Goal: Task Accomplishment & Management: Use online tool/utility

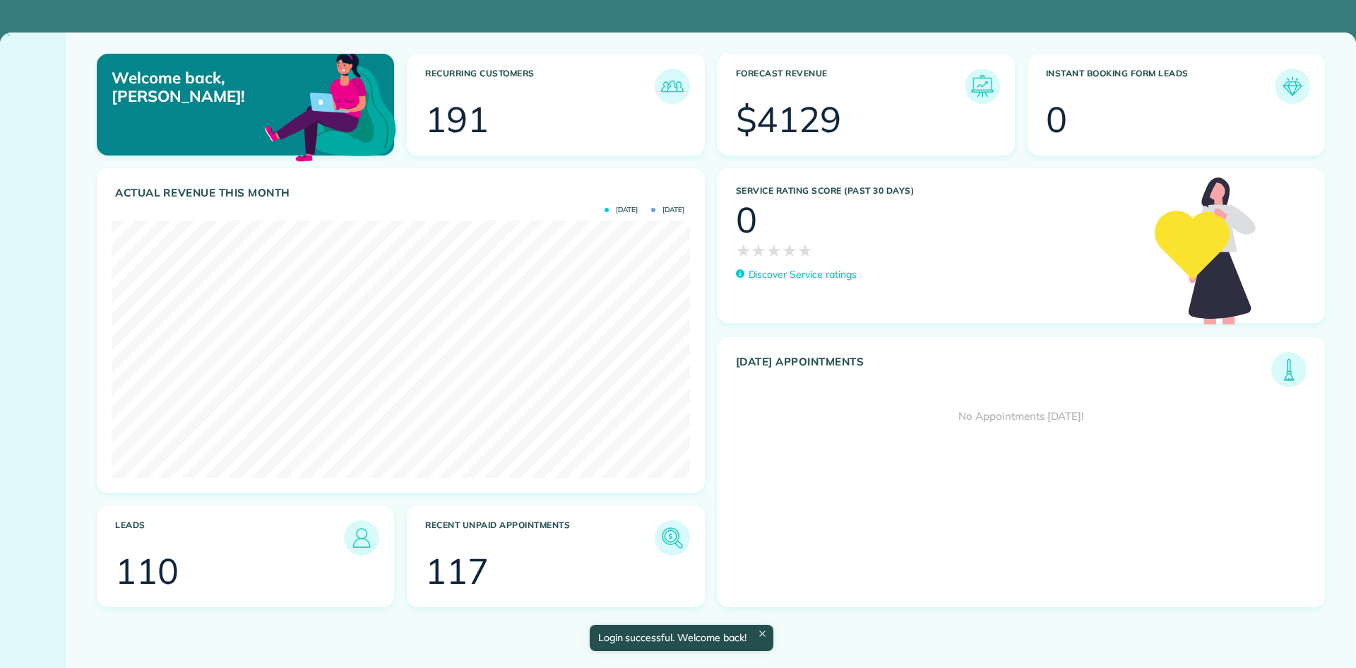
scroll to position [257, 578]
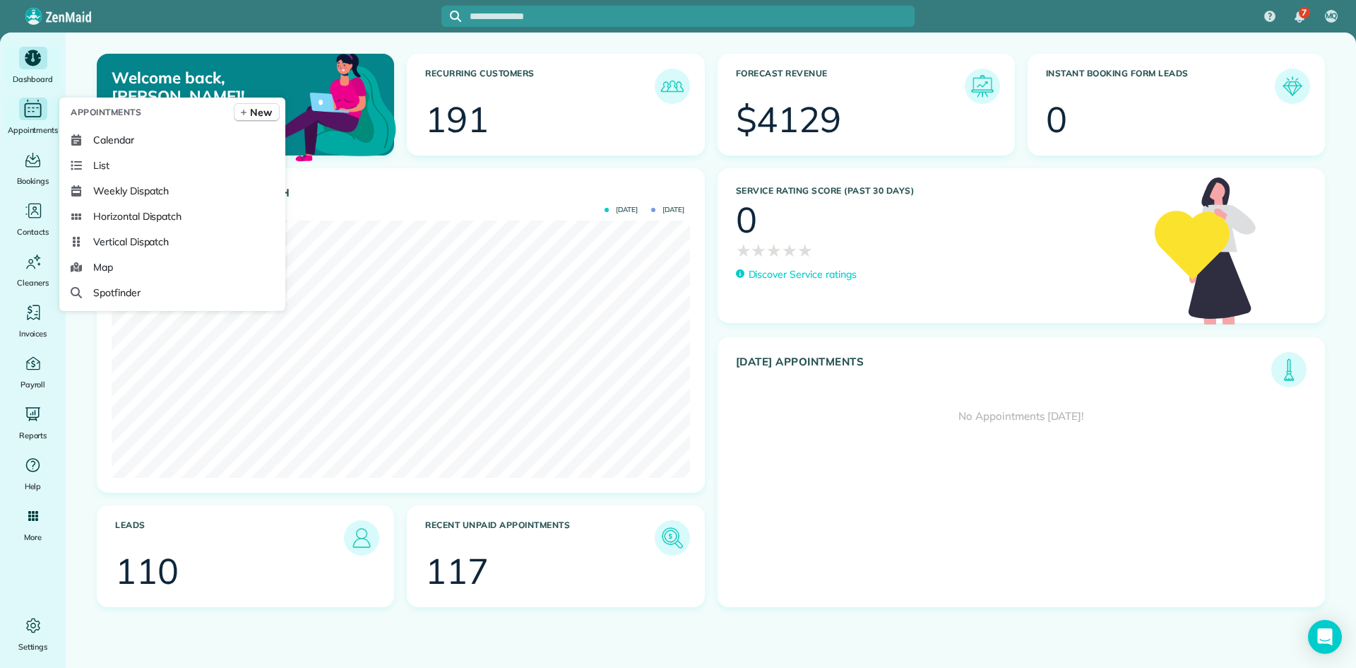
click at [32, 108] on icon "Main" at bounding box center [33, 107] width 3 height 1
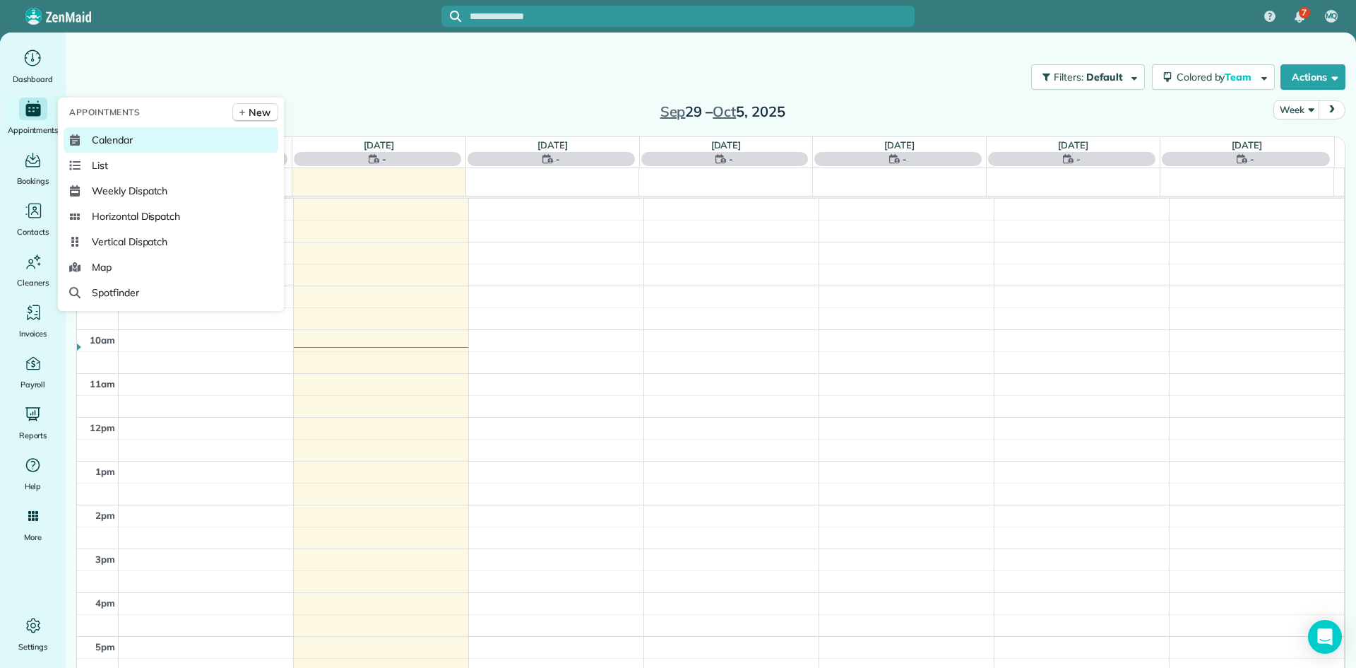
click at [102, 137] on span "Calendar" at bounding box center [112, 140] width 41 height 14
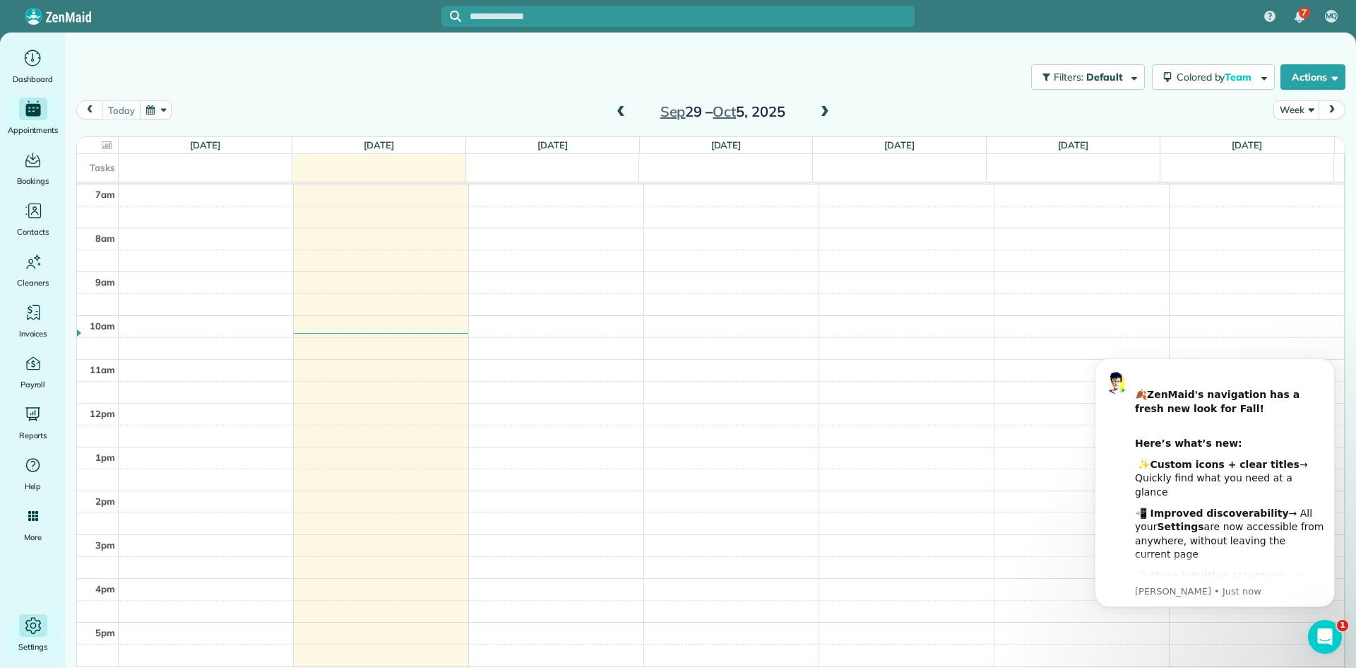
click at [27, 639] on div "Settings" at bounding box center [33, 634] width 57 height 40
click at [1327, 81] on span "button" at bounding box center [1332, 76] width 11 height 11
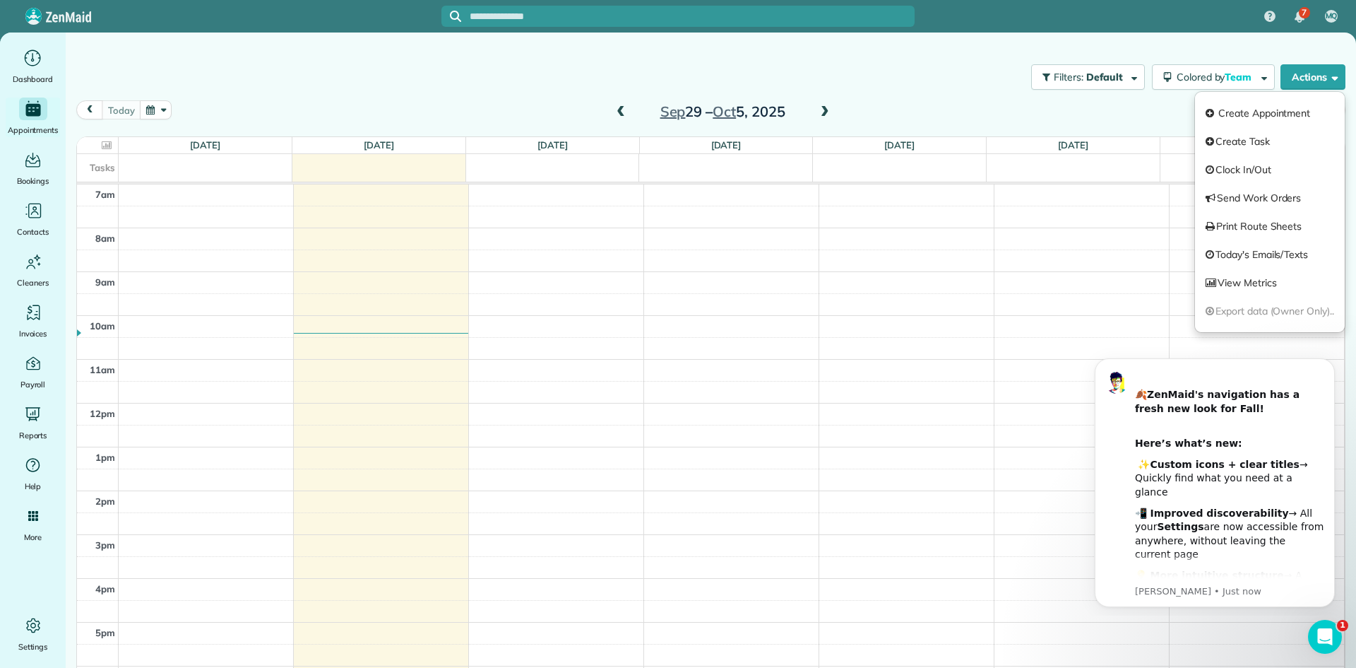
click at [415, 92] on div "Filters: Default Colored by Team Color by Cleaner Color by Team Color by Status…" at bounding box center [711, 77] width 1291 height 47
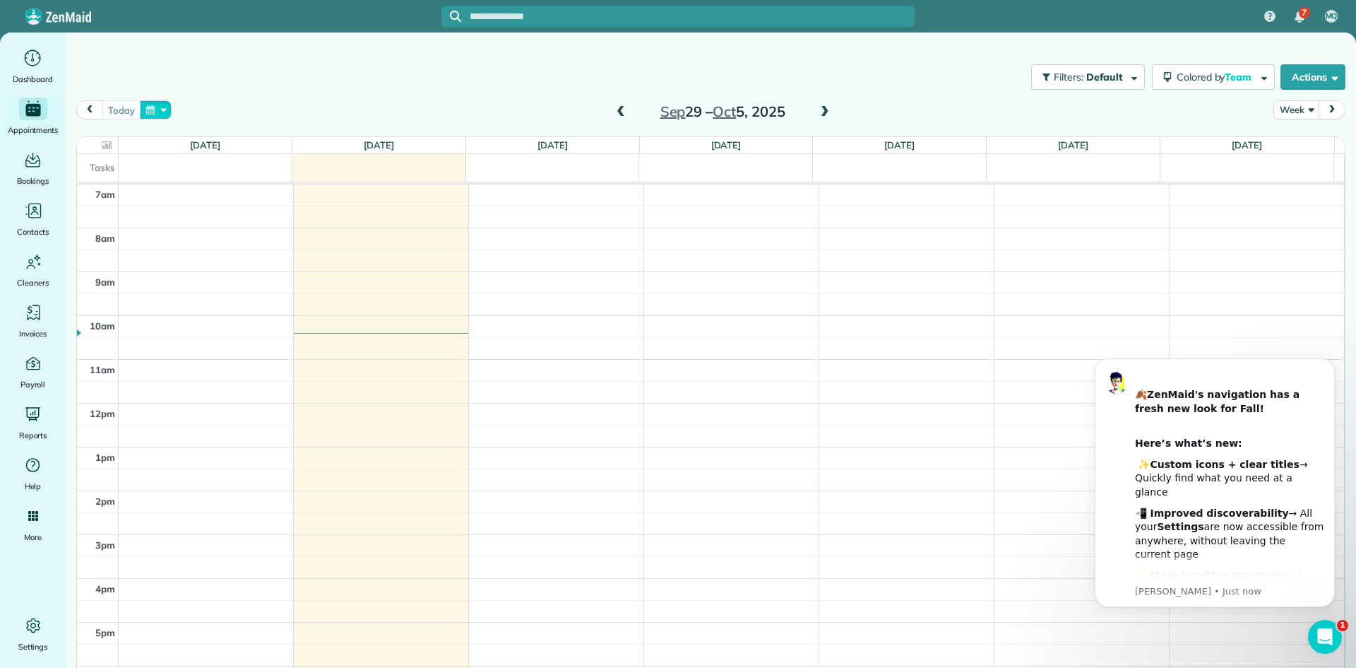
click at [152, 111] on button "button" at bounding box center [156, 109] width 32 height 19
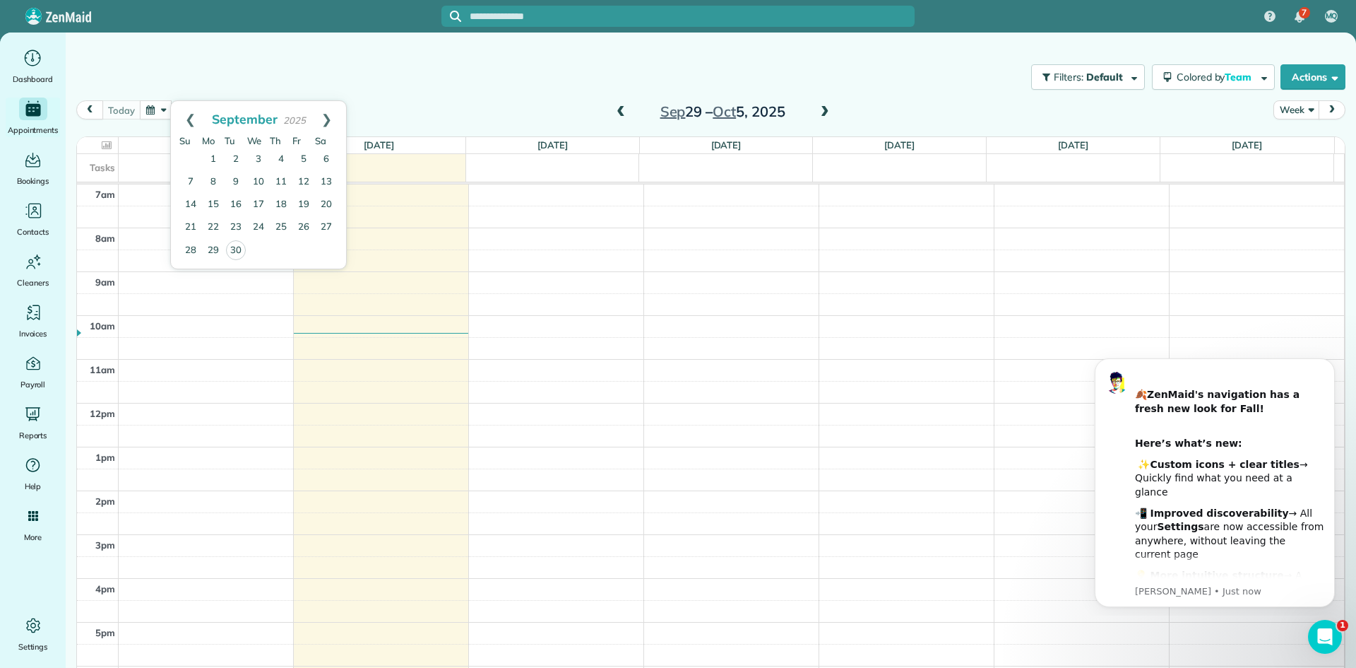
click at [87, 107] on span "prev" at bounding box center [89, 109] width 11 height 9
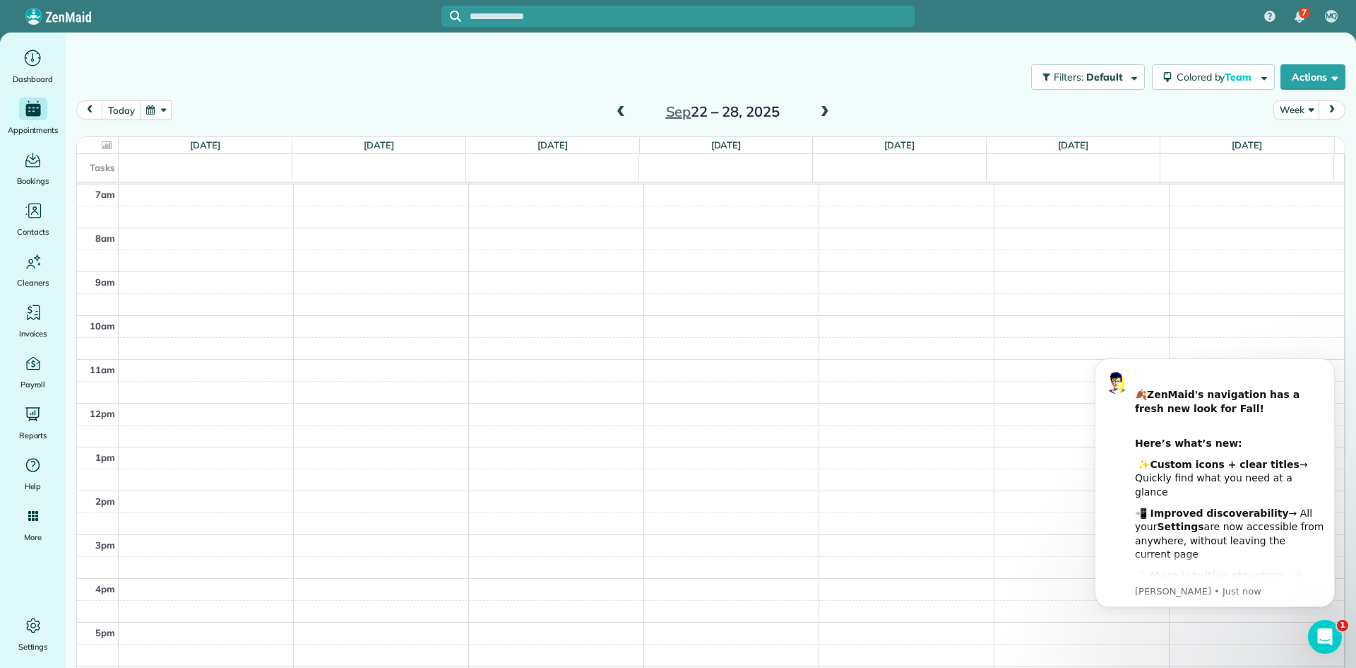
click at [263, 100] on div "today Week Sep 22 – 28, 2025" at bounding box center [710, 113] width 1269 height 27
click at [122, 444] on span "Reports" at bounding box center [111, 441] width 36 height 14
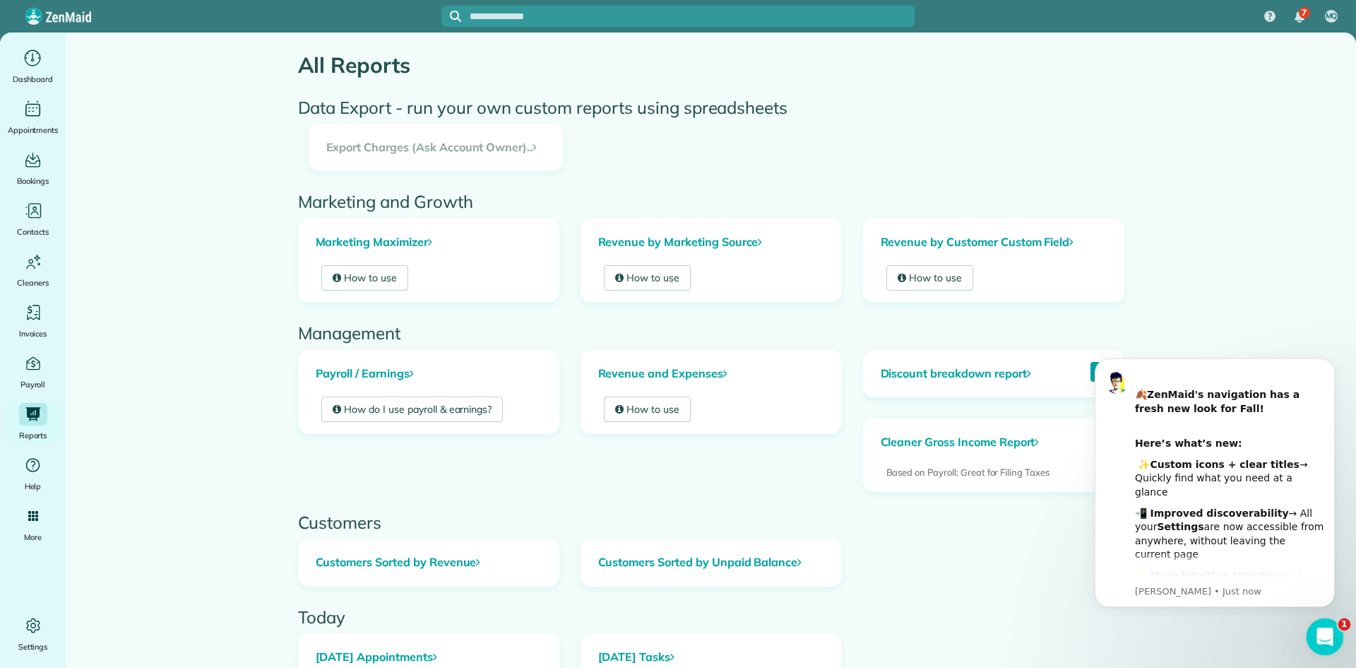
click at [1324, 644] on icon "Open Intercom Messenger" at bounding box center [1323, 634] width 23 height 23
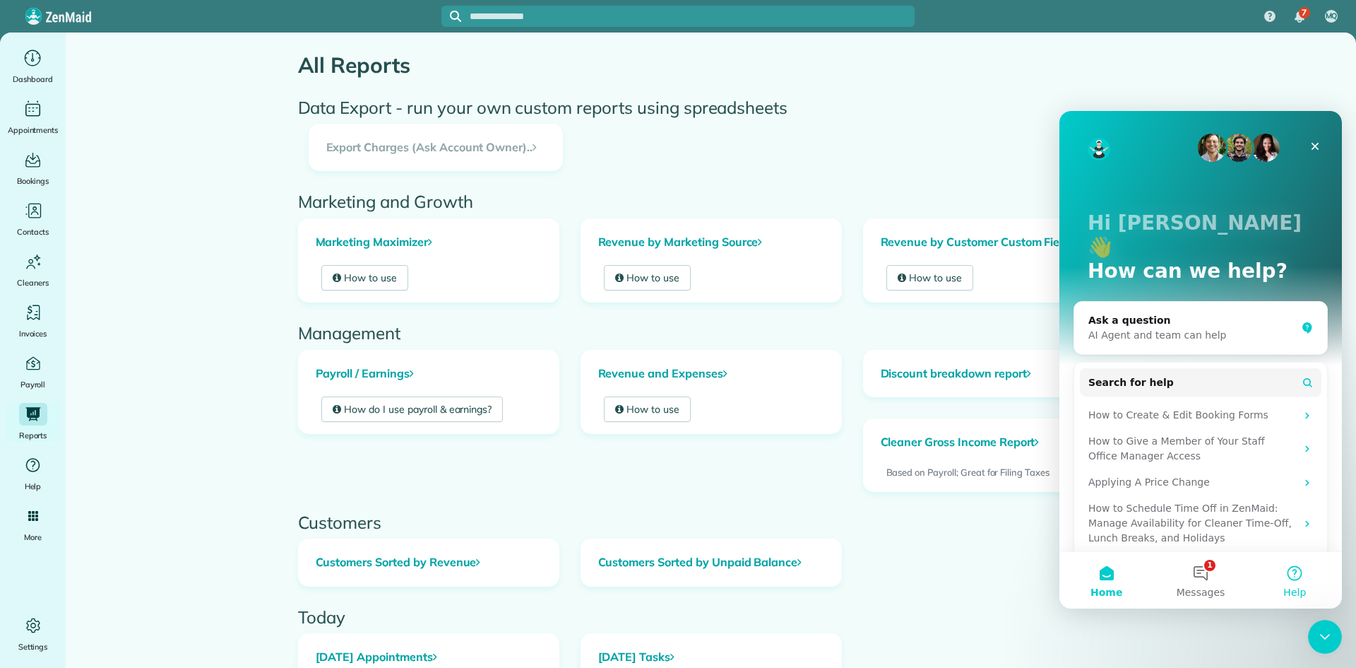
click at [1304, 564] on button "Help" at bounding box center [1295, 580] width 94 height 57
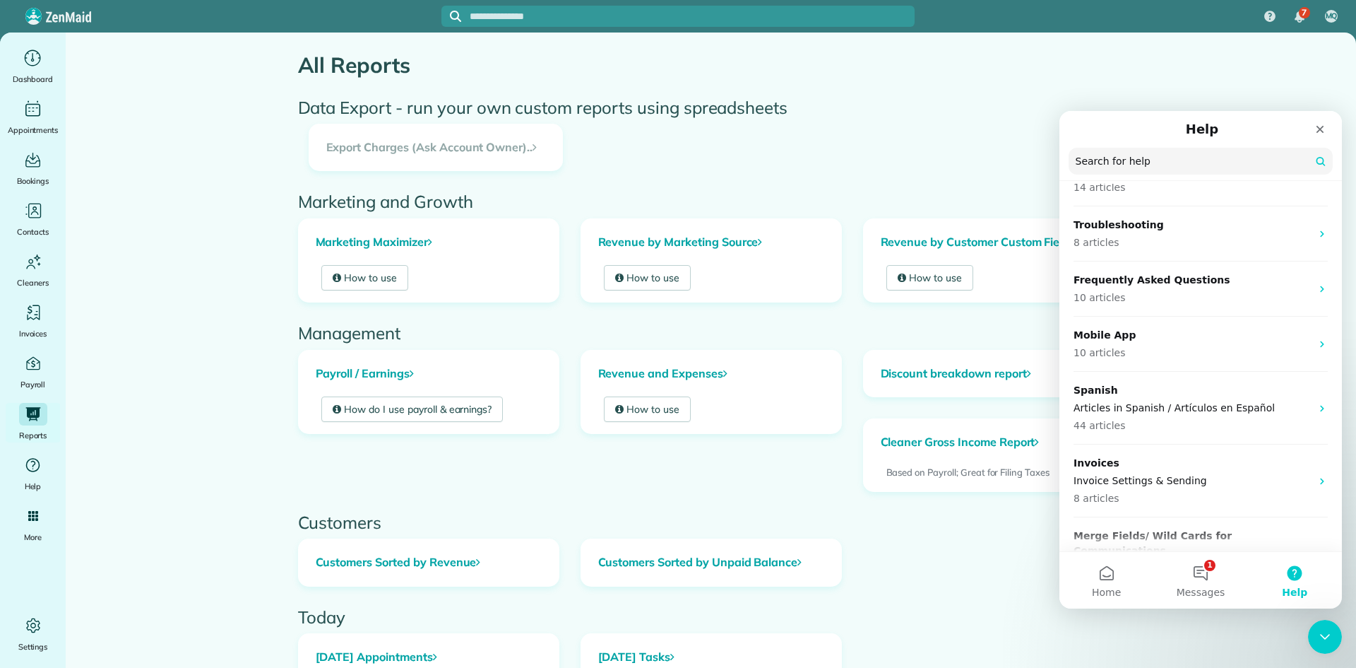
scroll to position [995, 0]
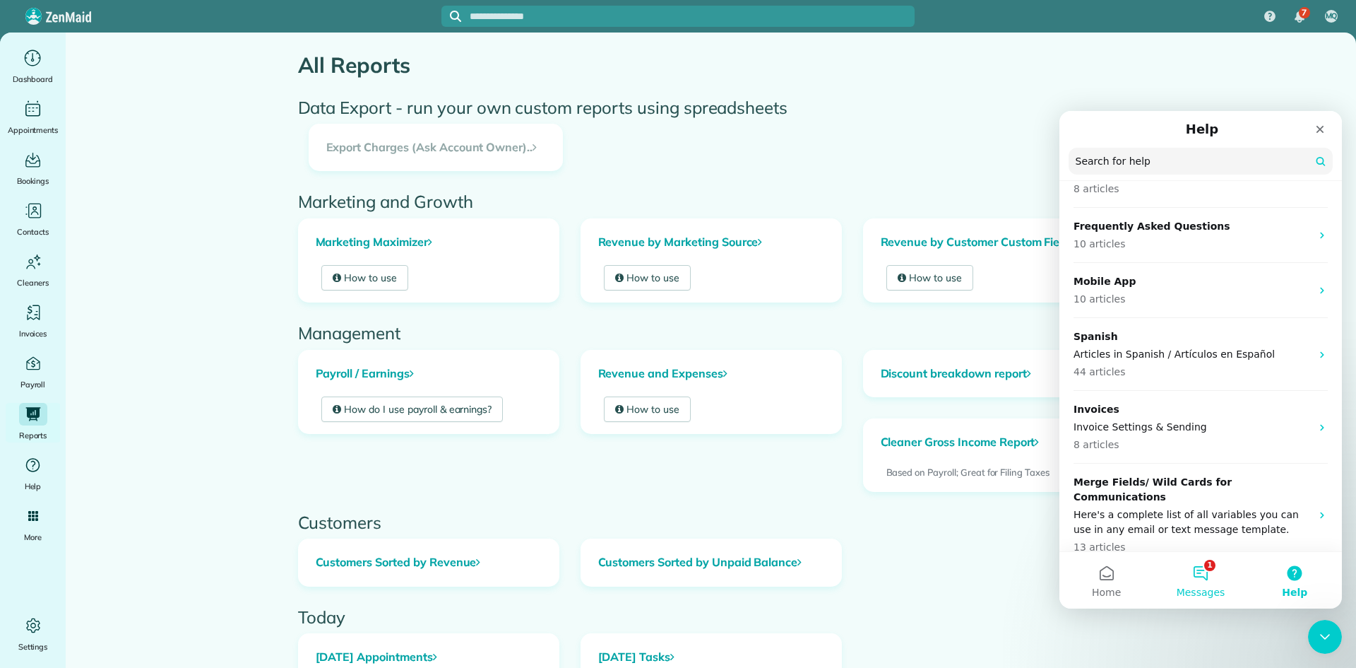
click at [1216, 557] on button "1 Messages" at bounding box center [1201, 580] width 94 height 57
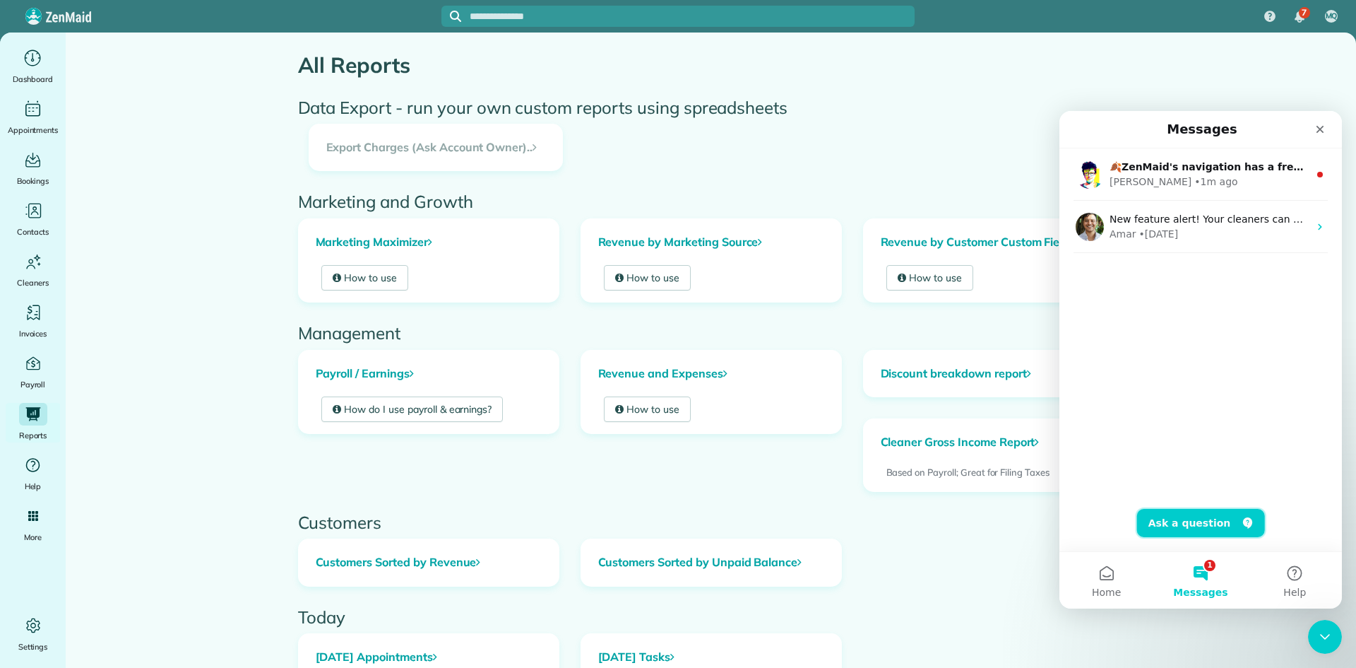
click at [1231, 525] on button "Ask a question" at bounding box center [1201, 523] width 128 height 28
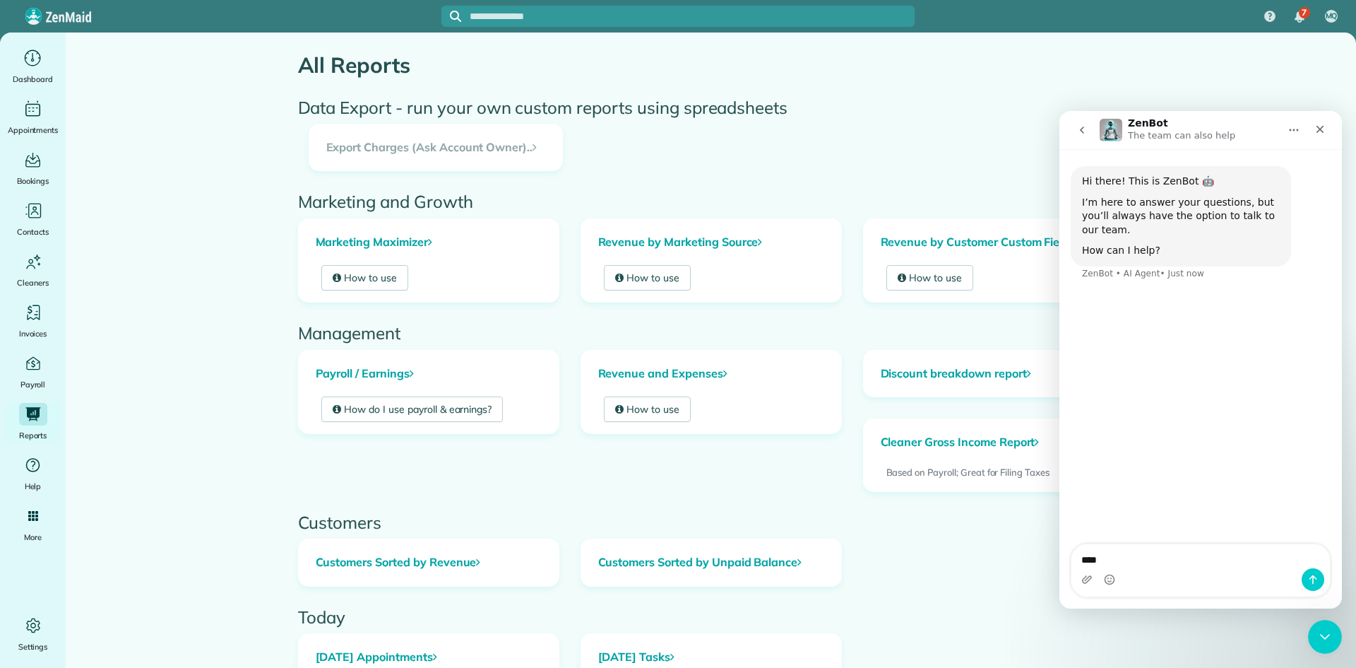
type textarea "*****"
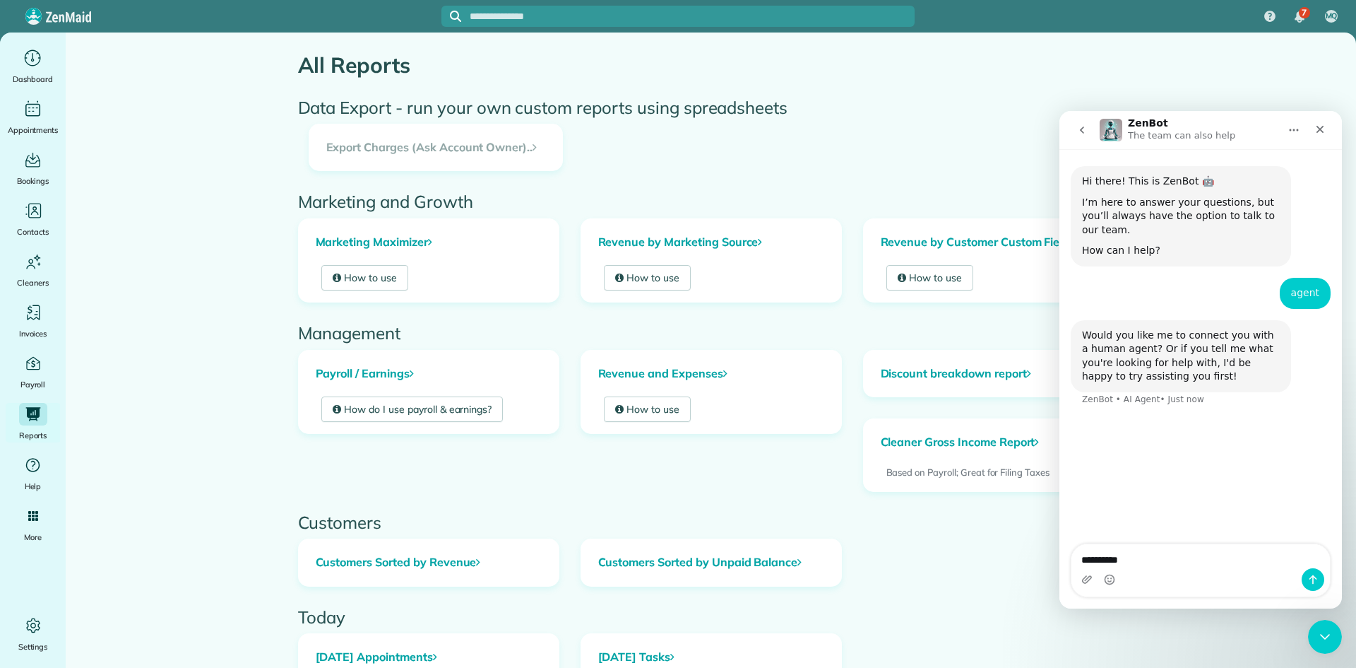
type textarea "**********"
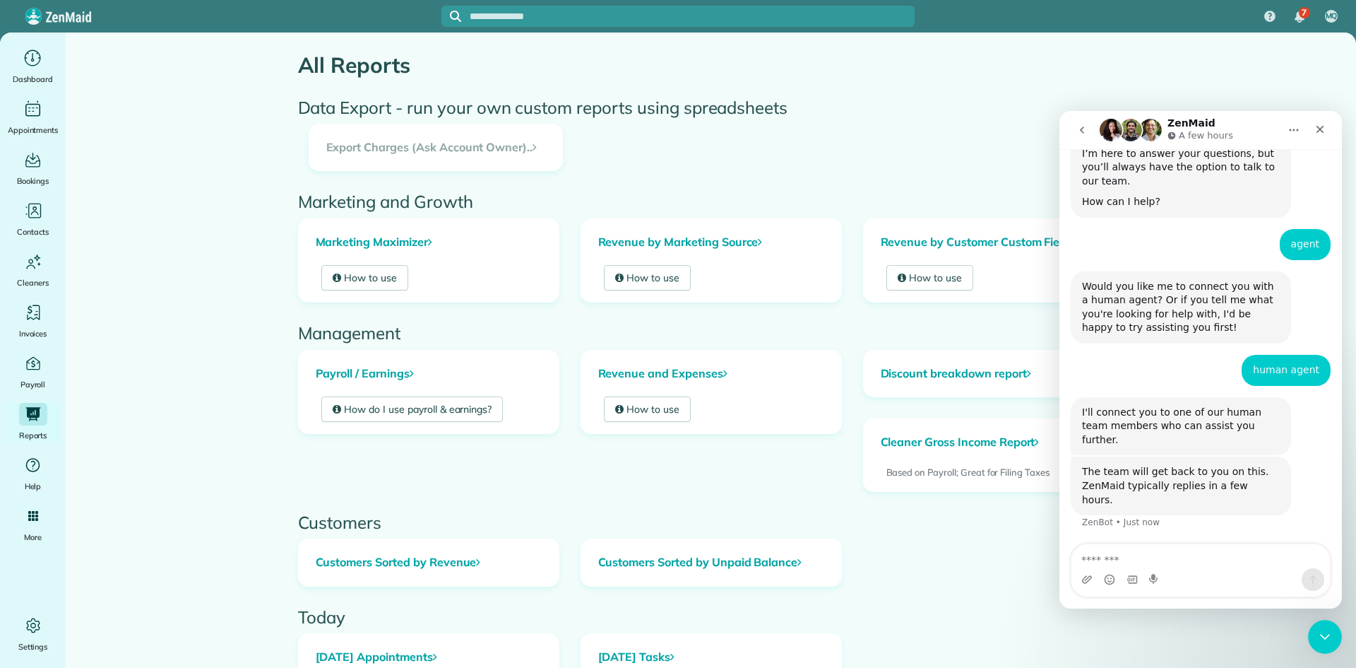
scroll to position [47, 0]
click at [474, 165] on h3 "Export Charges (Ask Account Owner).." at bounding box center [435, 147] width 253 height 47
click at [478, 148] on h3 "Export Charges (Ask Account Owner).." at bounding box center [435, 147] width 253 height 47
click at [490, 148] on h3 "Export Charges (Ask Account Owner).." at bounding box center [435, 147] width 253 height 47
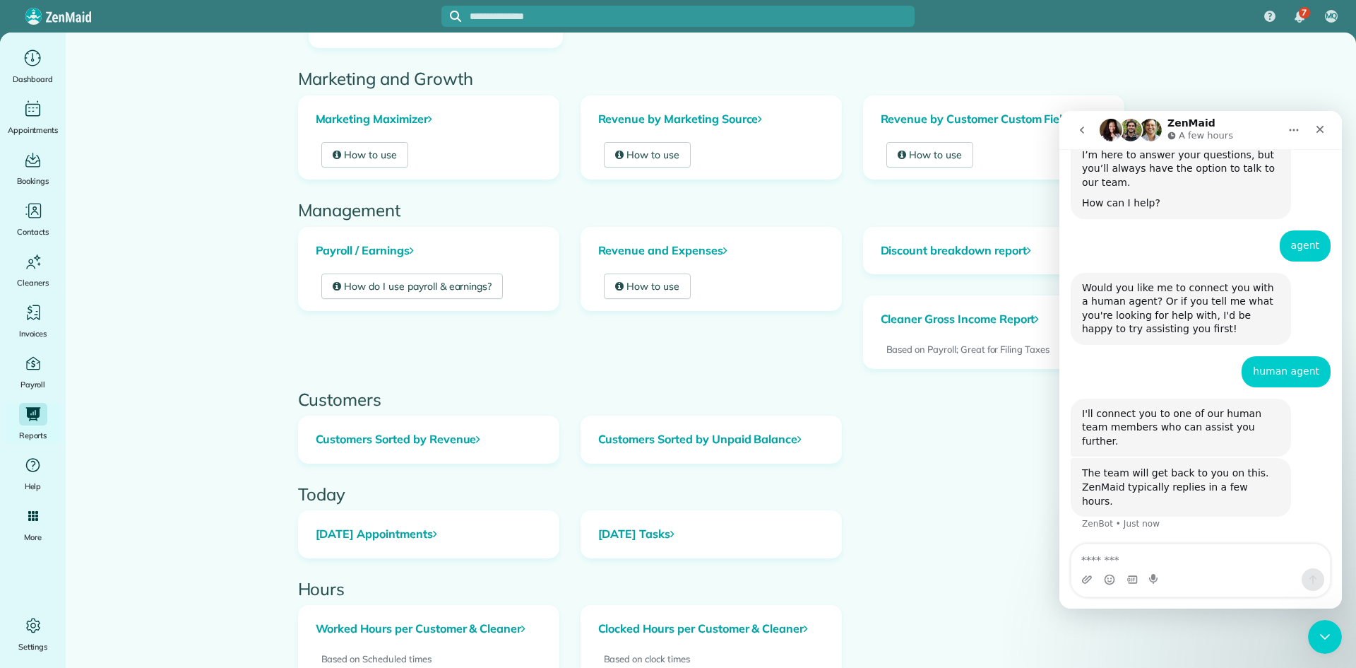
scroll to position [0, 0]
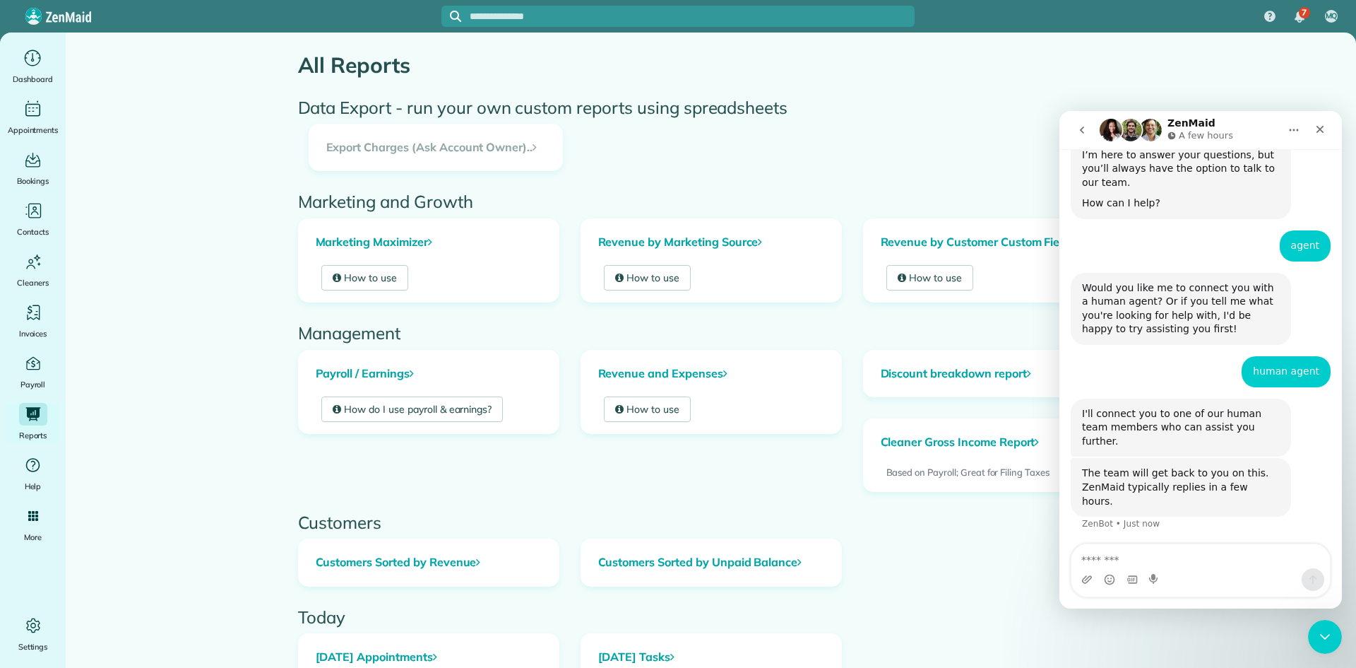
click at [490, 144] on h3 "Export Charges (Ask Account Owner).." at bounding box center [435, 147] width 253 height 47
click at [49, 636] on div "Settings" at bounding box center [33, 634] width 57 height 40
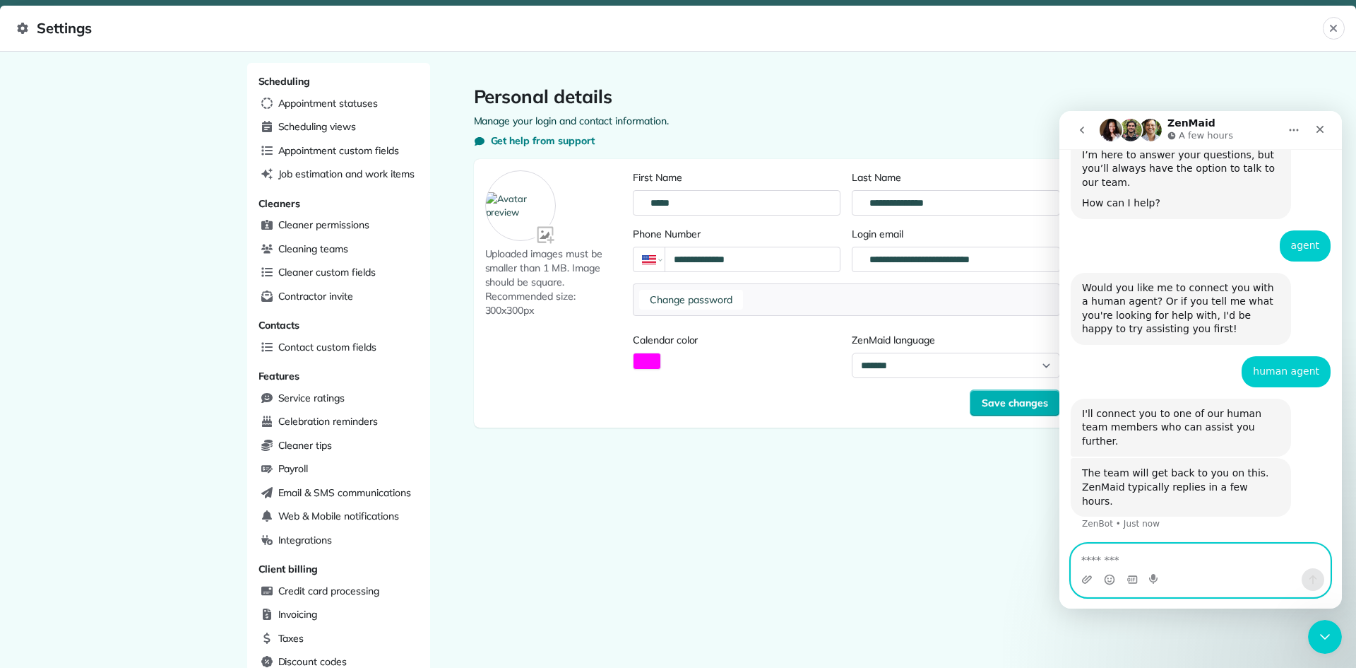
click at [1173, 549] on textarea "Message…" at bounding box center [1201, 556] width 259 height 24
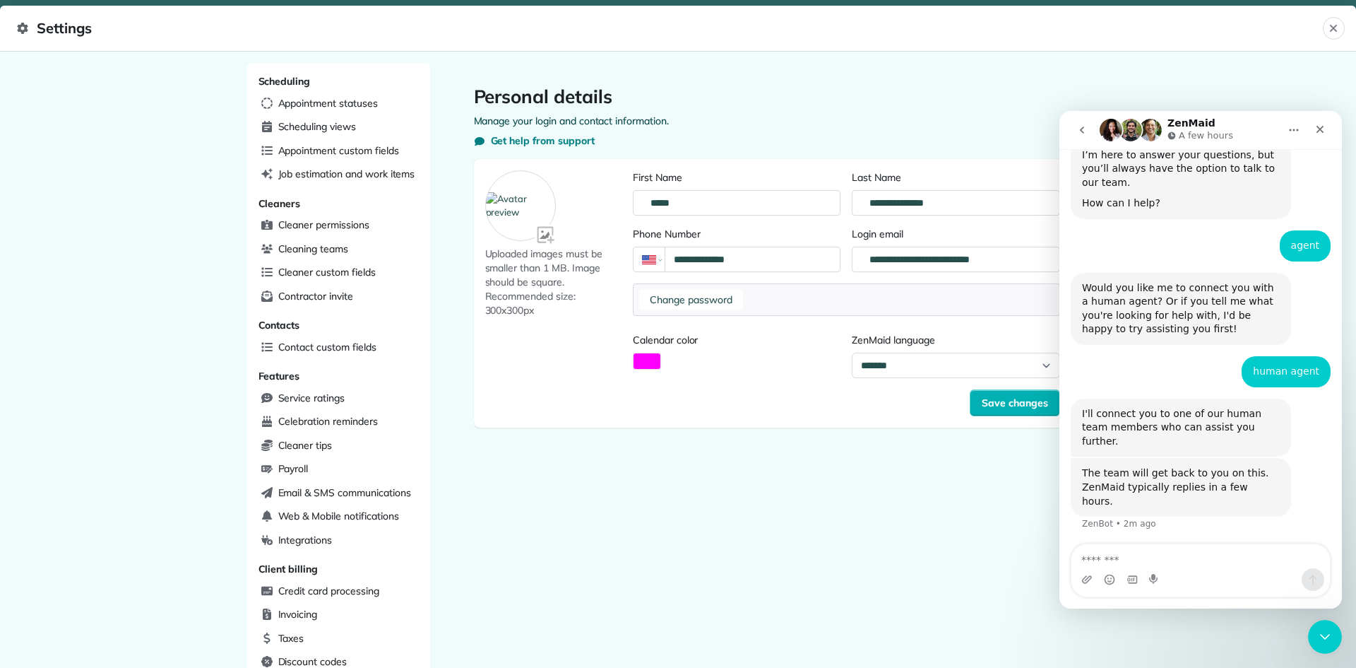
click at [1176, 543] on div "Intercom messenger" at bounding box center [1201, 570] width 260 height 54
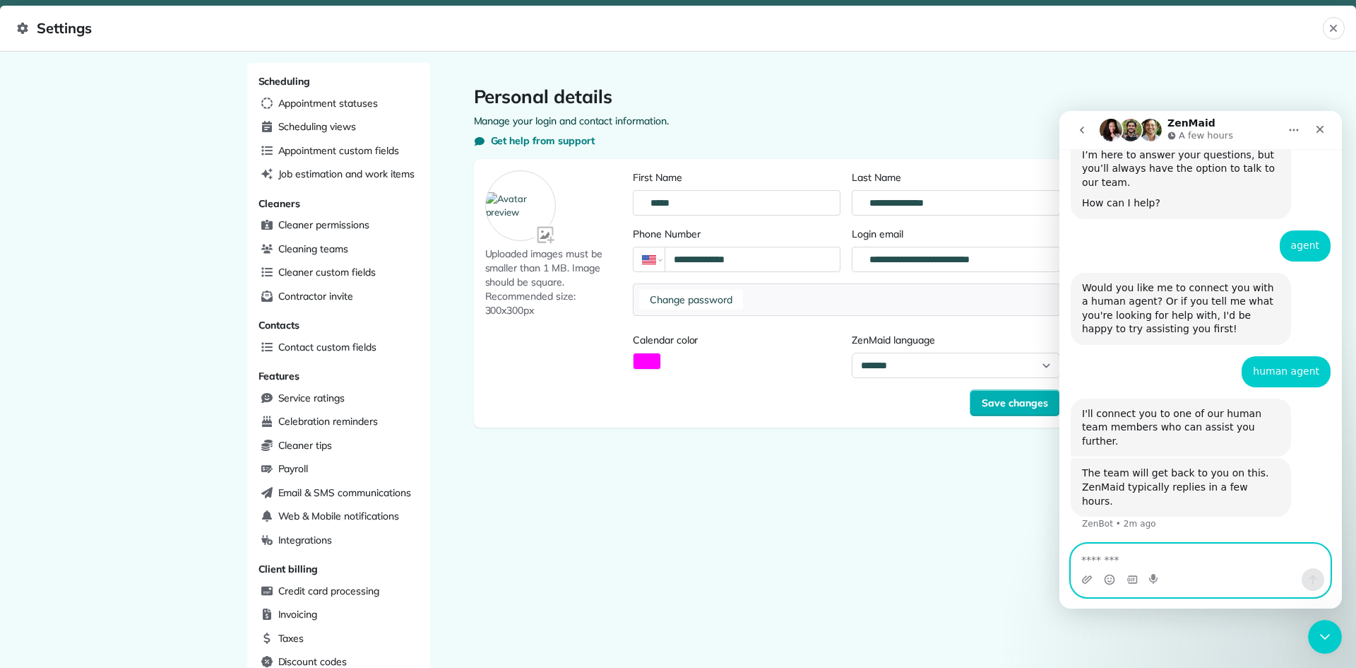
click at [1118, 559] on textarea "Message…" at bounding box center [1201, 556] width 259 height 24
type textarea "**********"
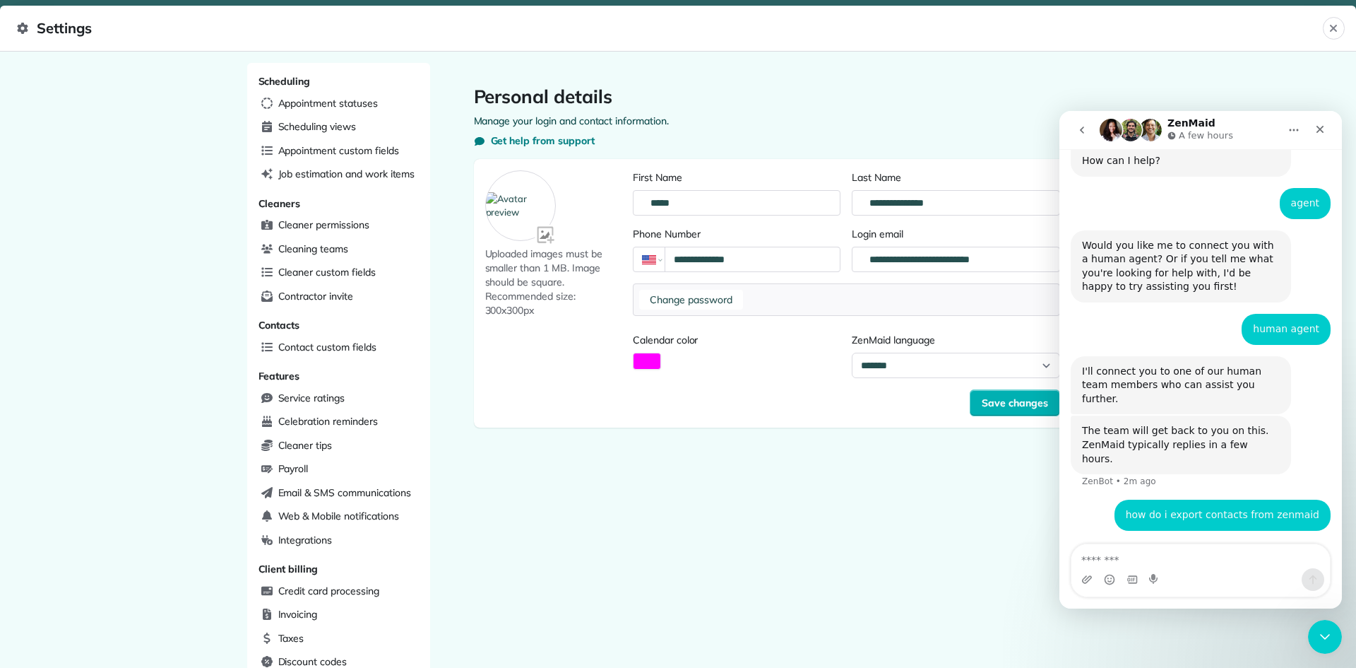
click at [43, 28] on span "Settings" at bounding box center [670, 28] width 1306 height 23
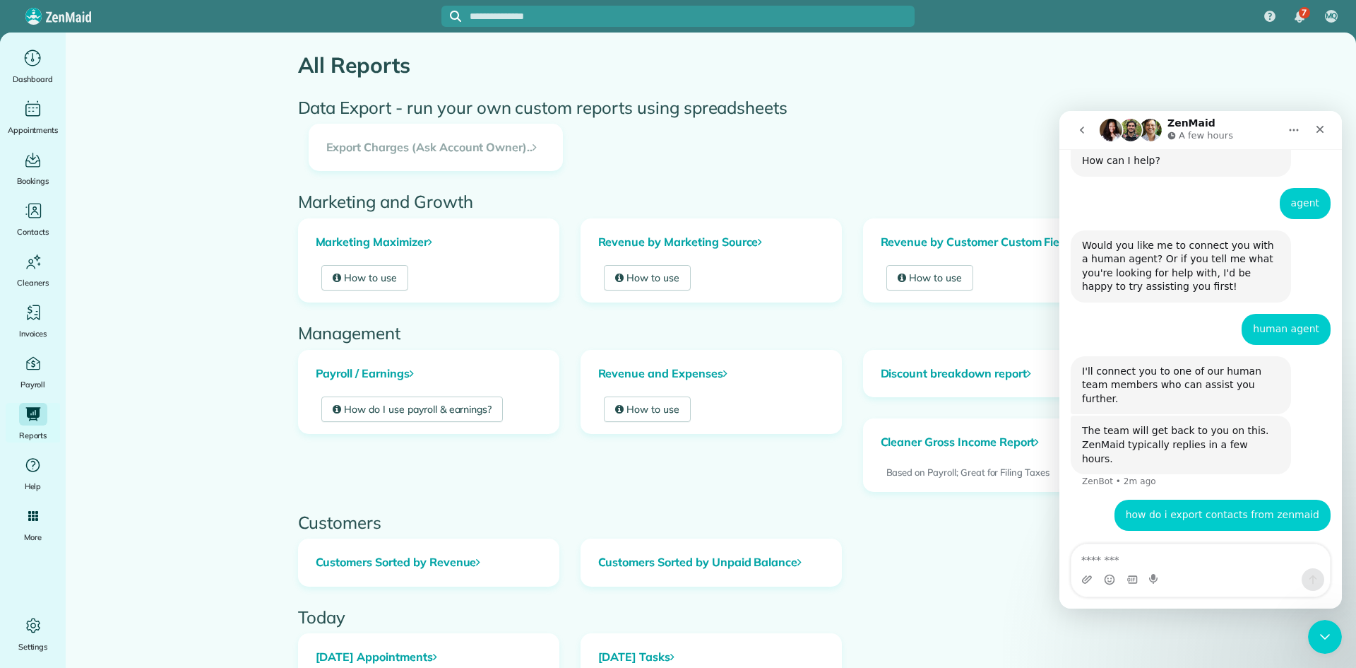
click at [427, 147] on h3 "Export Charges (Ask Account Owner).." at bounding box center [435, 147] width 253 height 47
click at [489, 148] on h3 "Export Charges (Ask Account Owner).." at bounding box center [435, 147] width 253 height 47
click at [1322, 125] on icon "Close" at bounding box center [1320, 129] width 11 height 11
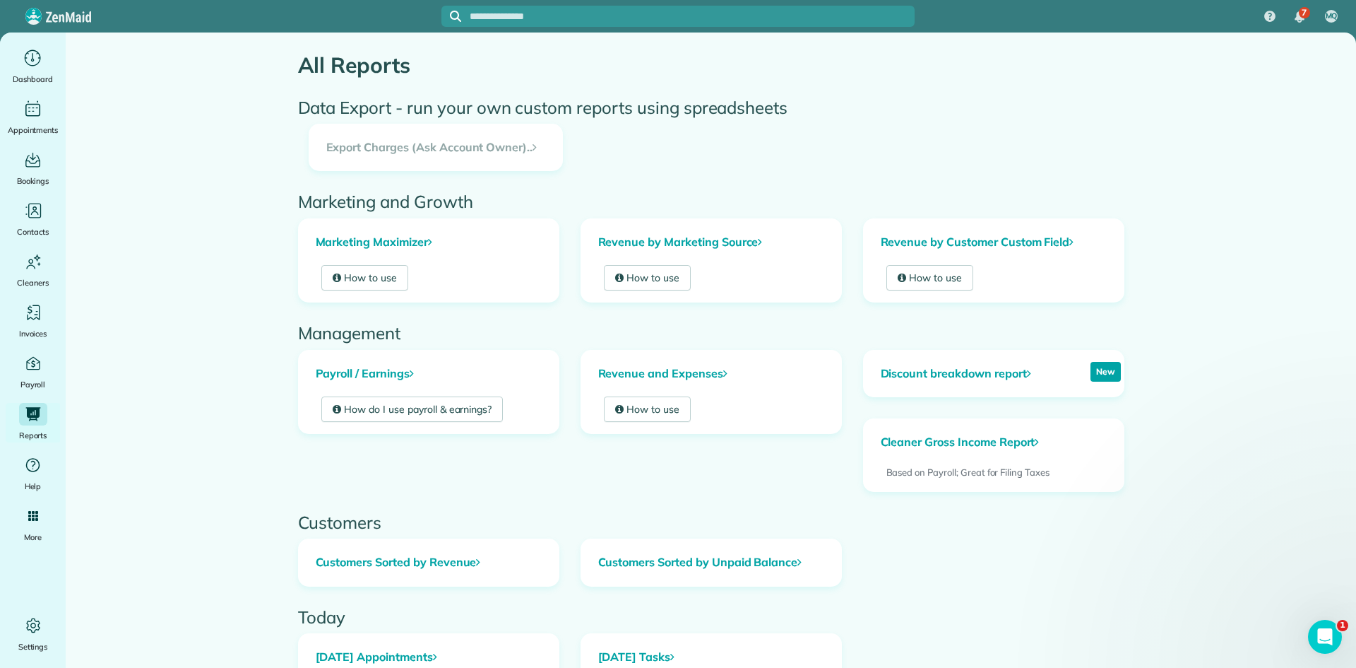
scroll to position [90, 0]
click at [1333, 23] on div "MQ" at bounding box center [1331, 16] width 32 height 32
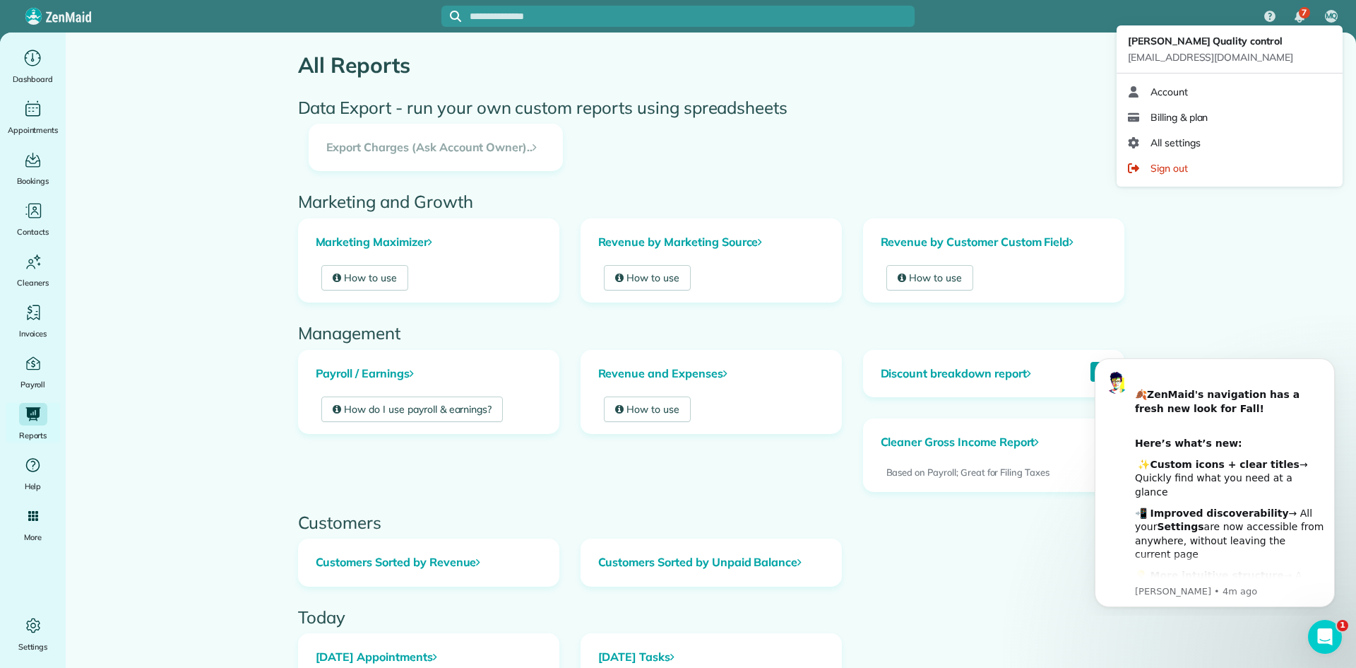
scroll to position [0, 0]
click at [1177, 119] on span "Billing & plan" at bounding box center [1179, 117] width 57 height 14
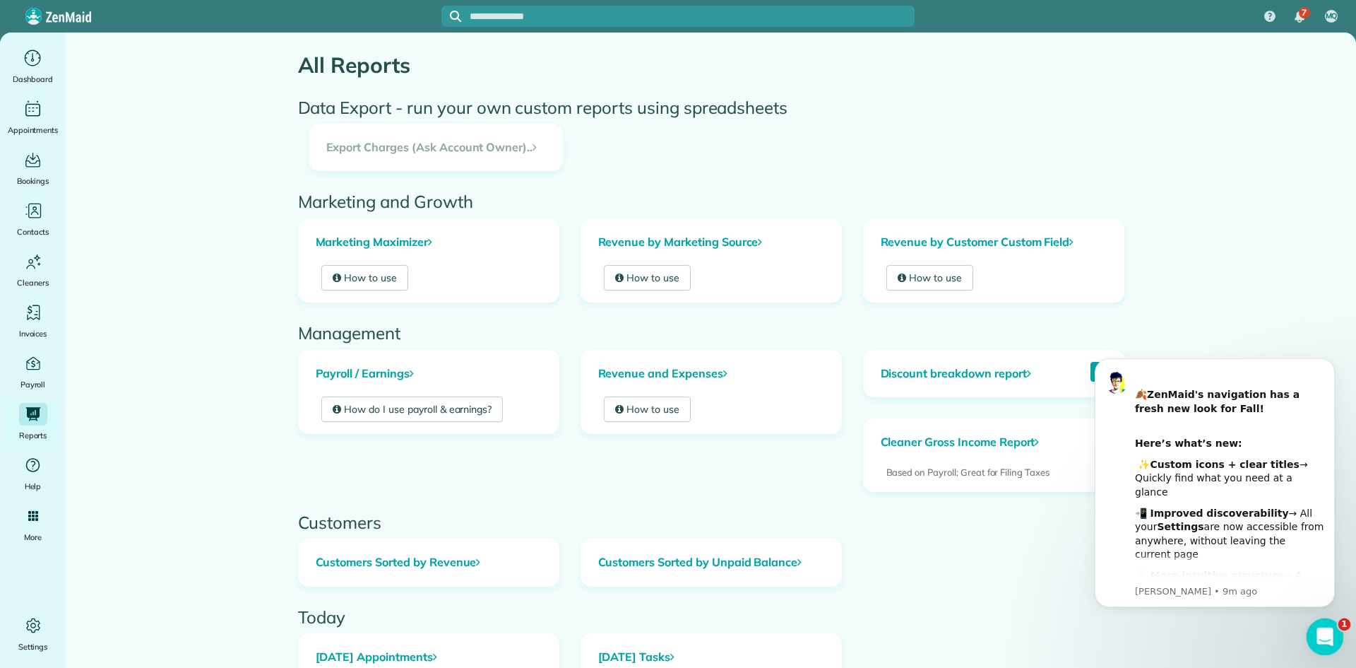
click at [1318, 636] on icon "Open Intercom Messenger" at bounding box center [1323, 634] width 23 height 23
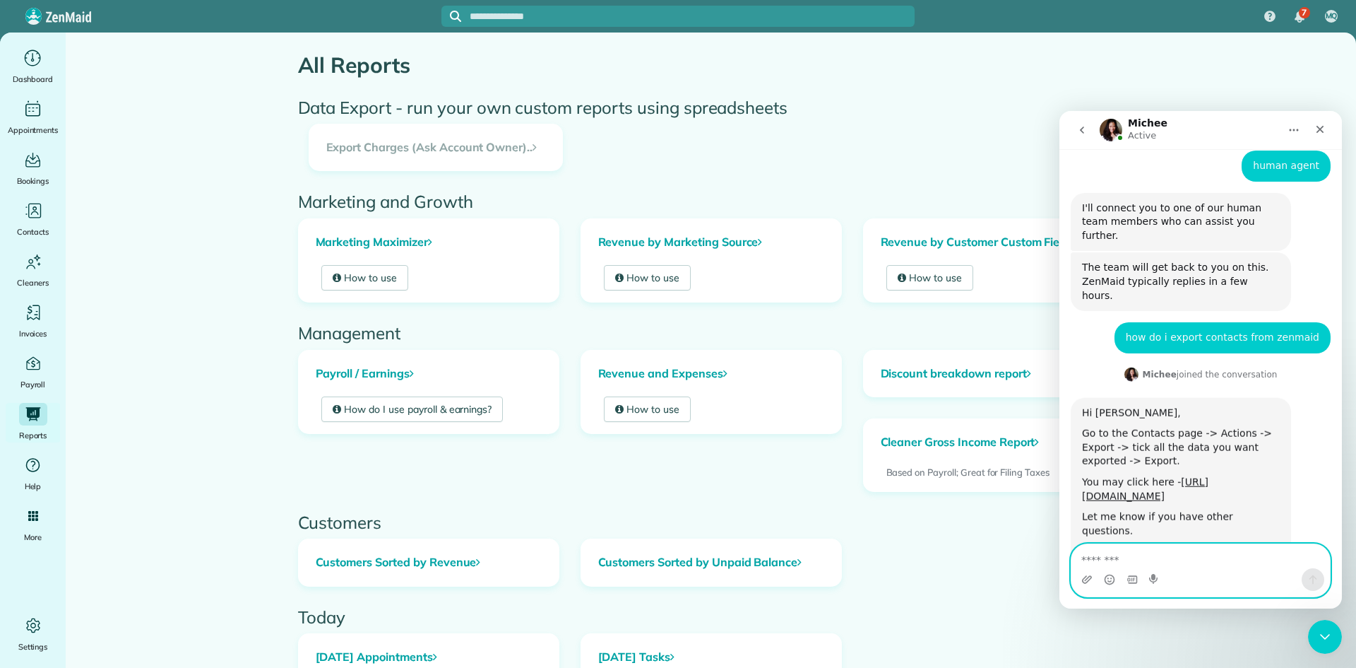
scroll to position [264, 0]
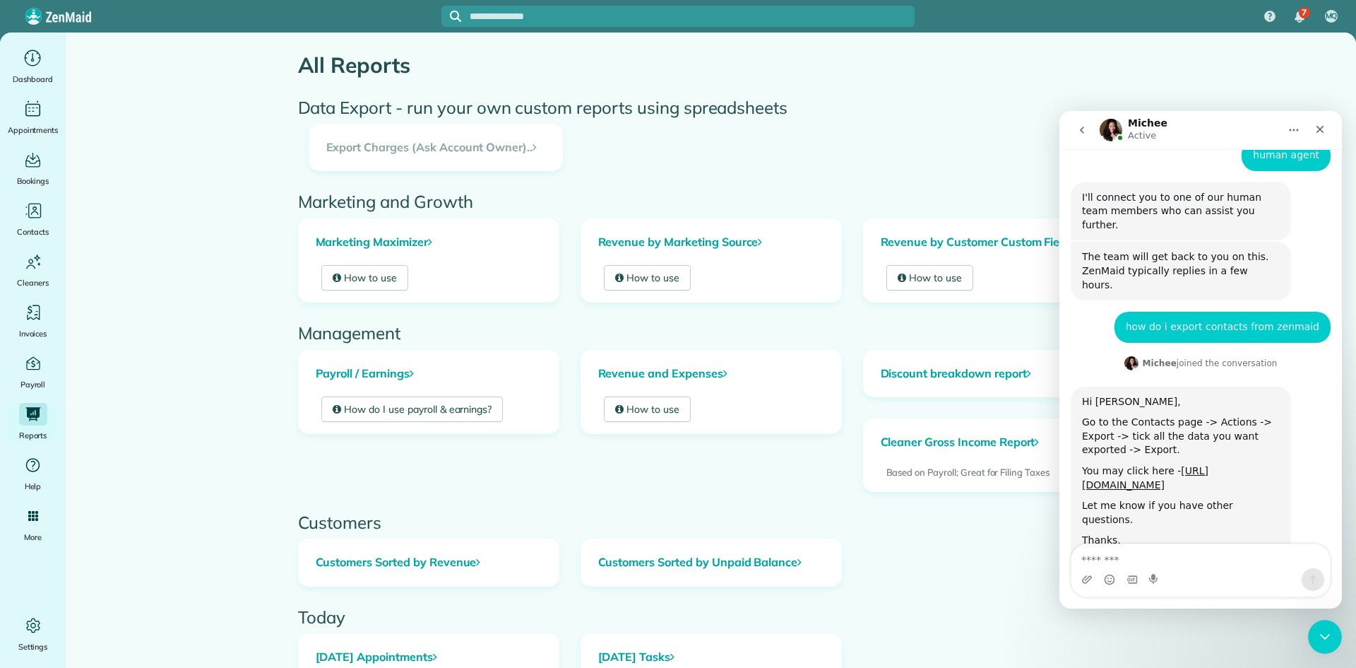
click at [1171, 576] on div "Intercom messenger" at bounding box center [1201, 579] width 259 height 23
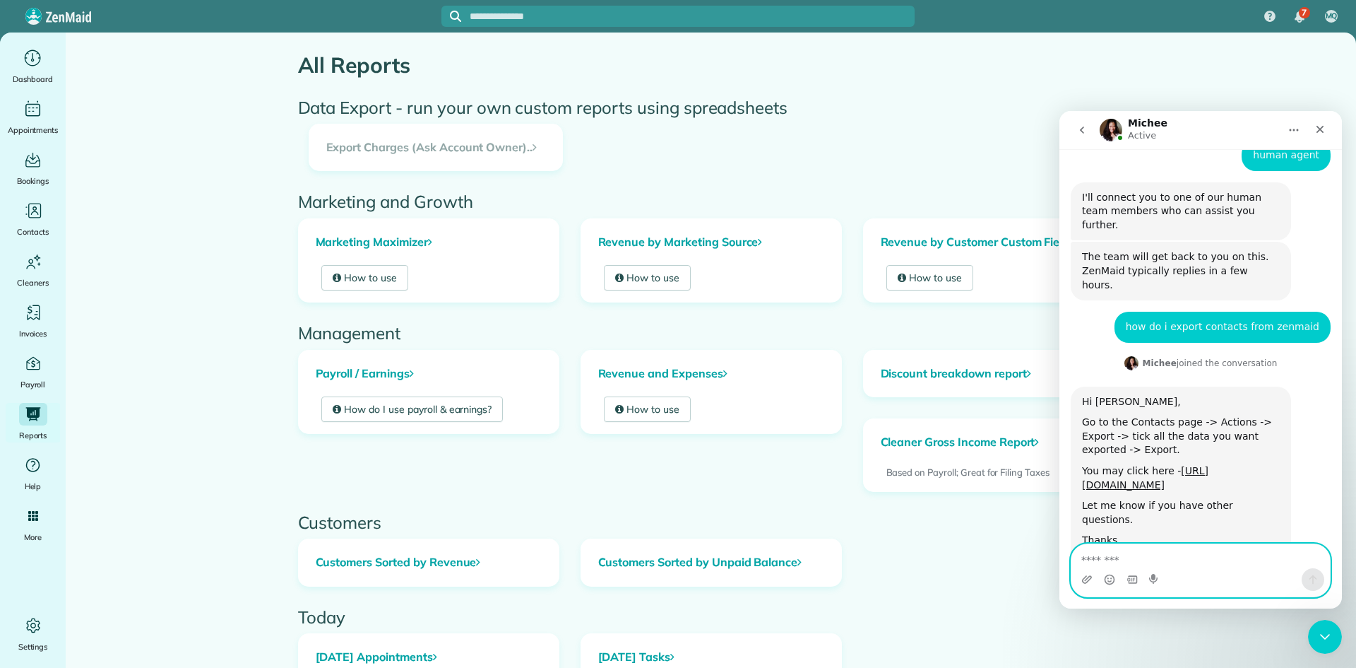
click at [1163, 564] on textarea "Message…" at bounding box center [1201, 556] width 259 height 24
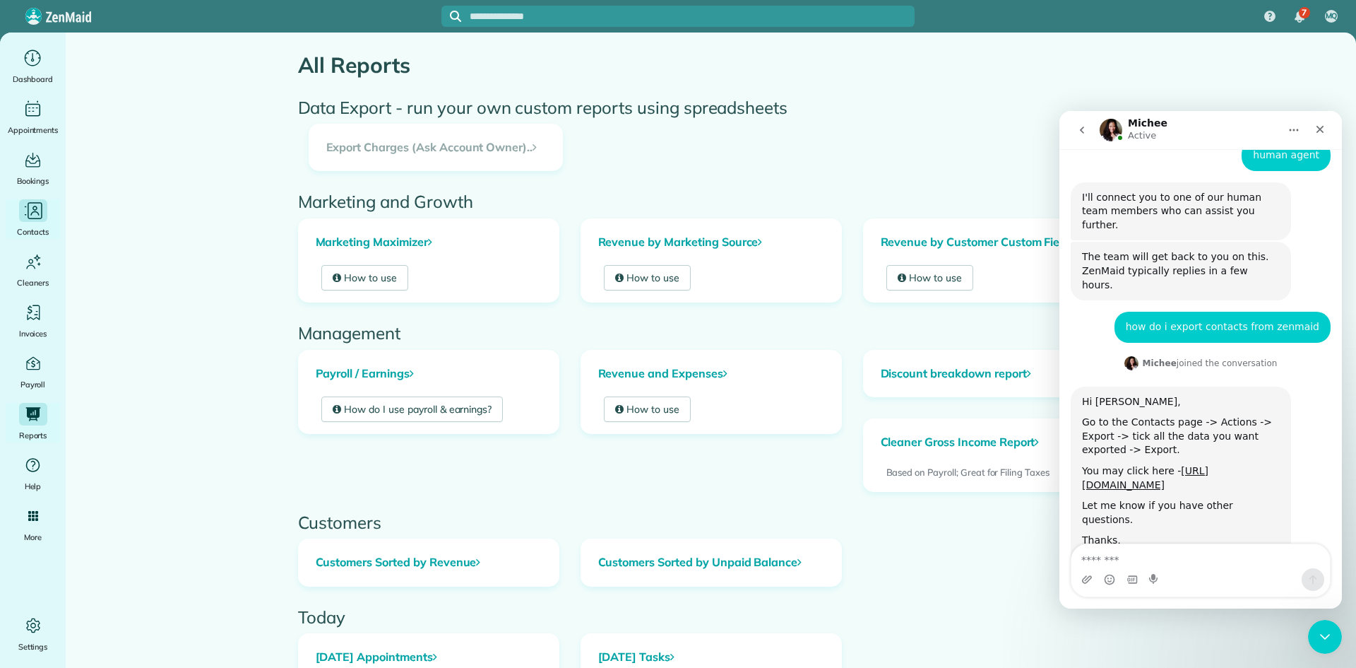
click at [28, 213] on icon "Main" at bounding box center [35, 210] width 15 height 17
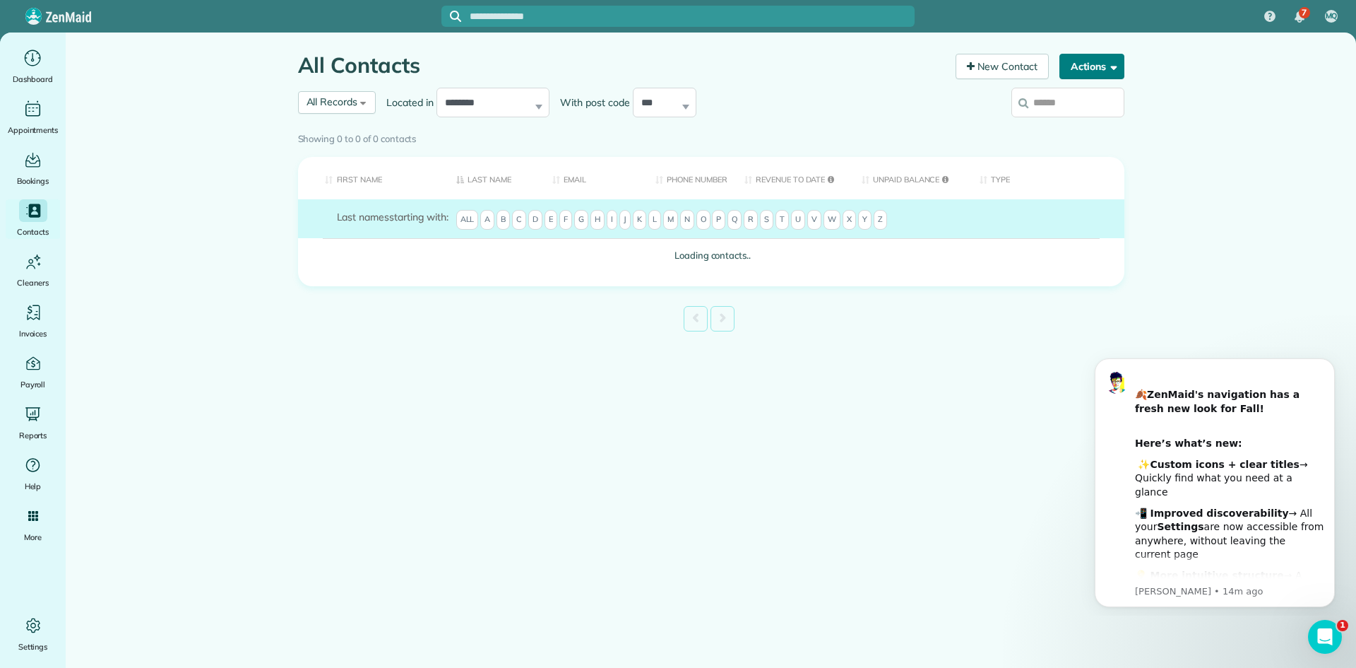
click at [1106, 61] on span "button" at bounding box center [1111, 66] width 11 height 11
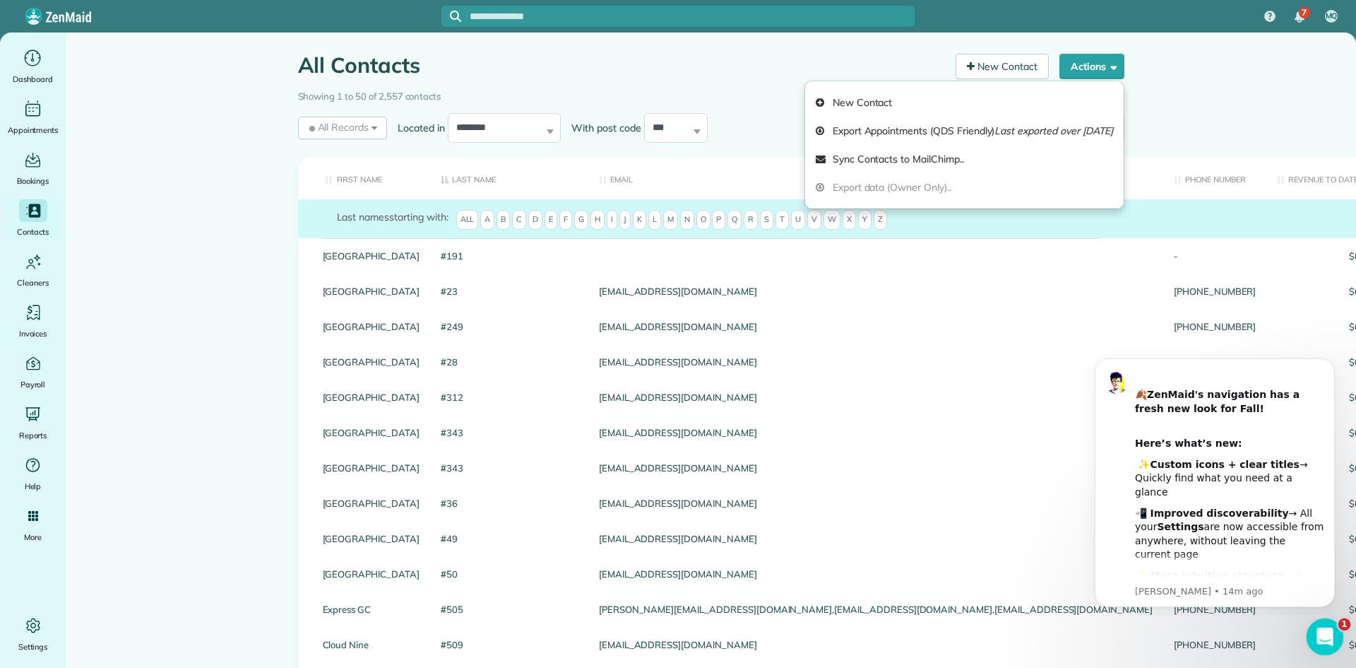
click at [1330, 632] on icon "Open Intercom Messenger" at bounding box center [1323, 634] width 23 height 23
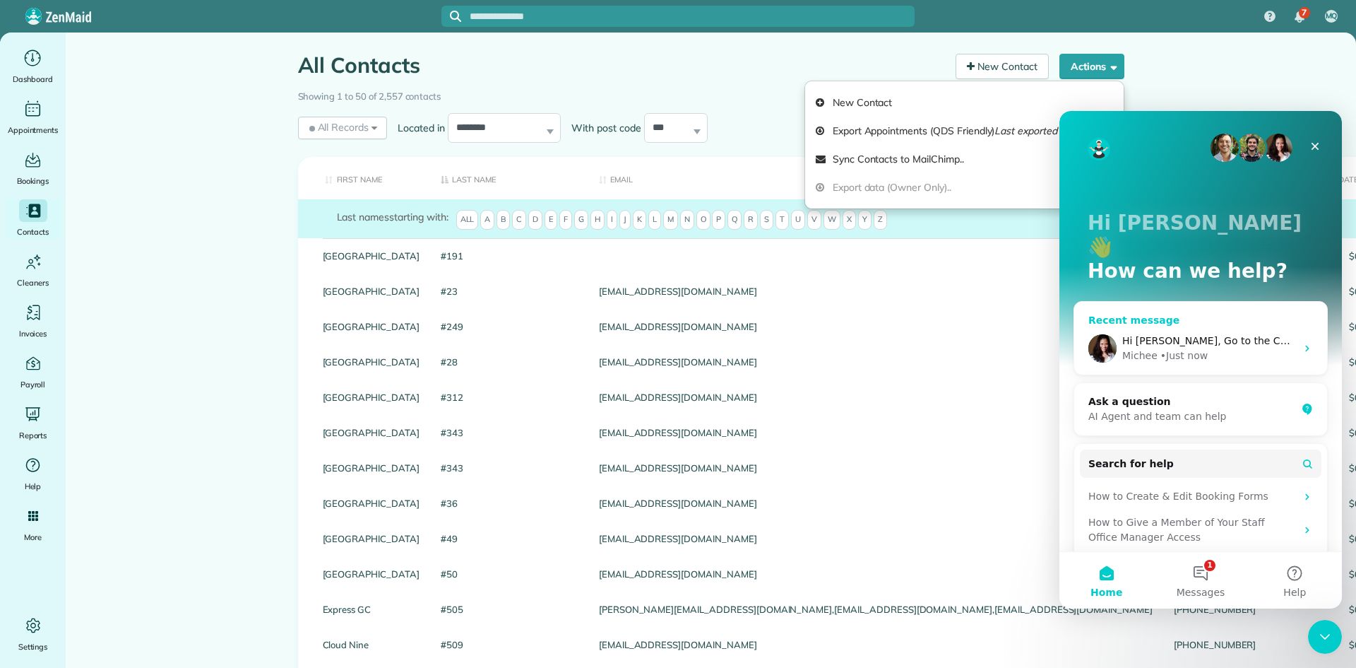
click at [1189, 348] on div "• Just now" at bounding box center [1184, 355] width 47 height 15
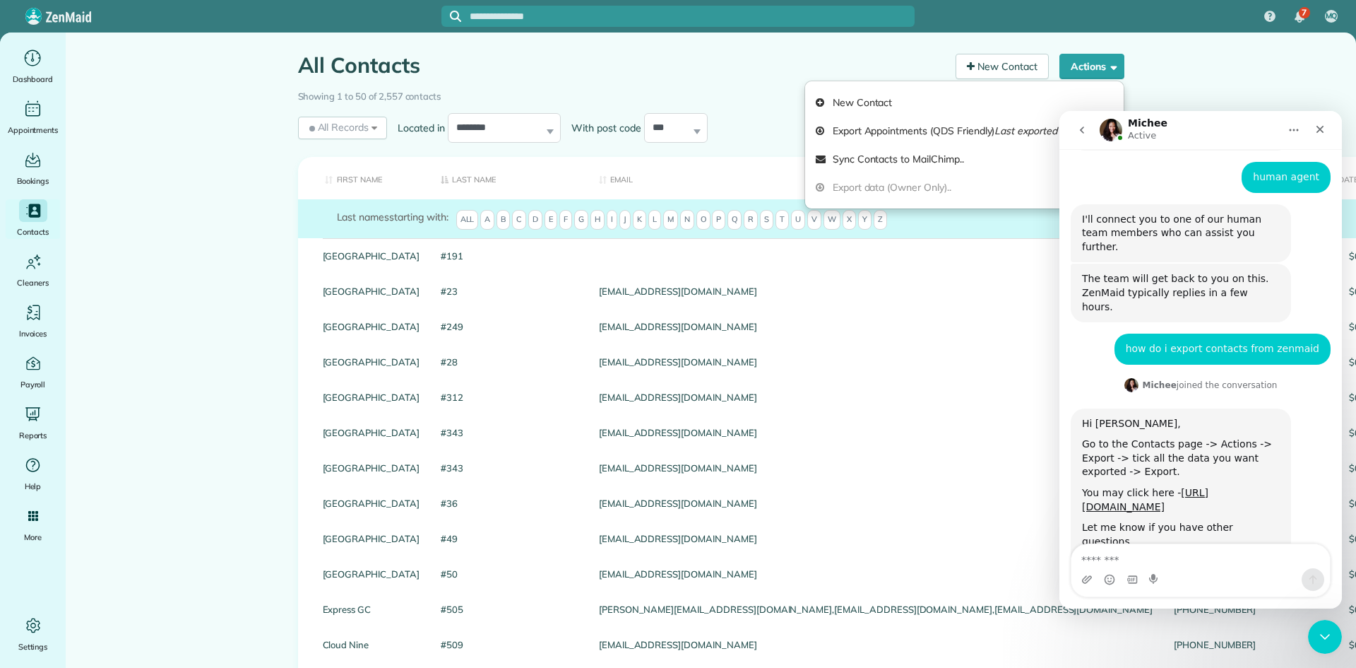
scroll to position [264, 0]
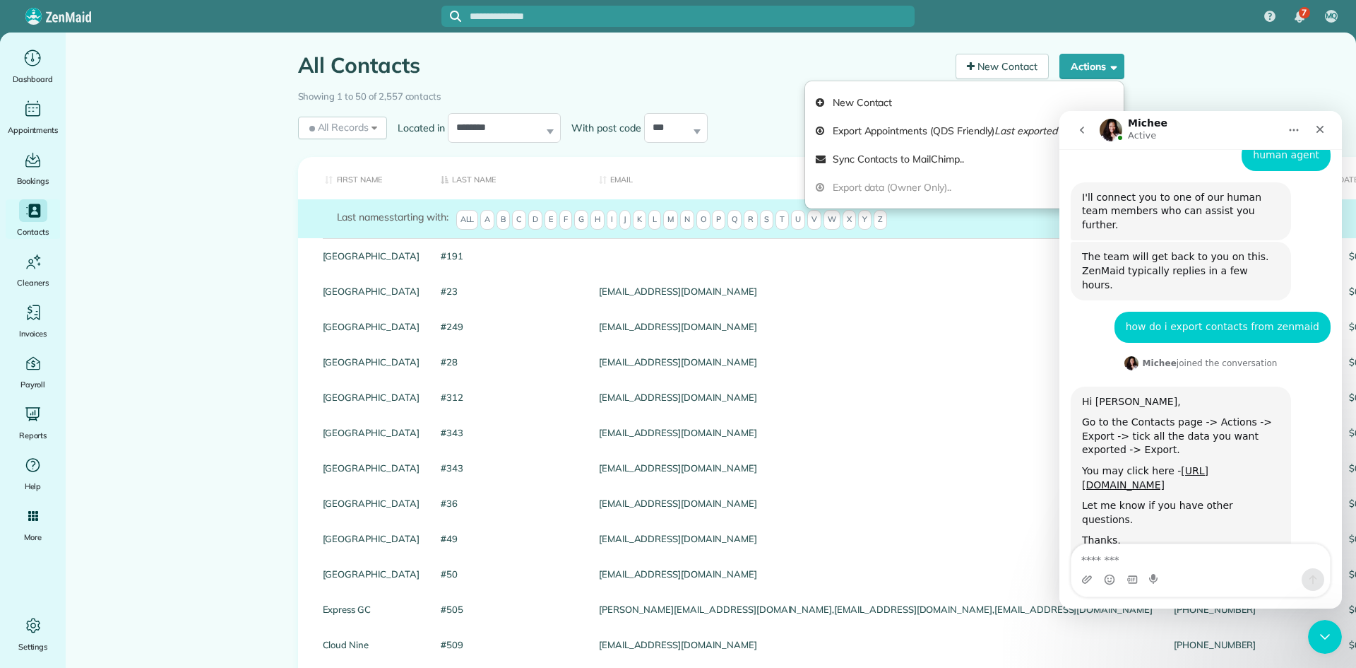
click at [1161, 559] on textarea "Message…" at bounding box center [1201, 556] width 259 height 24
type textarea "**********"
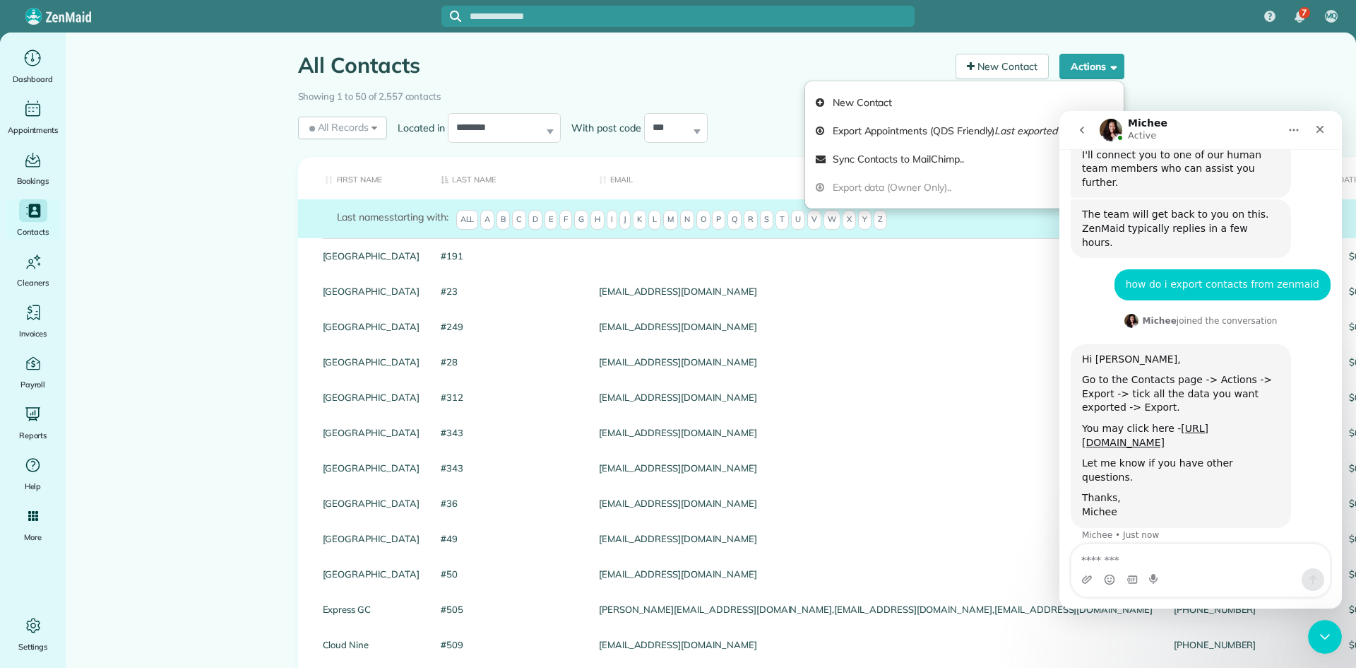
click at [889, 186] on li "Export data (Owner Only).." at bounding box center [964, 187] width 319 height 28
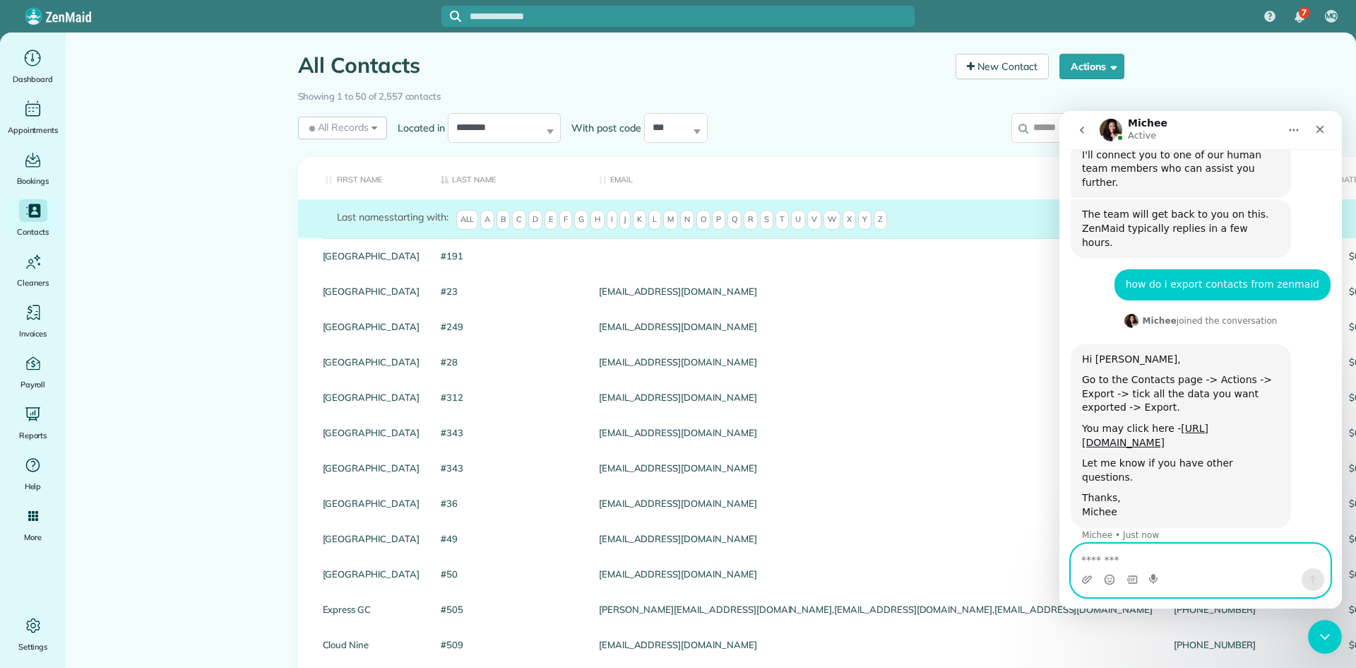
click at [1207, 565] on textarea "Message…" at bounding box center [1201, 556] width 259 height 24
type textarea "**********"
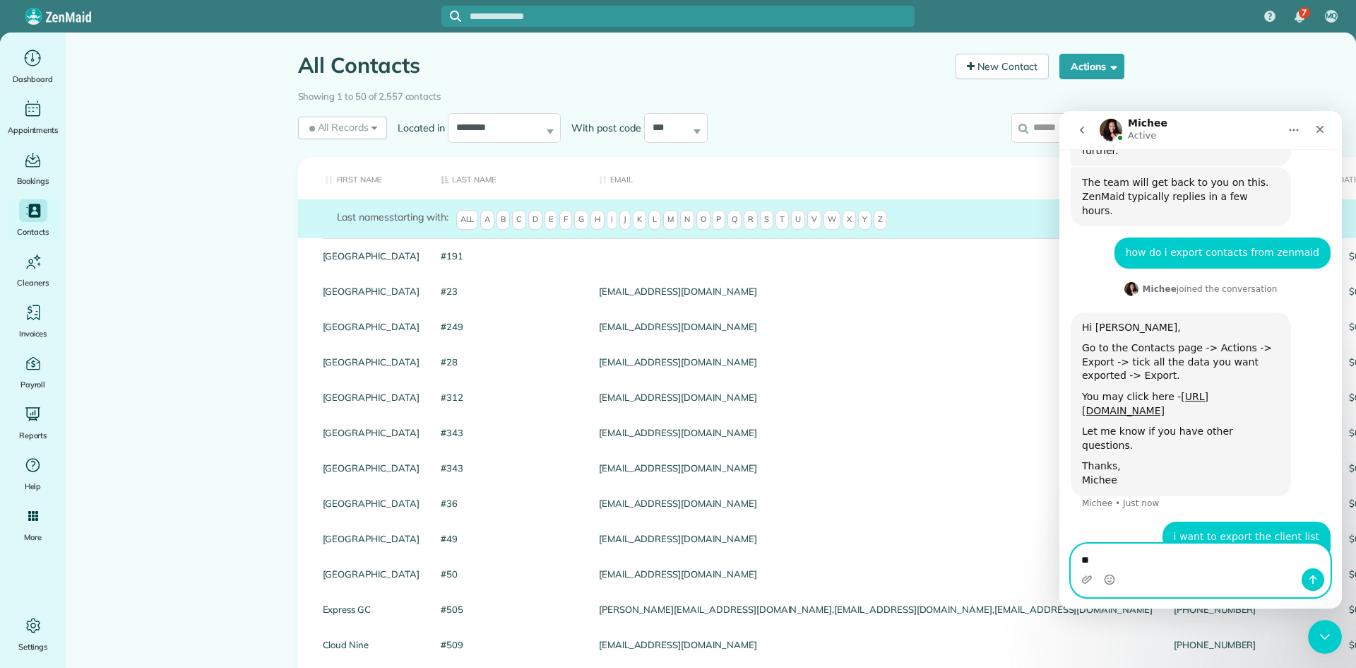
type textarea "*"
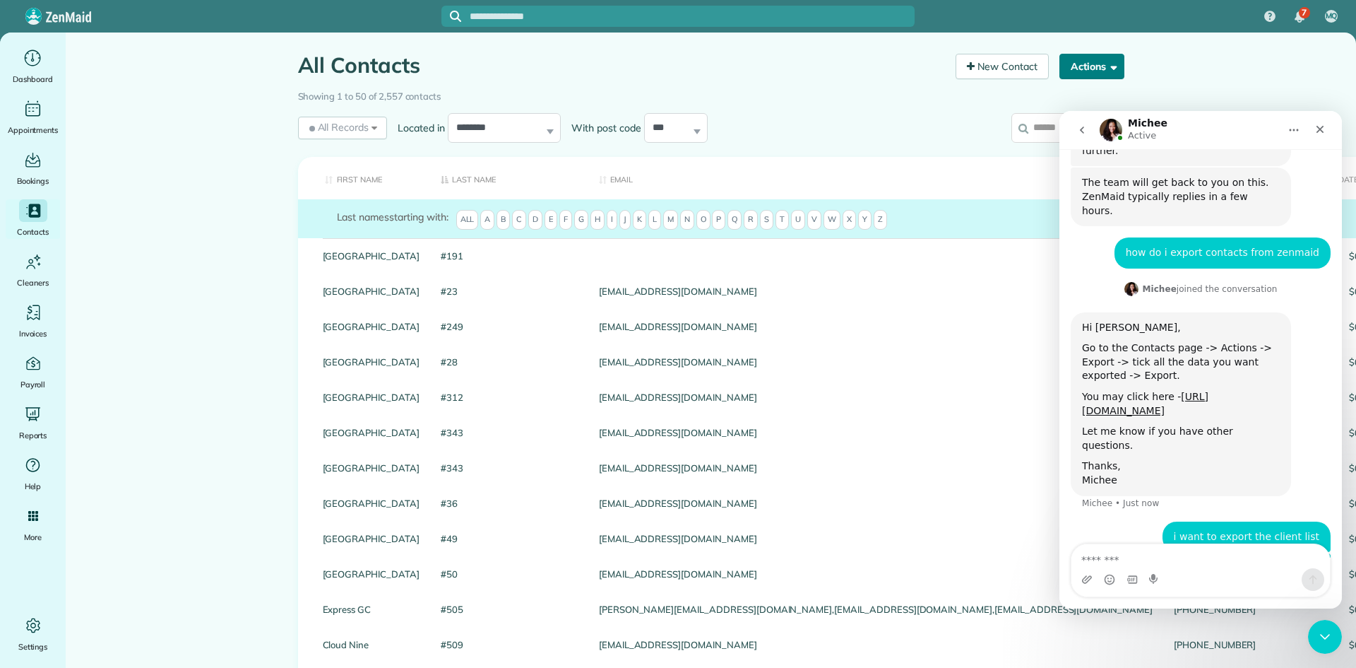
click at [1097, 69] on button "Actions" at bounding box center [1092, 66] width 65 height 25
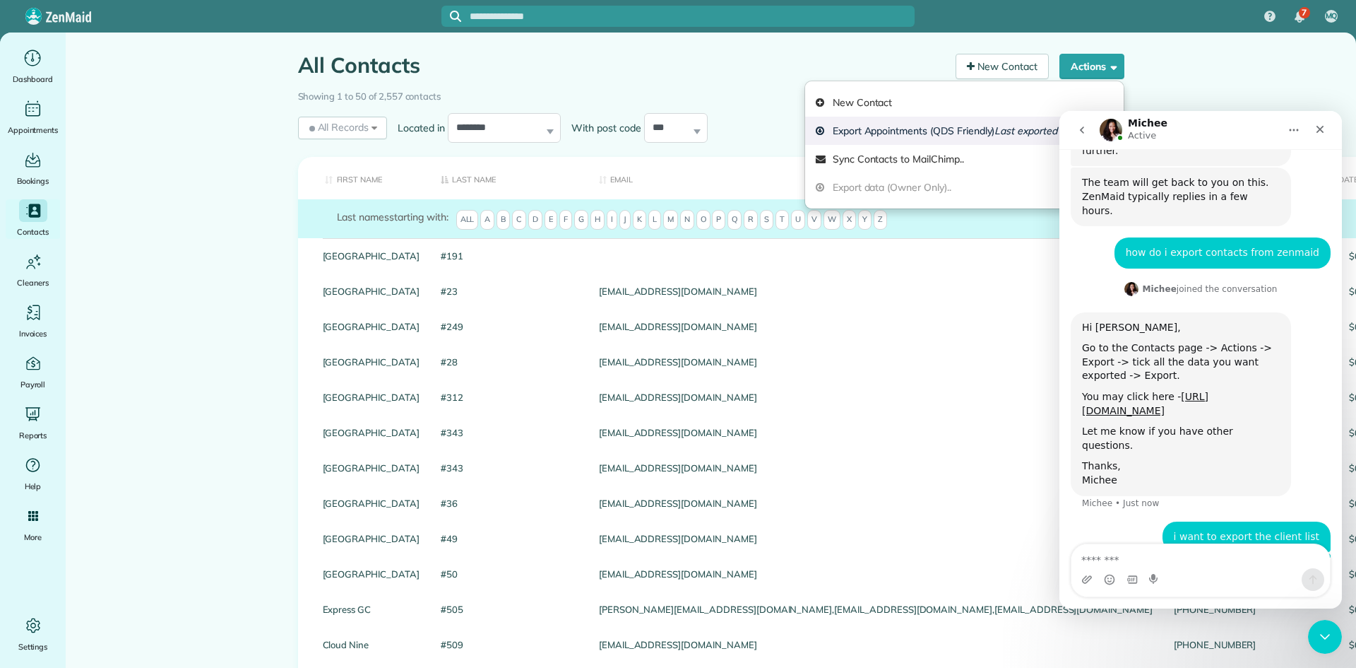
click at [899, 134] on link "Export Appointments (QDS Friendly) Last exported over 3 years ago" at bounding box center [964, 131] width 319 height 28
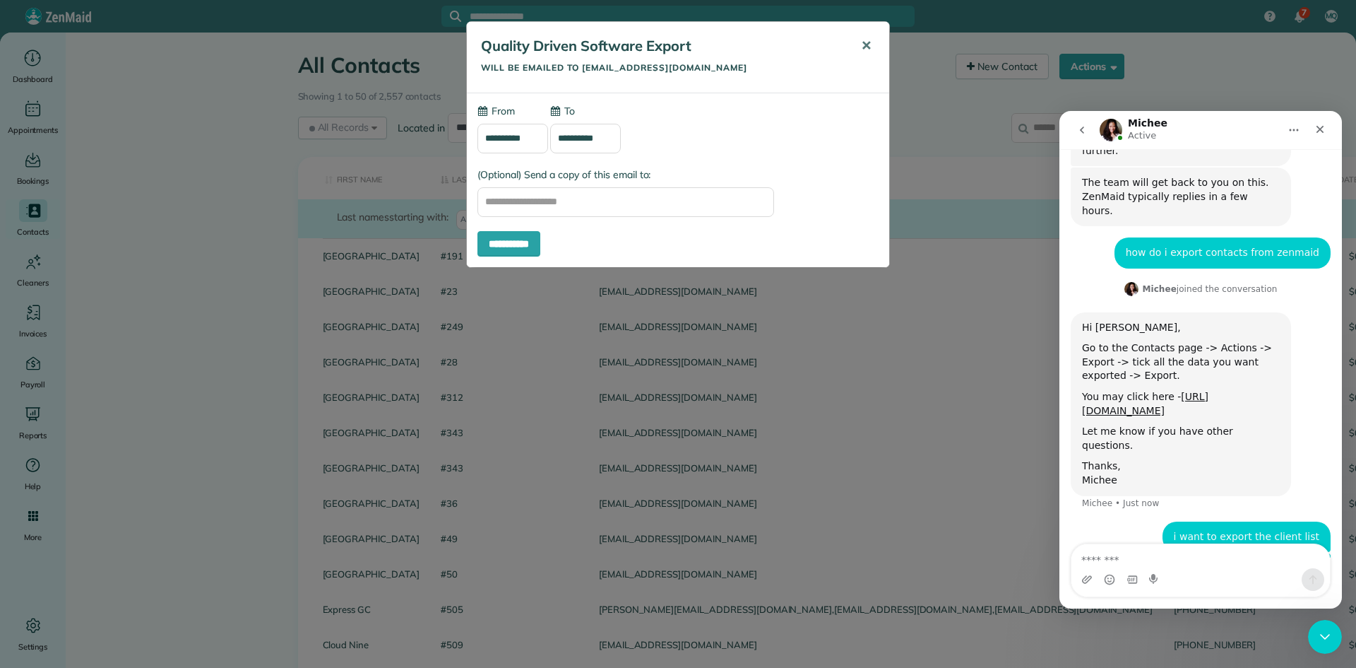
click at [864, 39] on span "✕" at bounding box center [866, 45] width 11 height 16
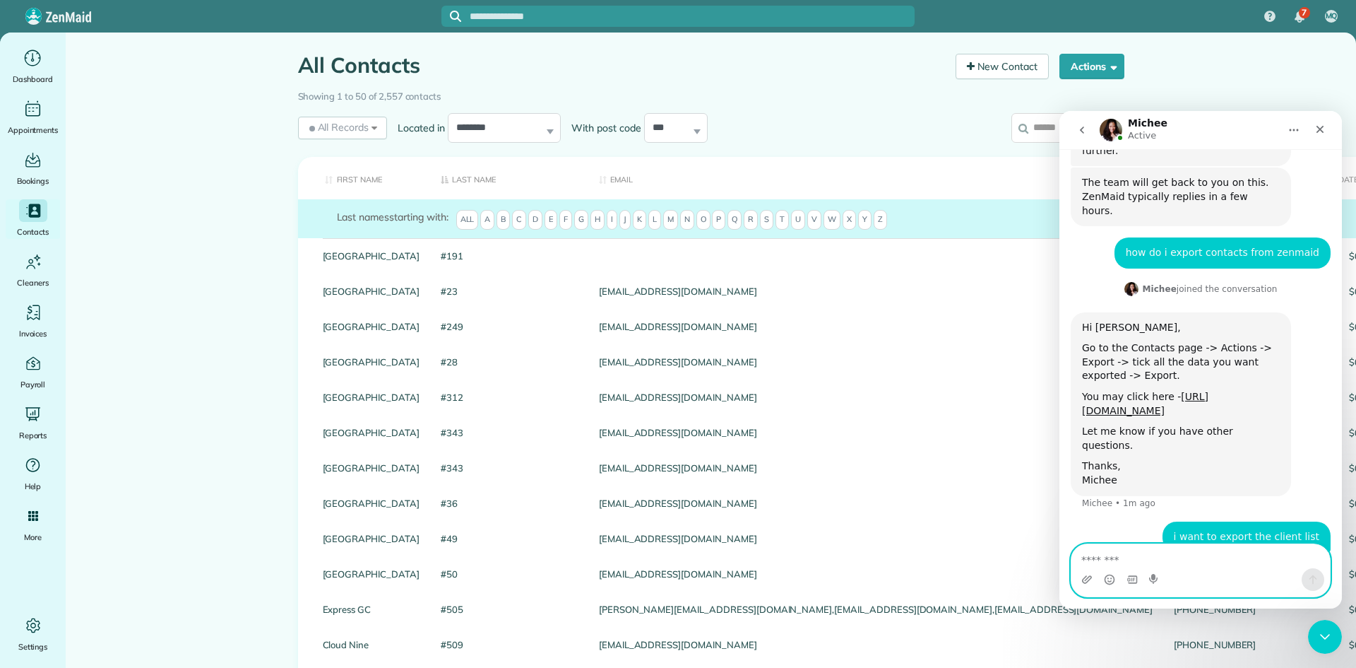
click at [1135, 563] on textarea "Message…" at bounding box center [1201, 556] width 259 height 24
type textarea "**********"
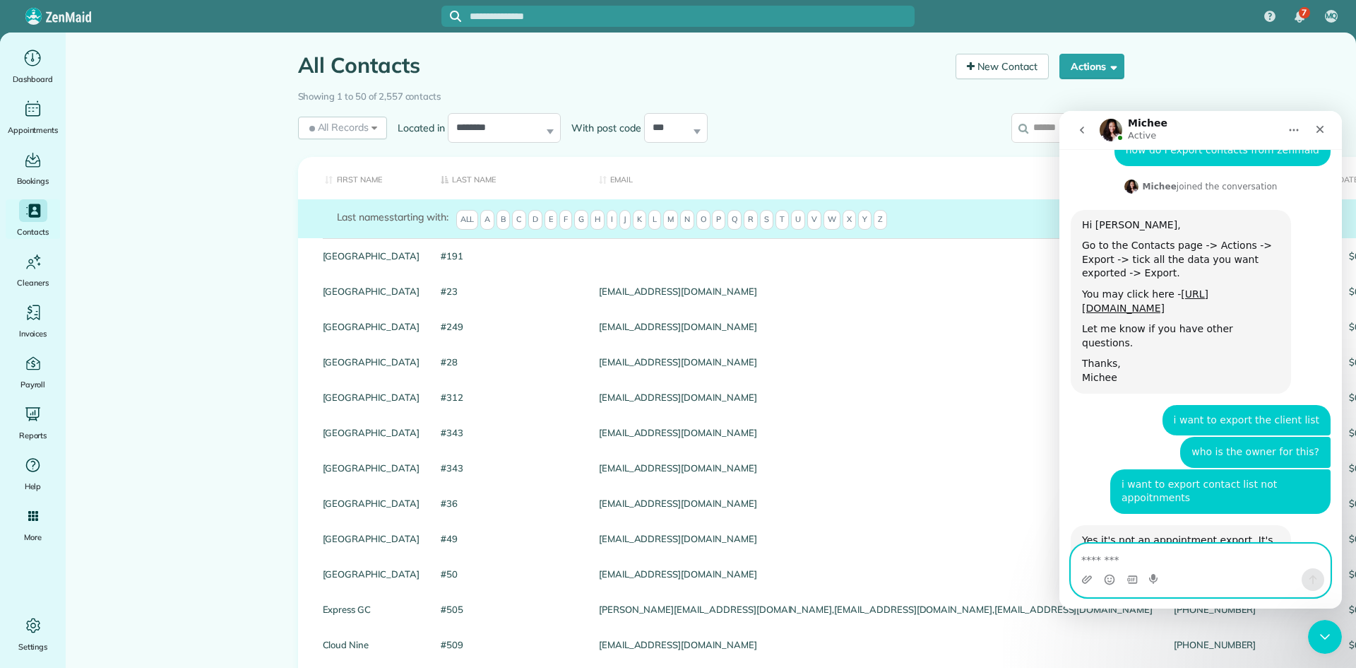
scroll to position [495, 0]
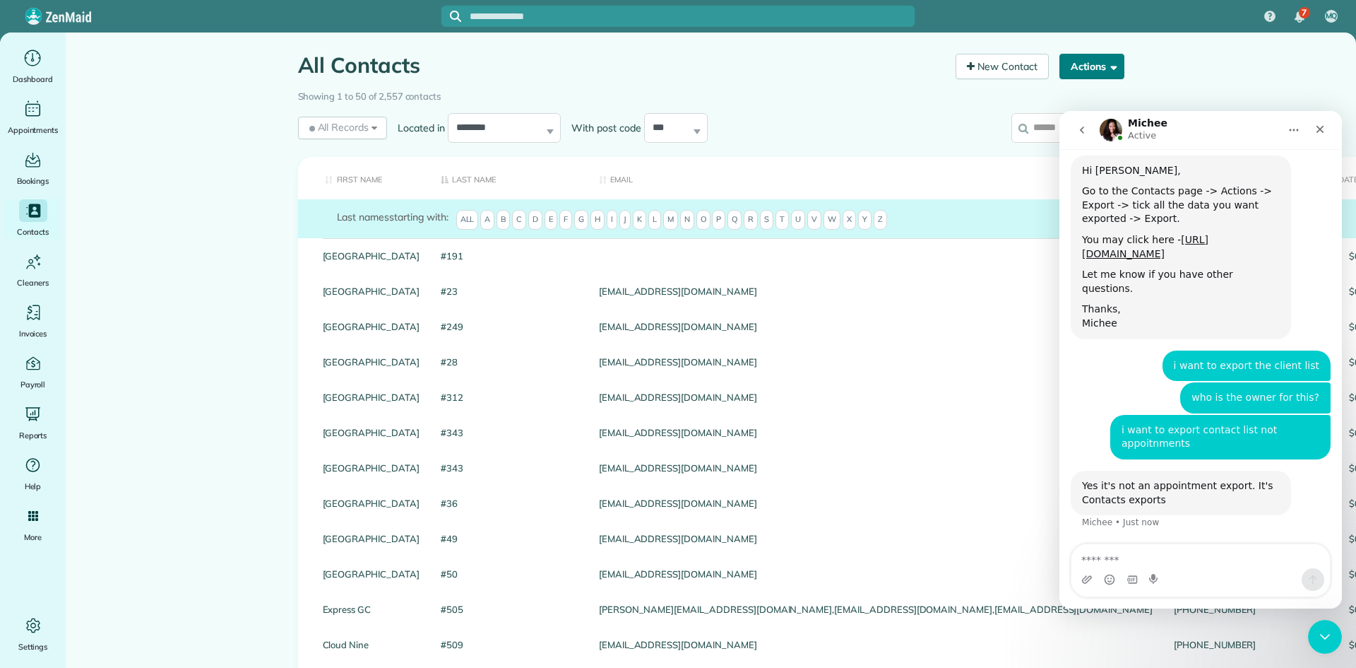
click at [1096, 66] on button "Actions" at bounding box center [1092, 66] width 65 height 25
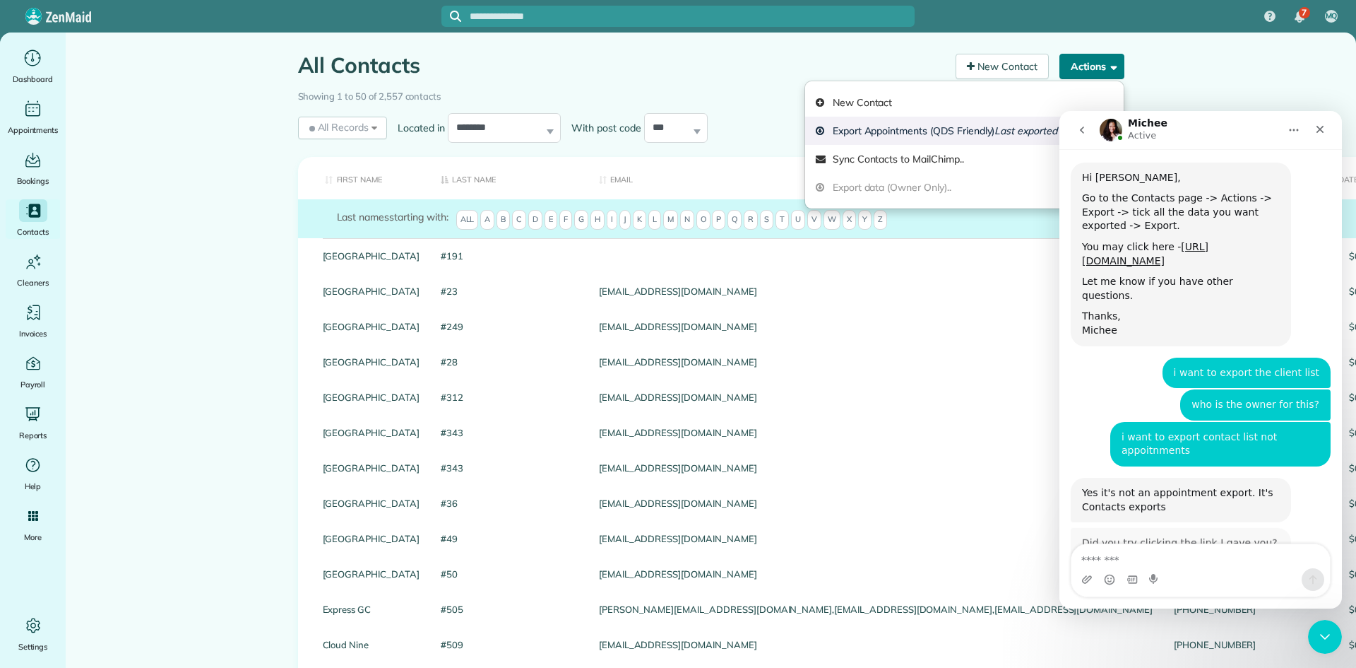
scroll to position [486, 0]
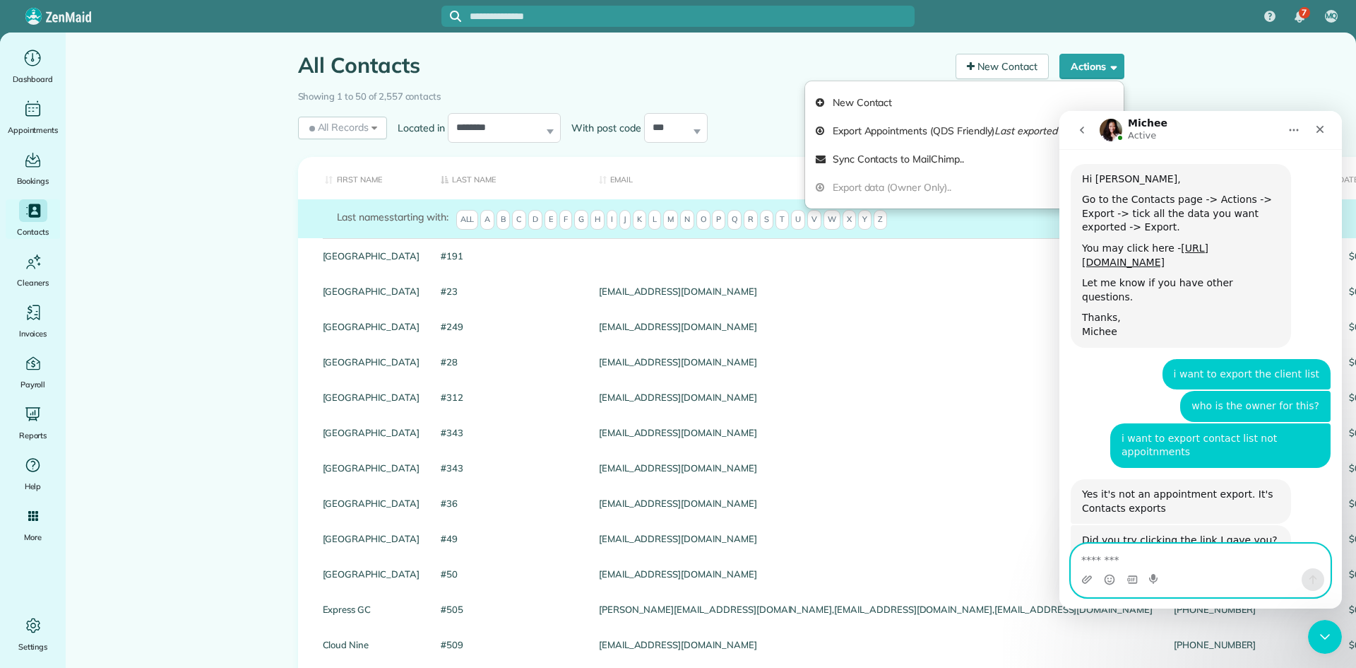
click at [1091, 550] on textarea "Message…" at bounding box center [1201, 556] width 259 height 24
type textarea "**********"
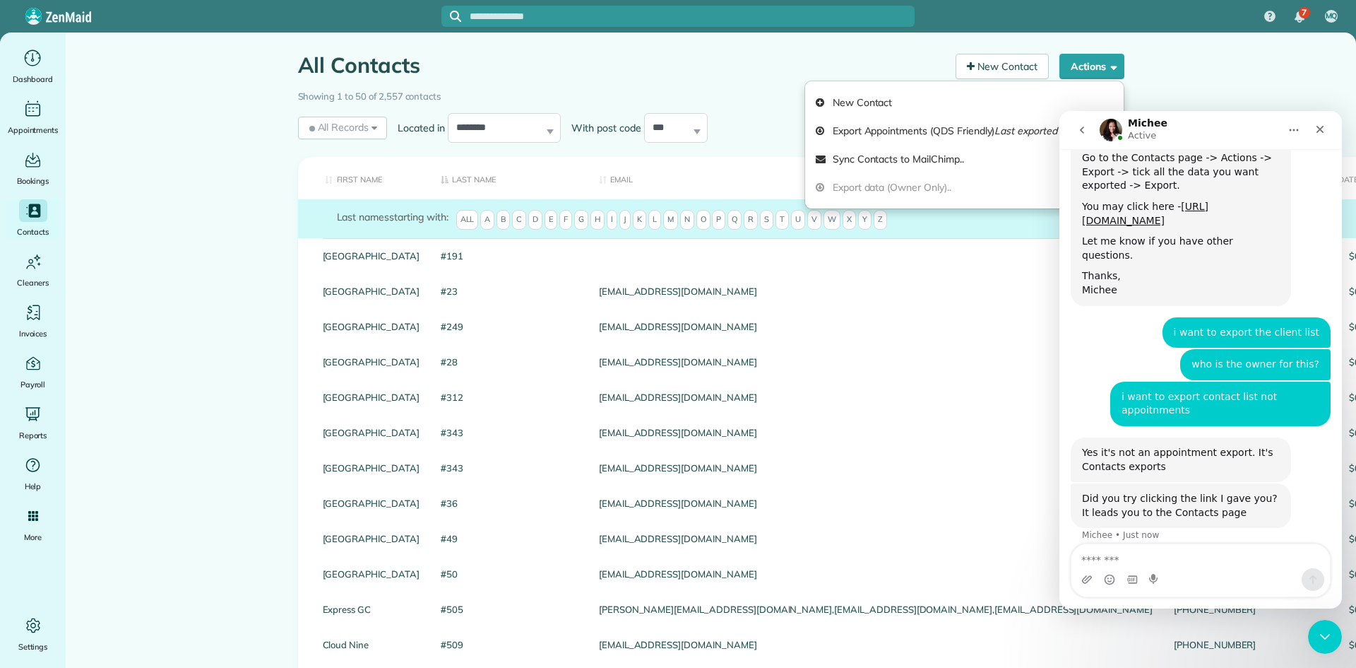
scroll to position [528, 0]
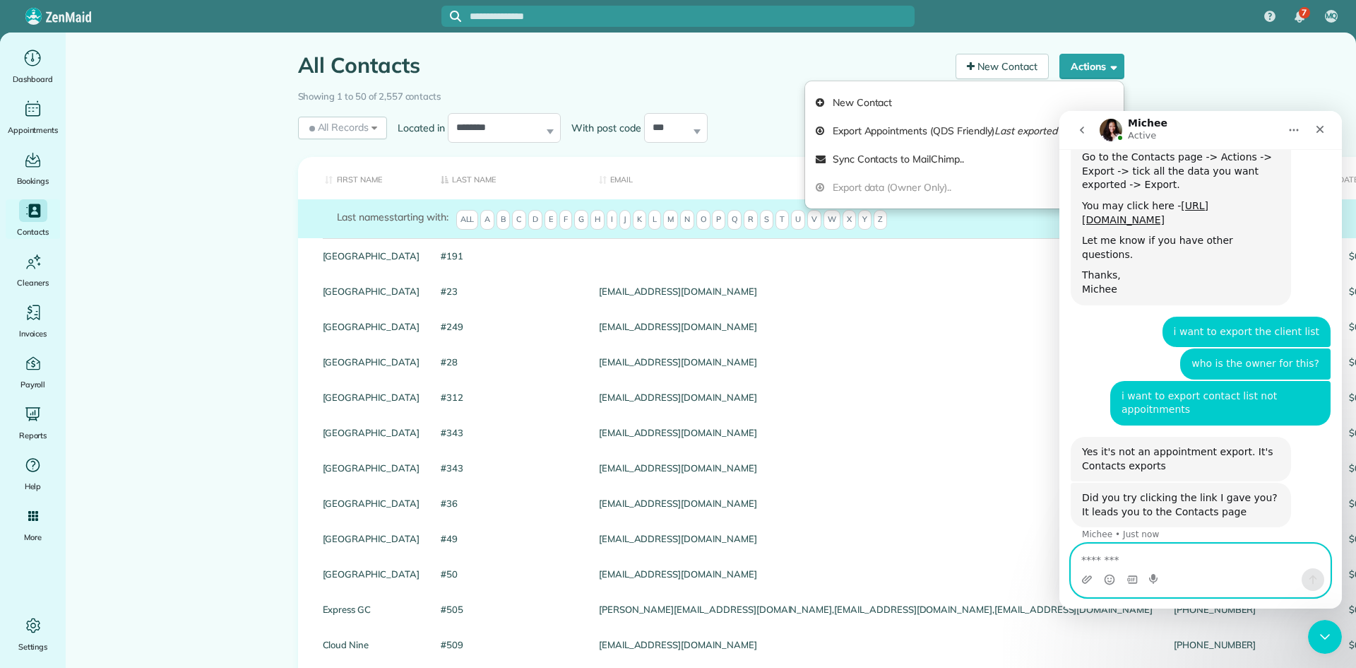
click at [1214, 558] on textarea "Message…" at bounding box center [1201, 556] width 259 height 24
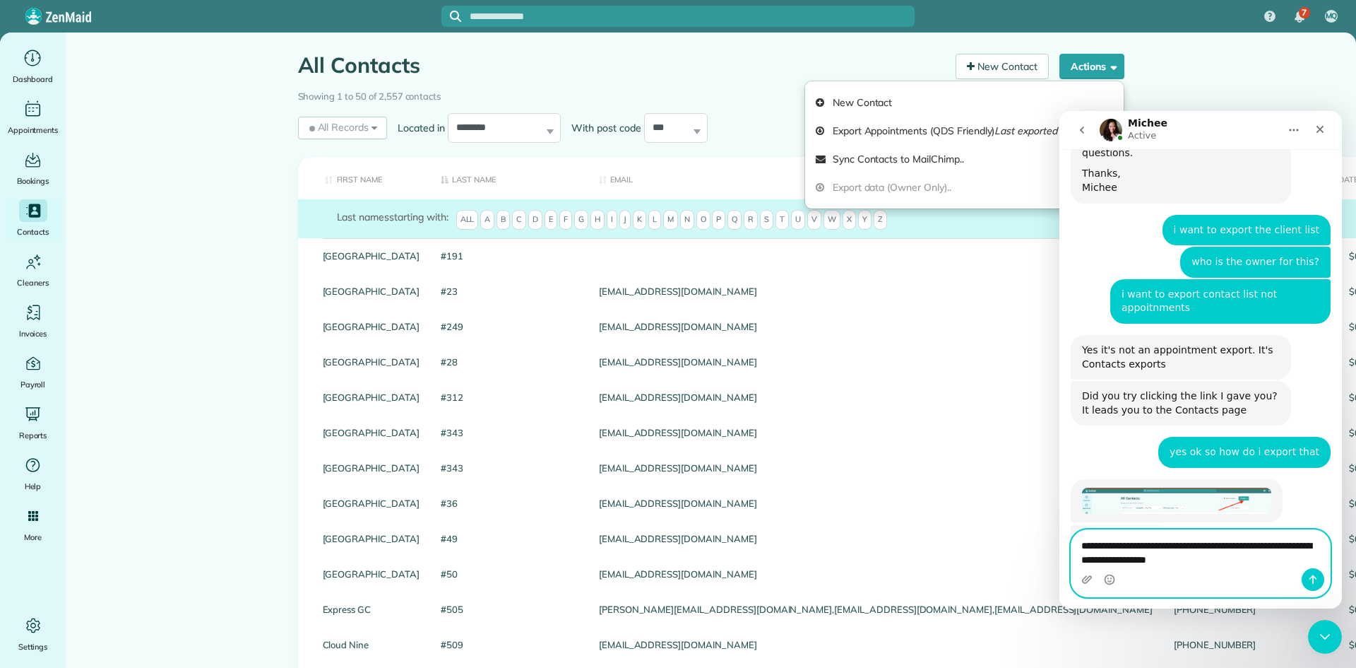
scroll to position [629, 0]
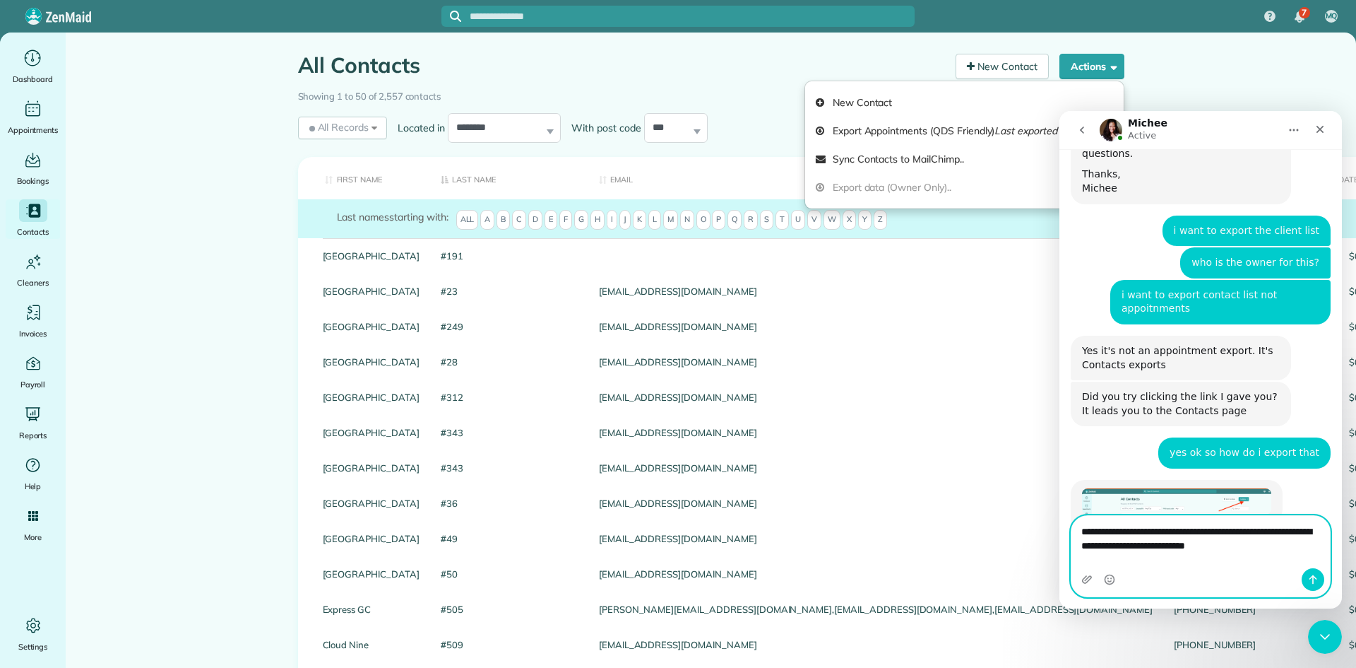
type textarea "**********"
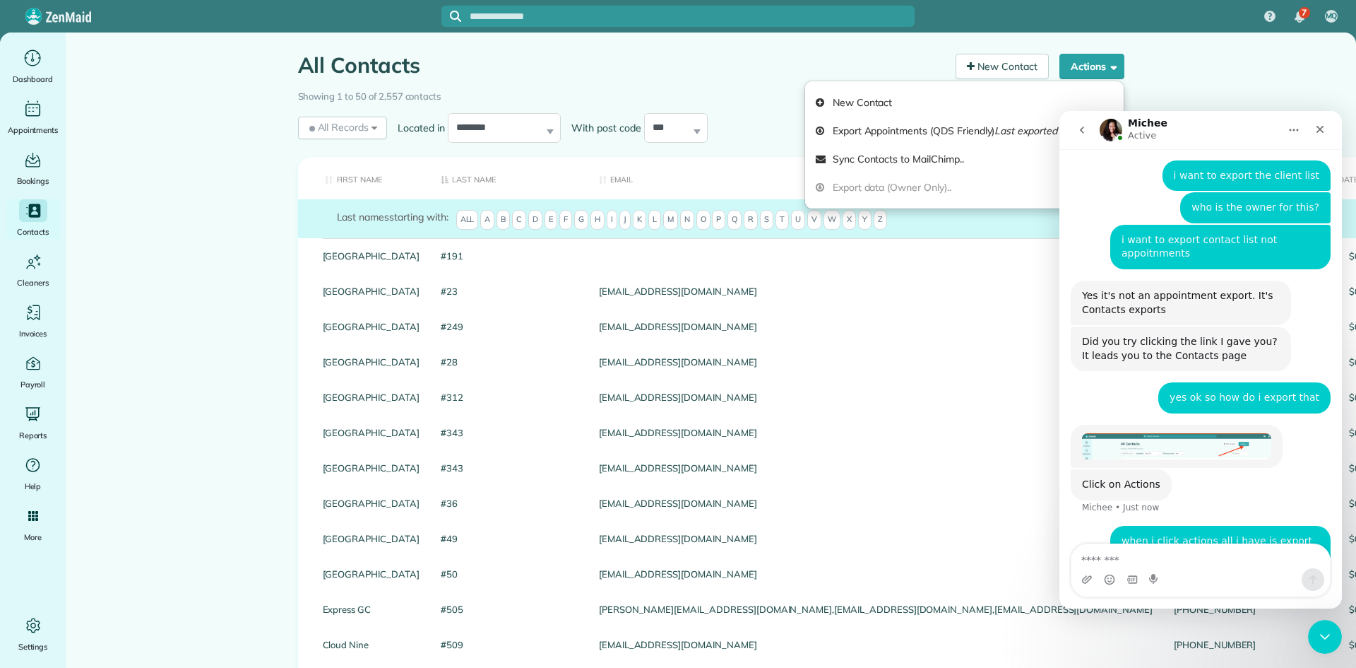
scroll to position [739, 0]
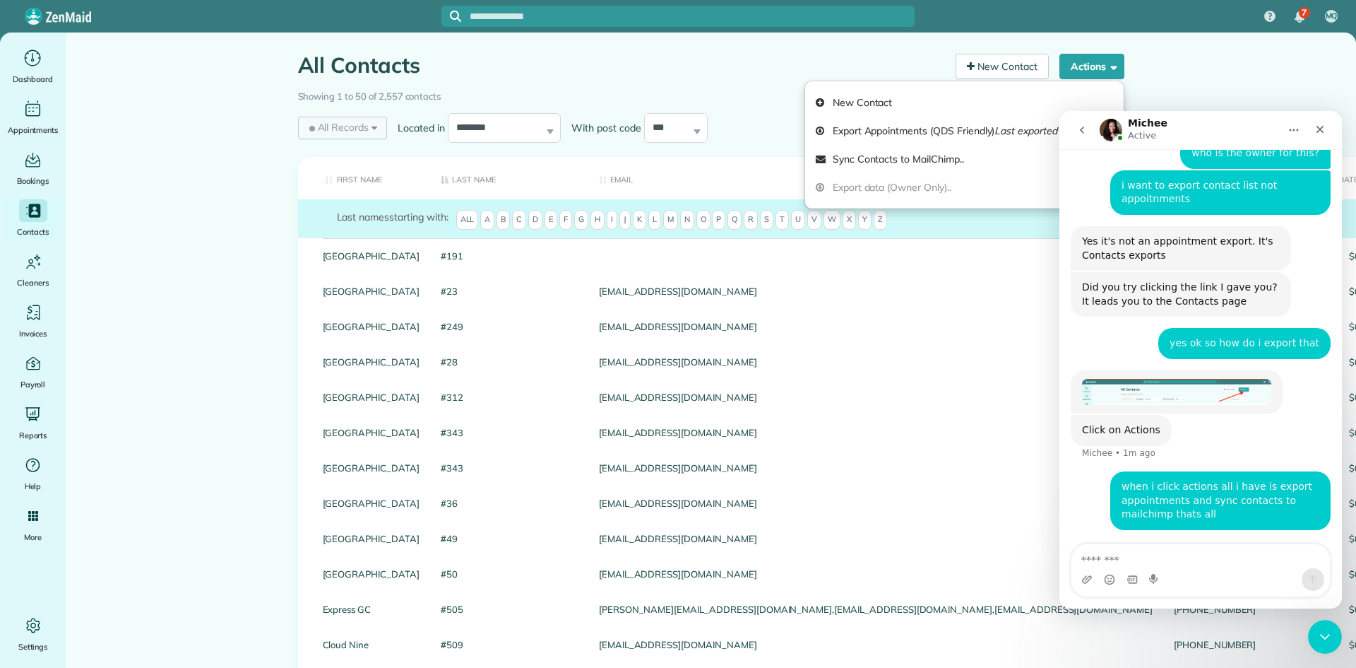
click at [362, 127] on span "All Records" at bounding box center [338, 127] width 63 height 14
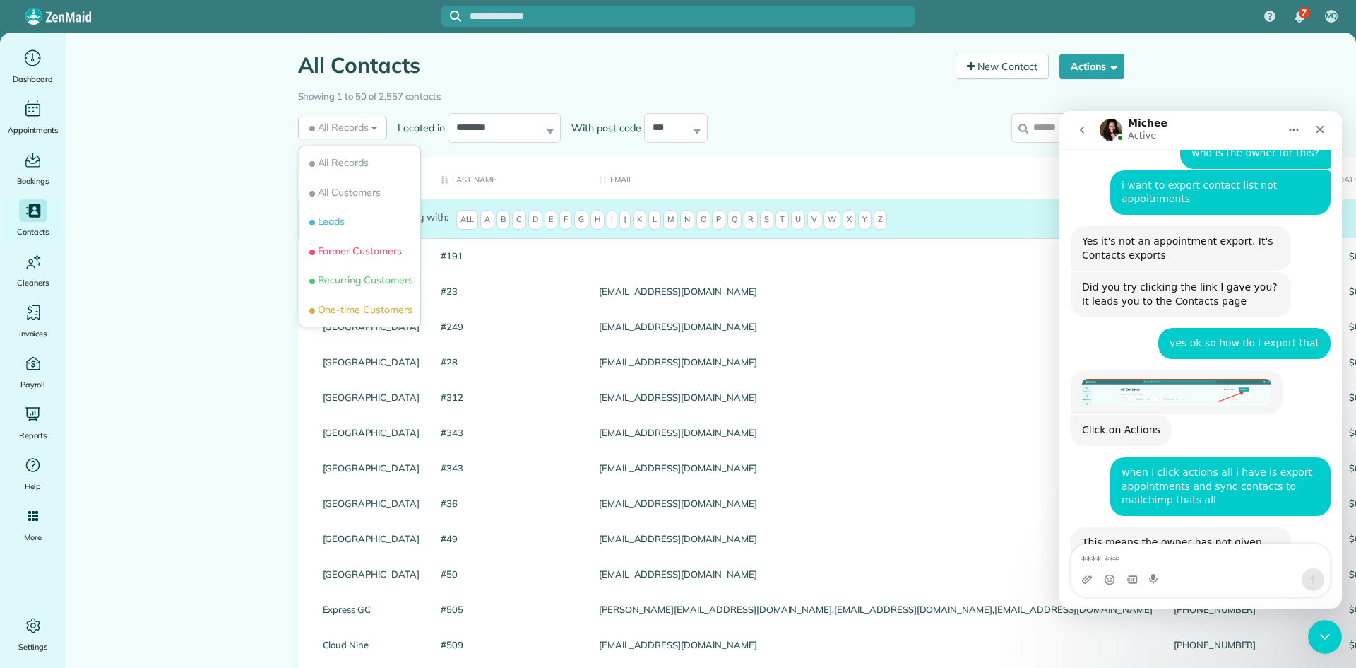
scroll to position [769, 0]
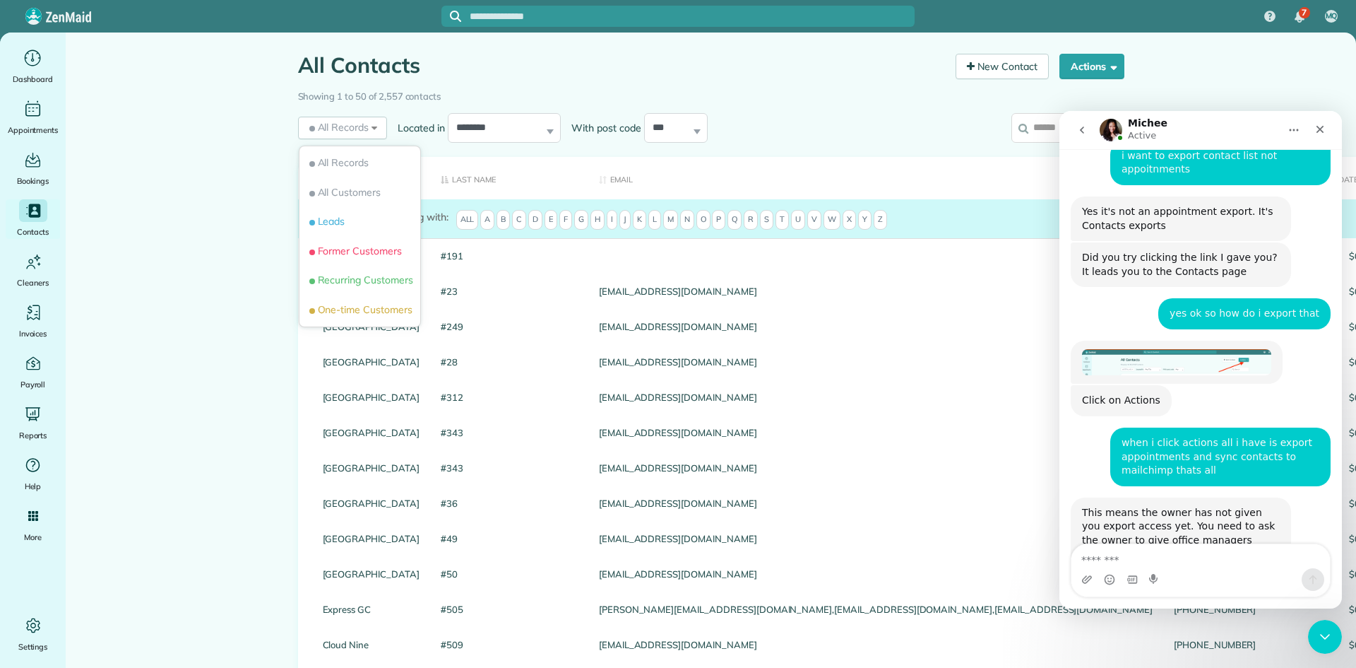
click at [1238, 506] on div "This means the owner has not given you export access yet. You need to ask the o…" at bounding box center [1181, 533] width 198 height 55
click at [1215, 571] on div "Intercom messenger" at bounding box center [1201, 579] width 259 height 23
click at [1178, 566] on textarea "Message…" at bounding box center [1201, 556] width 259 height 24
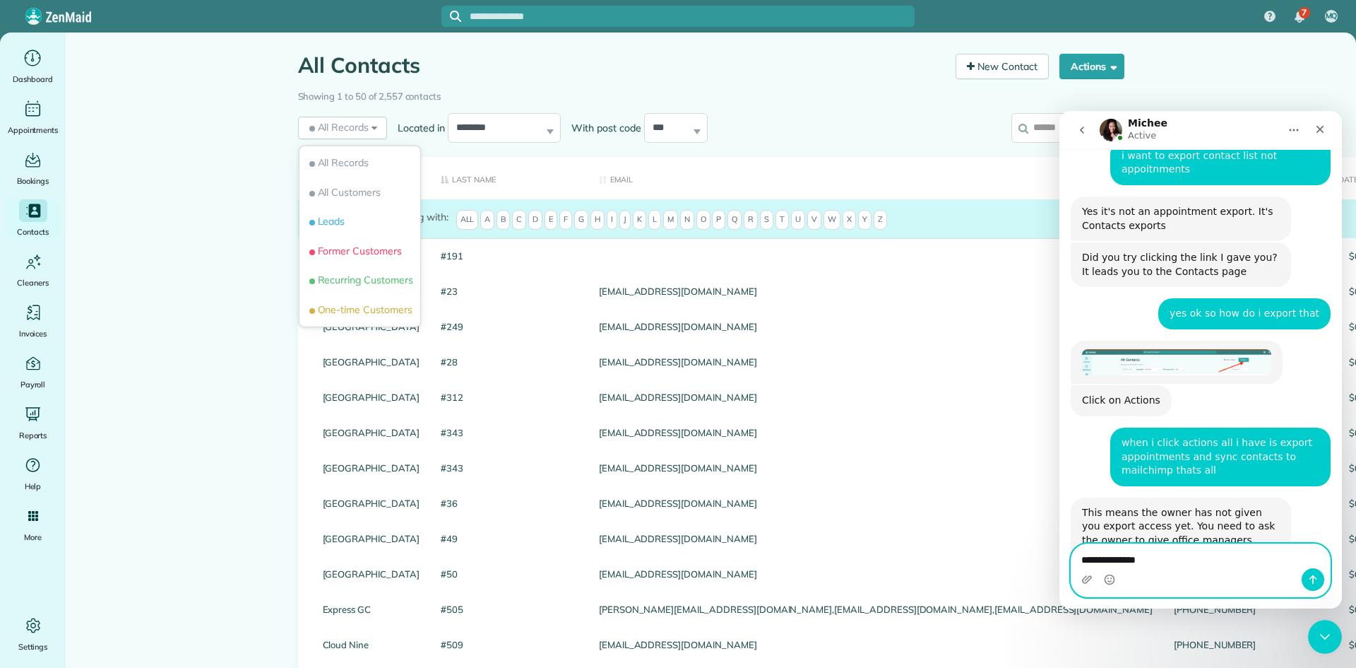
type textarea "**********"
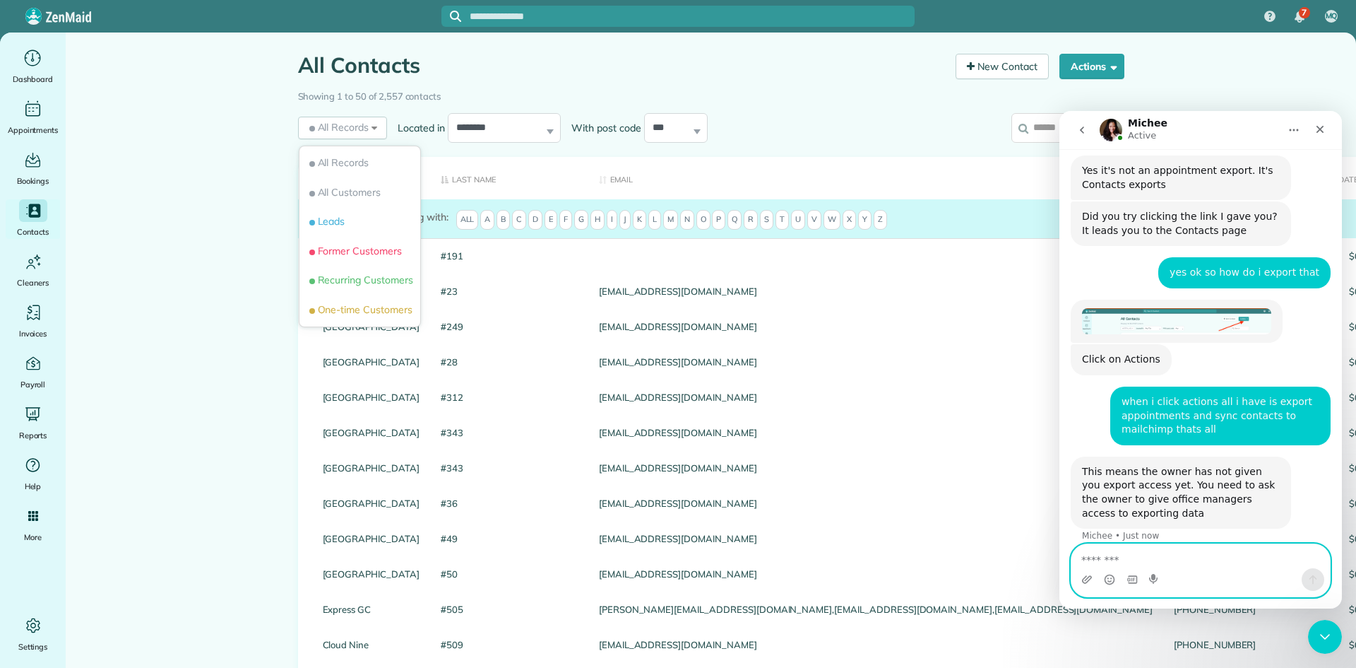
scroll to position [810, 0]
type textarea "**********"
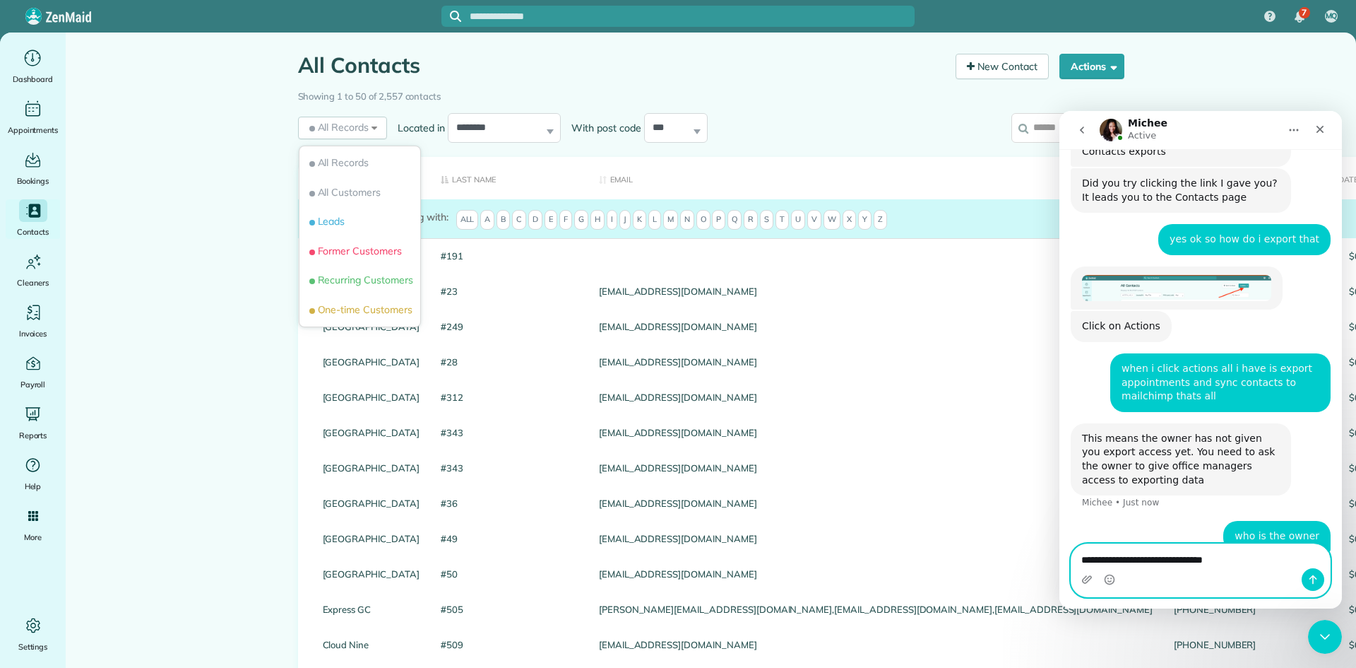
type textarea "**********"
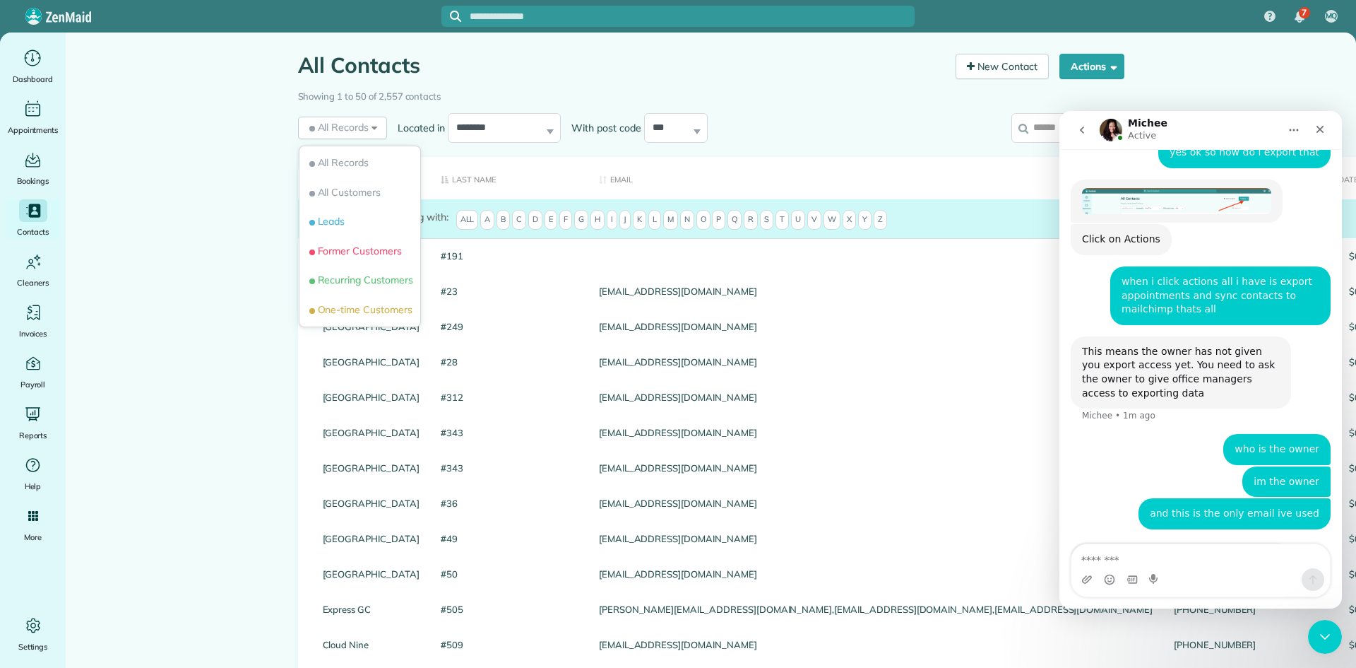
scroll to position [993, 0]
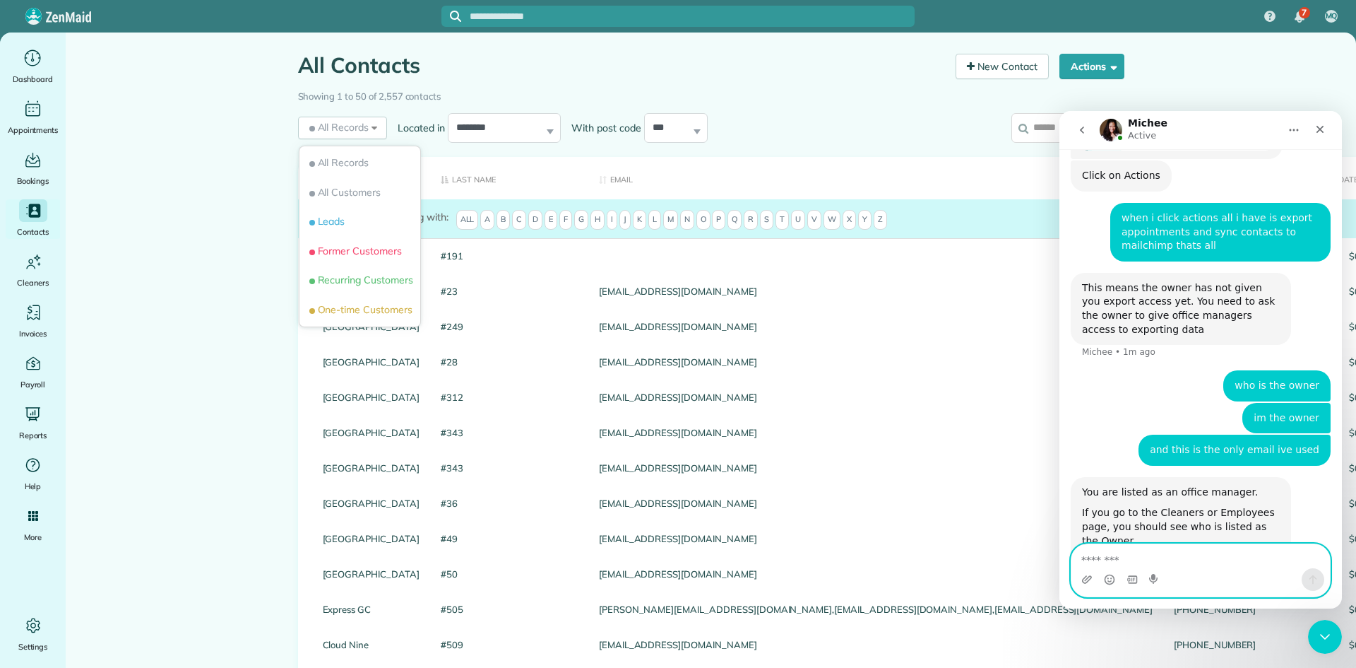
click at [1207, 567] on textarea "Message…" at bounding box center [1201, 556] width 259 height 24
type textarea "**********"
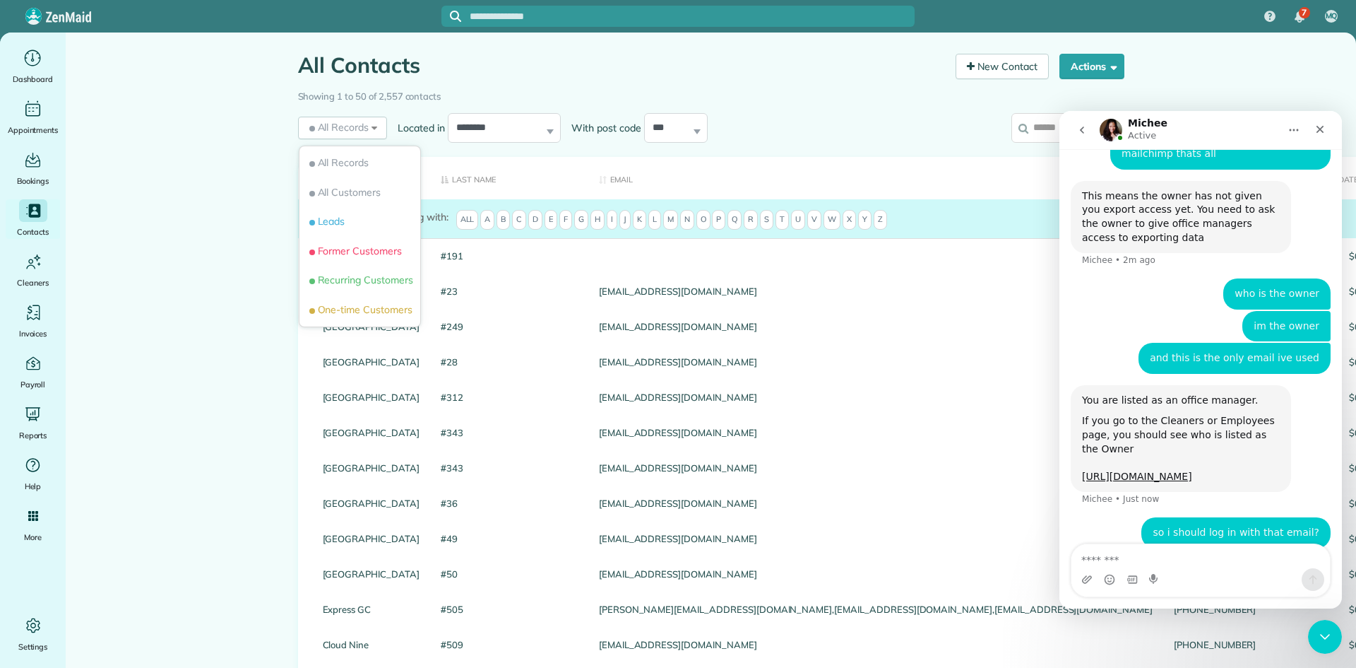
scroll to position [1090, 0]
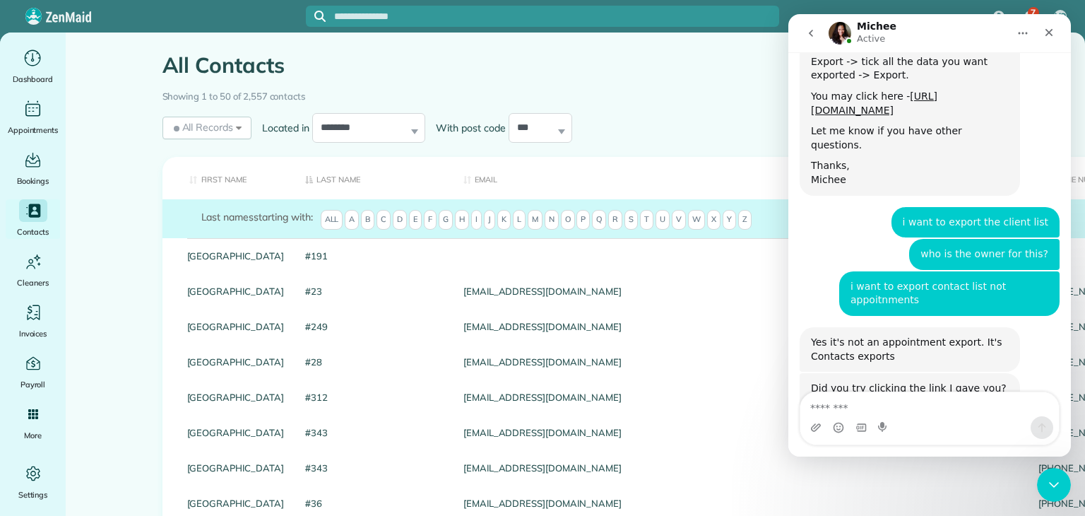
scroll to position [540, 0]
click at [536, 37] on icon "Close" at bounding box center [1048, 32] width 11 height 11
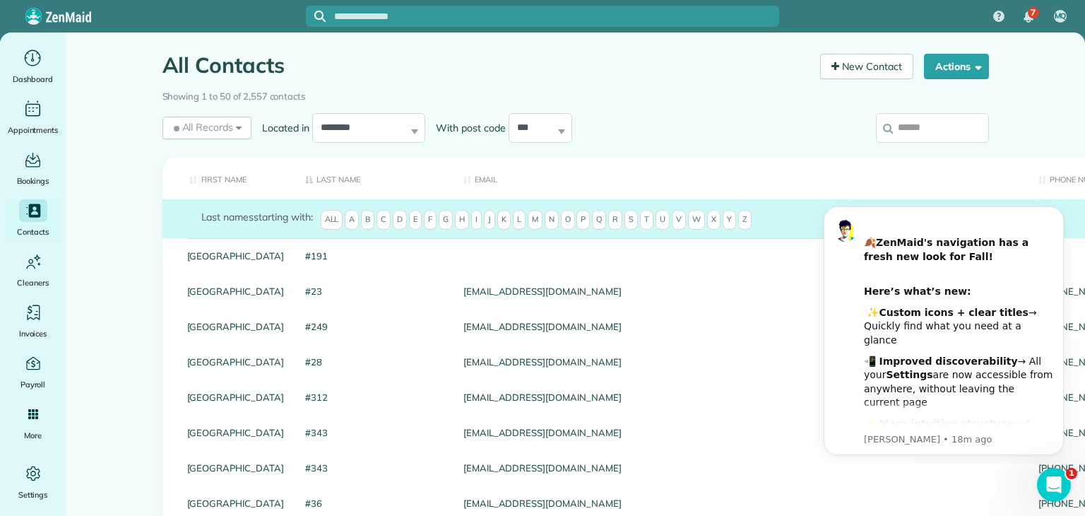
scroll to position [0, 0]
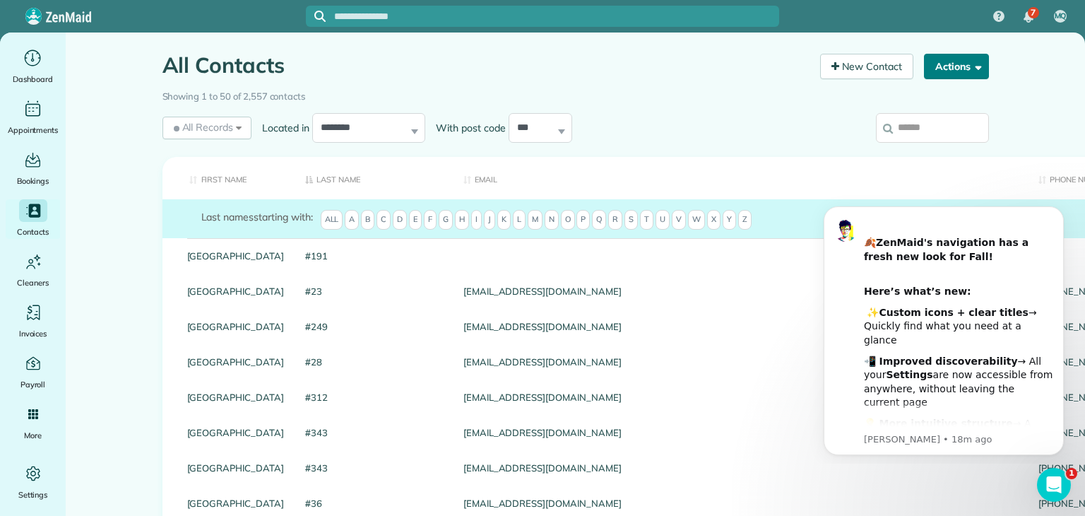
click at [536, 64] on span "button" at bounding box center [976, 66] width 11 height 11
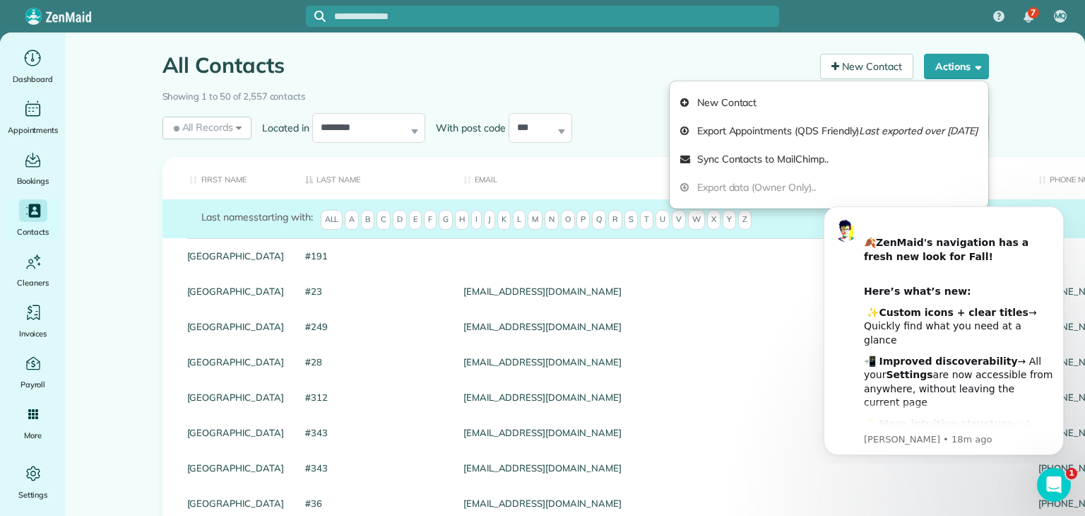
click at [179, 146] on div "**********" at bounding box center [576, 130] width 848 height 42
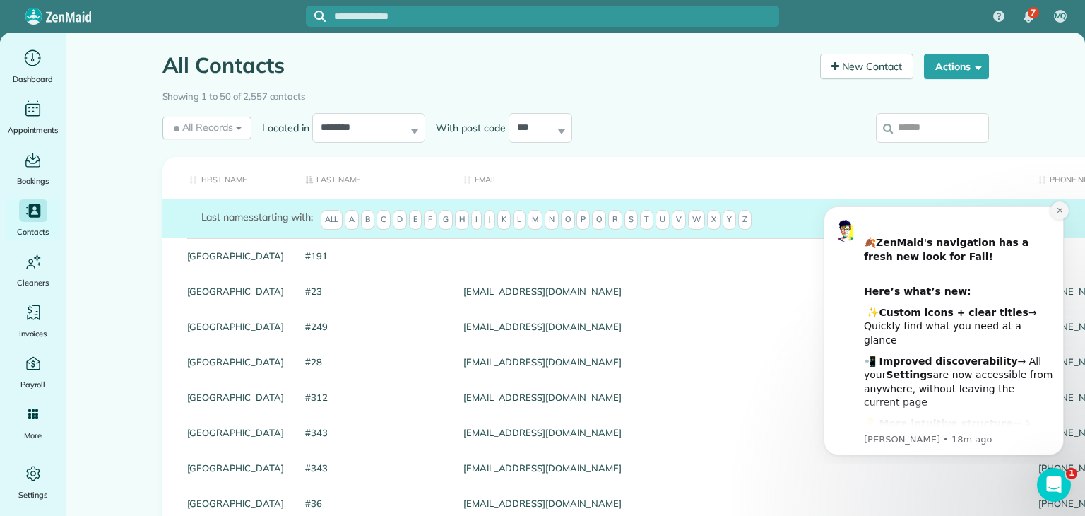
click at [536, 209] on icon "Dismiss notification" at bounding box center [1059, 210] width 5 height 5
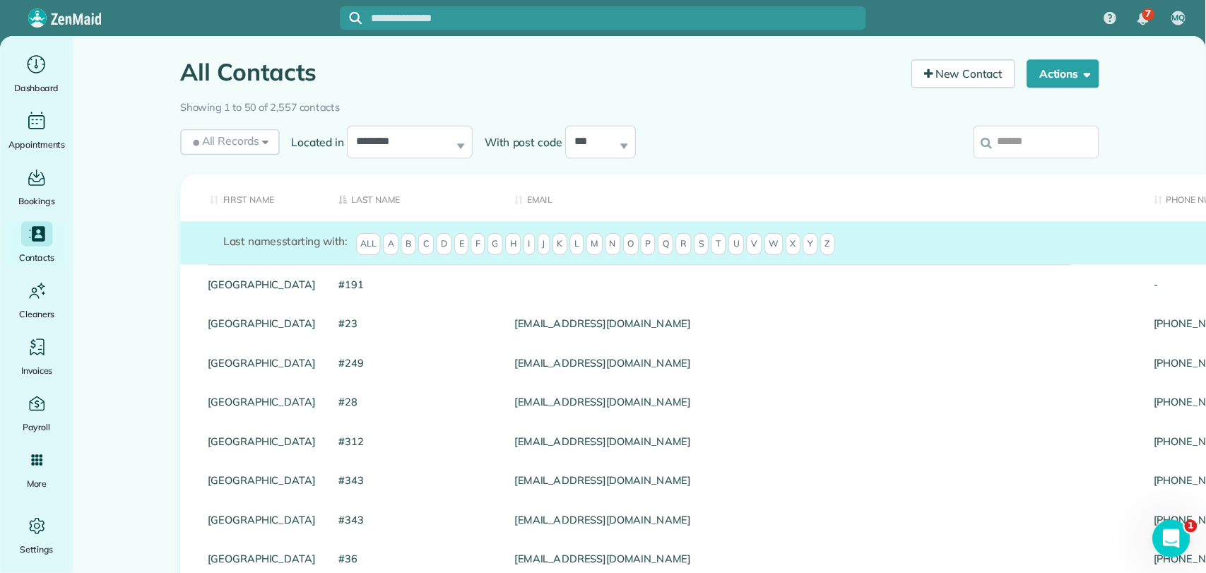
scroll to position [583, 0]
click at [536, 133] on div "**********" at bounding box center [469, 127] width 615 height 37
click at [536, 69] on button "Actions" at bounding box center [956, 66] width 65 height 25
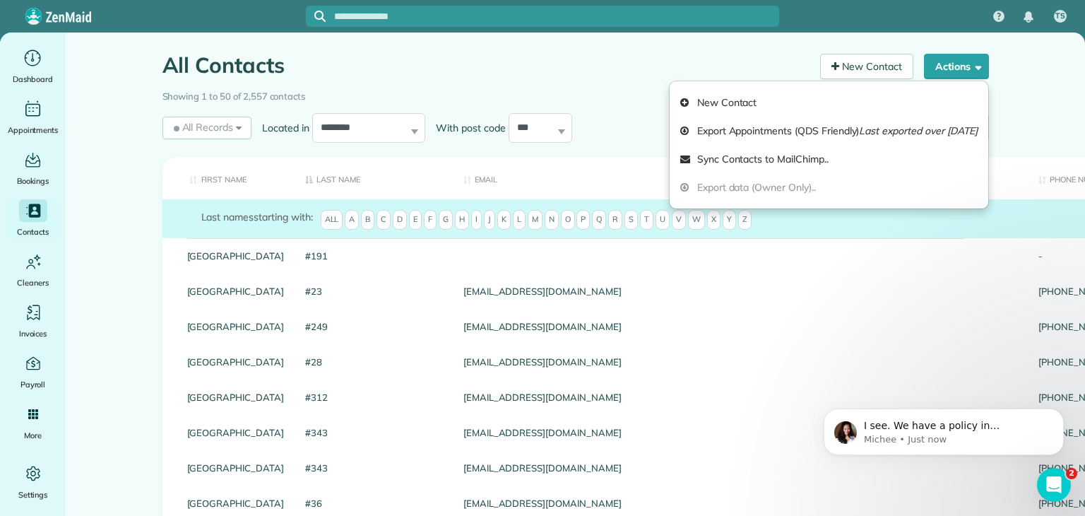
scroll to position [1286, 0]
click at [536, 230] on p "Michee • Just now" at bounding box center [955, 439] width 182 height 13
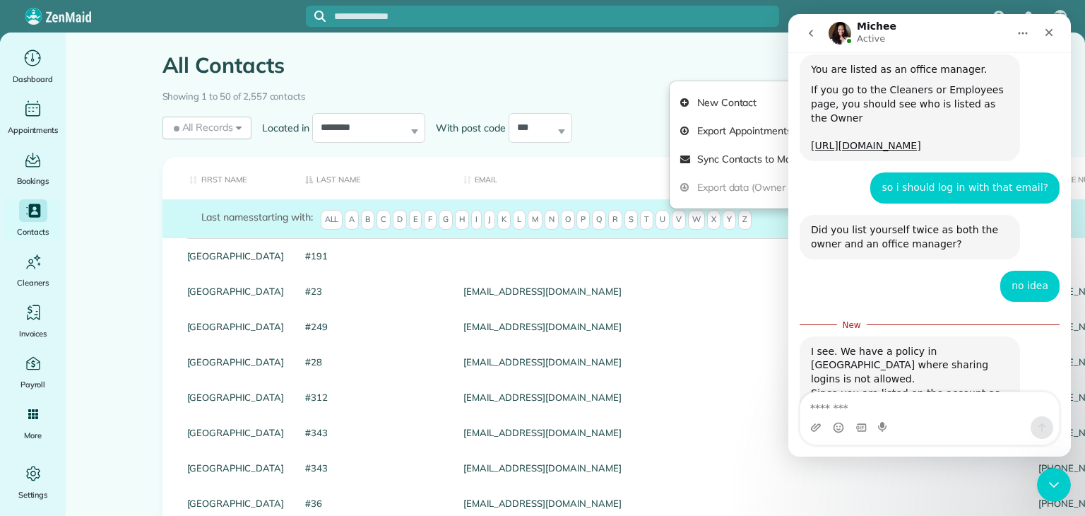
scroll to position [1309, 0]
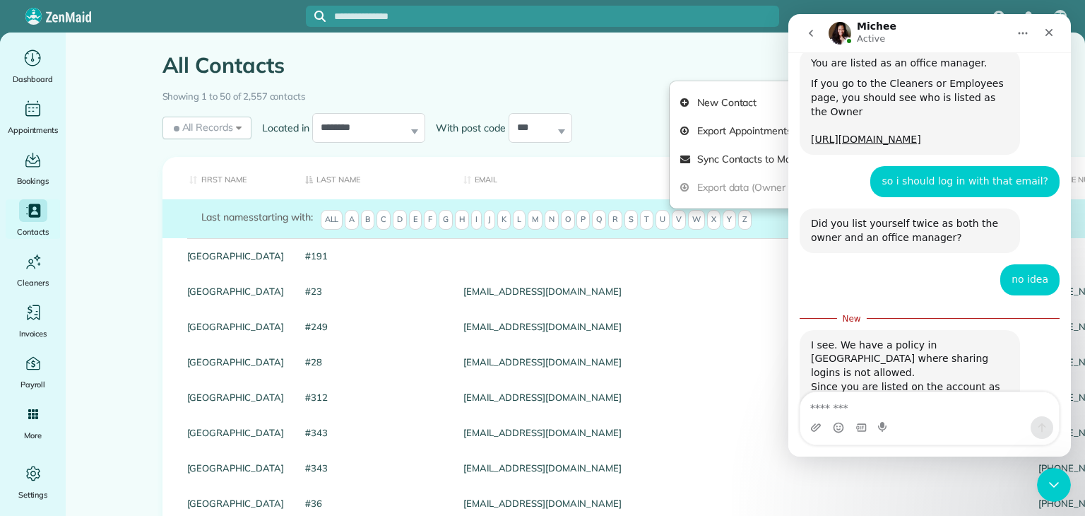
click at [536, 230] on textarea "Message…" at bounding box center [929, 404] width 259 height 24
type textarea "**********"
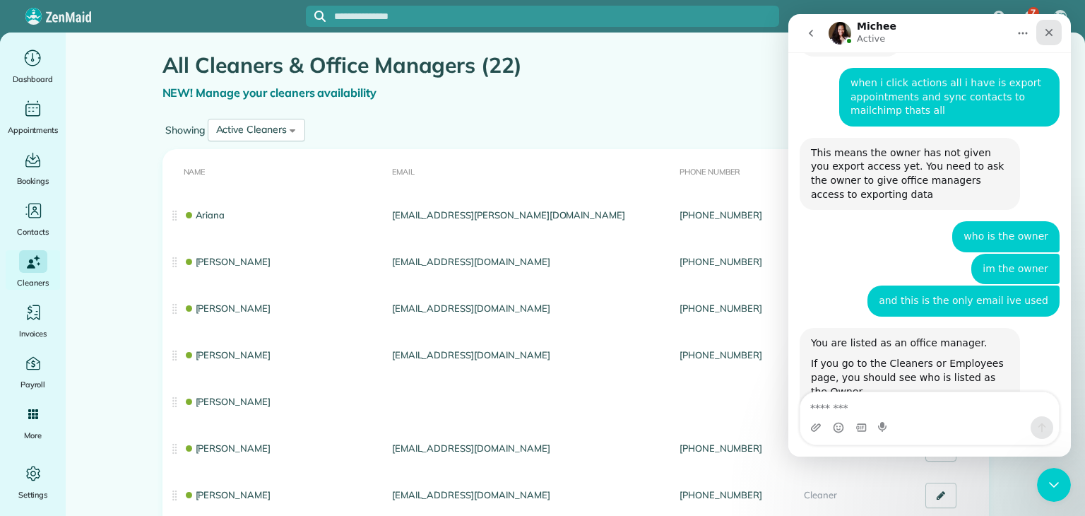
scroll to position [1034, 0]
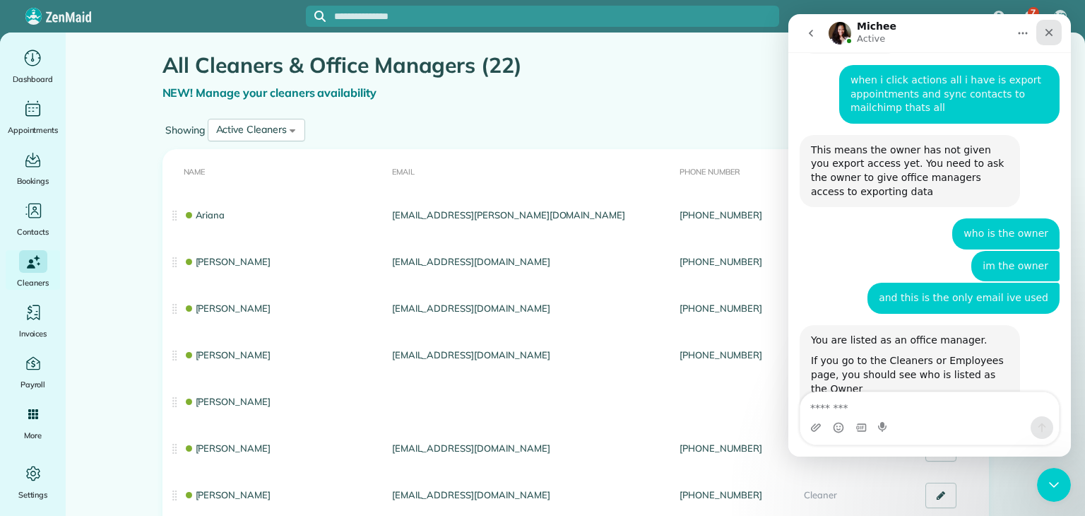
click at [1048, 32] on icon "Close" at bounding box center [1050, 33] width 8 height 8
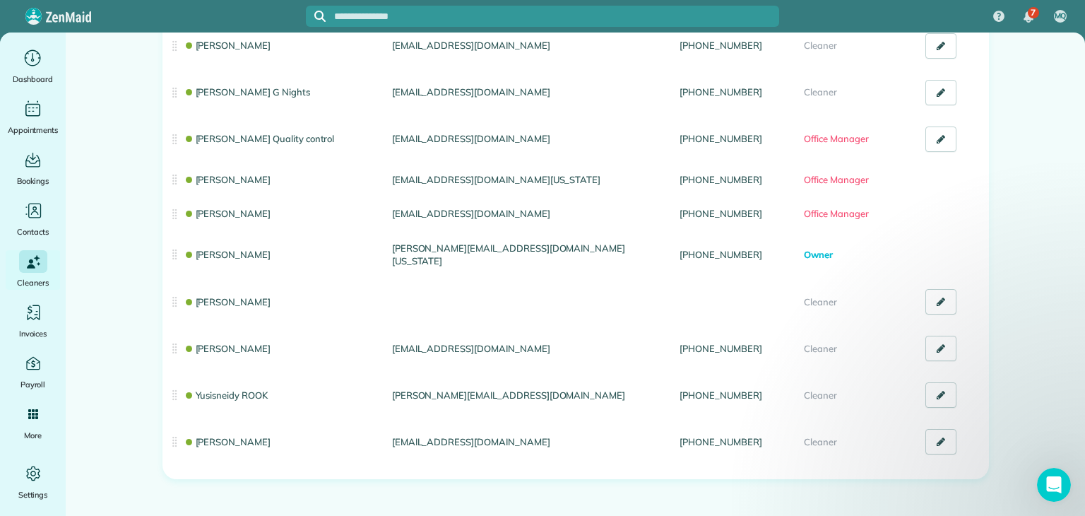
scroll to position [750, 0]
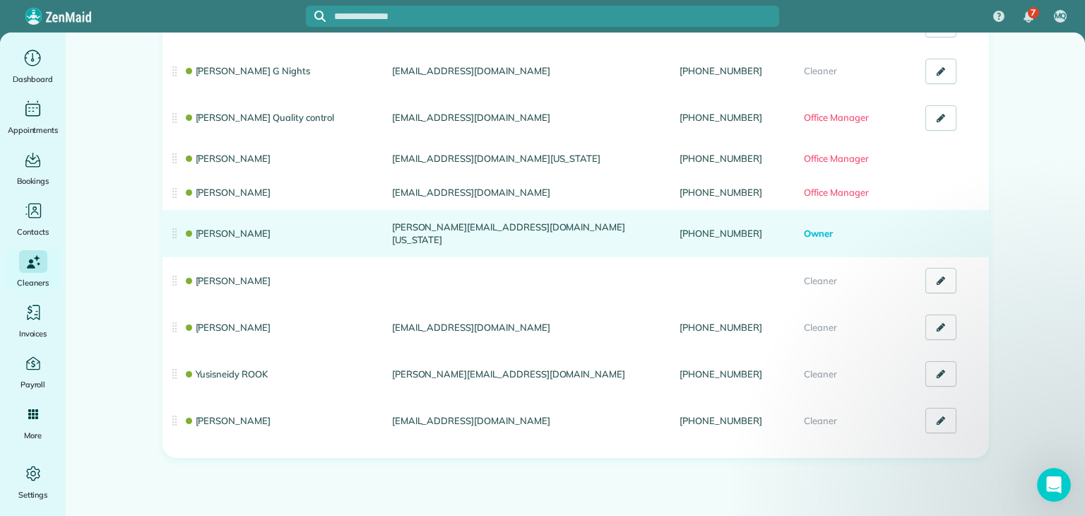
click at [398, 230] on td "[PERSON_NAME][EMAIL_ADDRESS][DOMAIN_NAME][US_STATE]" at bounding box center [530, 233] width 288 height 47
click at [823, 229] on span "Owner" at bounding box center [818, 232] width 29 height 11
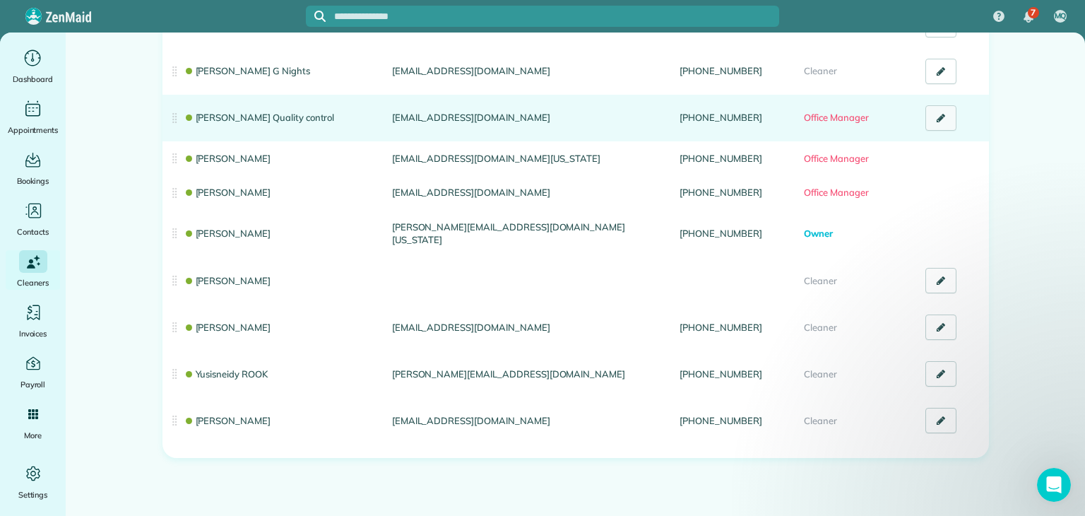
click at [937, 121] on icon at bounding box center [941, 118] width 8 height 10
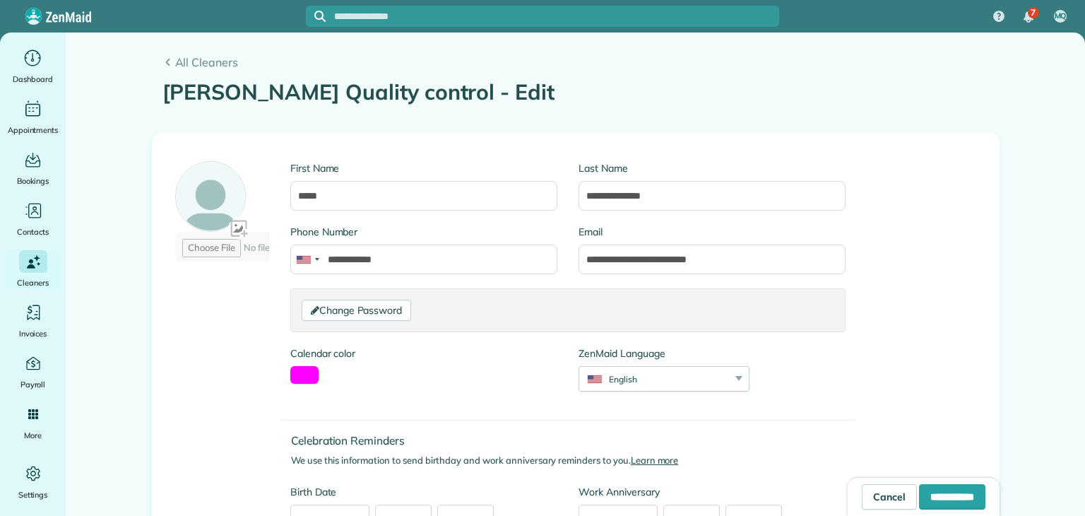
type input "**********"
click at [862, 498] on link "Cancel" at bounding box center [889, 496] width 55 height 25
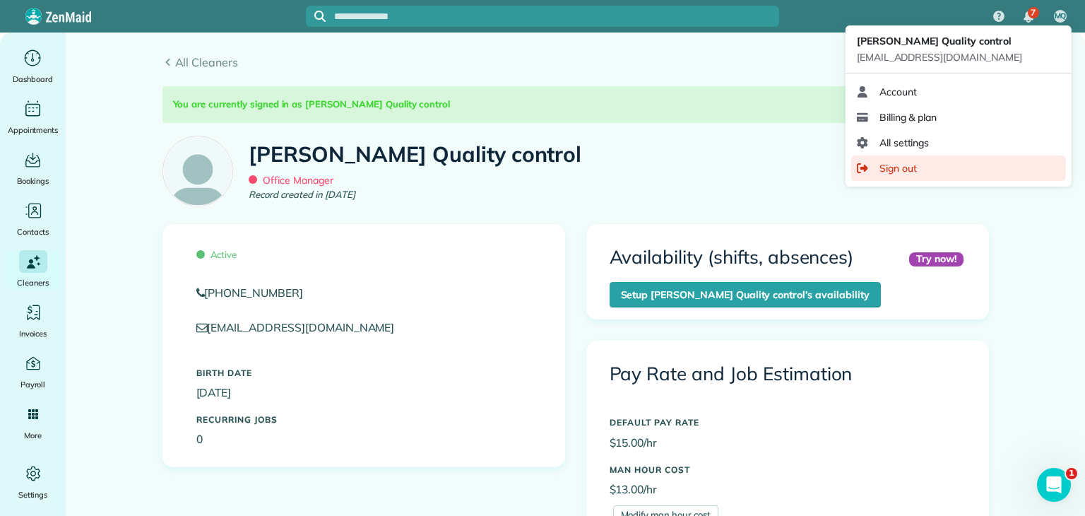
click at [906, 167] on span "Sign out" at bounding box center [898, 168] width 37 height 14
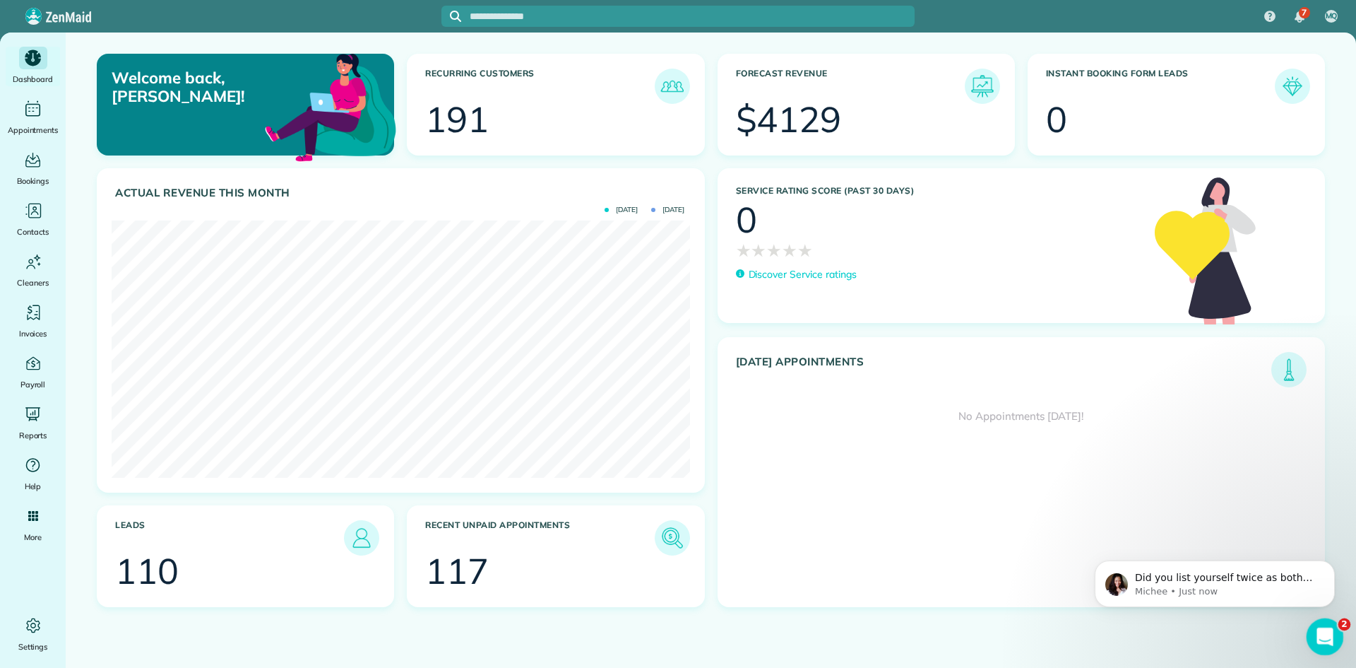
click at [1334, 627] on div "Open Intercom Messenger" at bounding box center [1323, 634] width 47 height 47
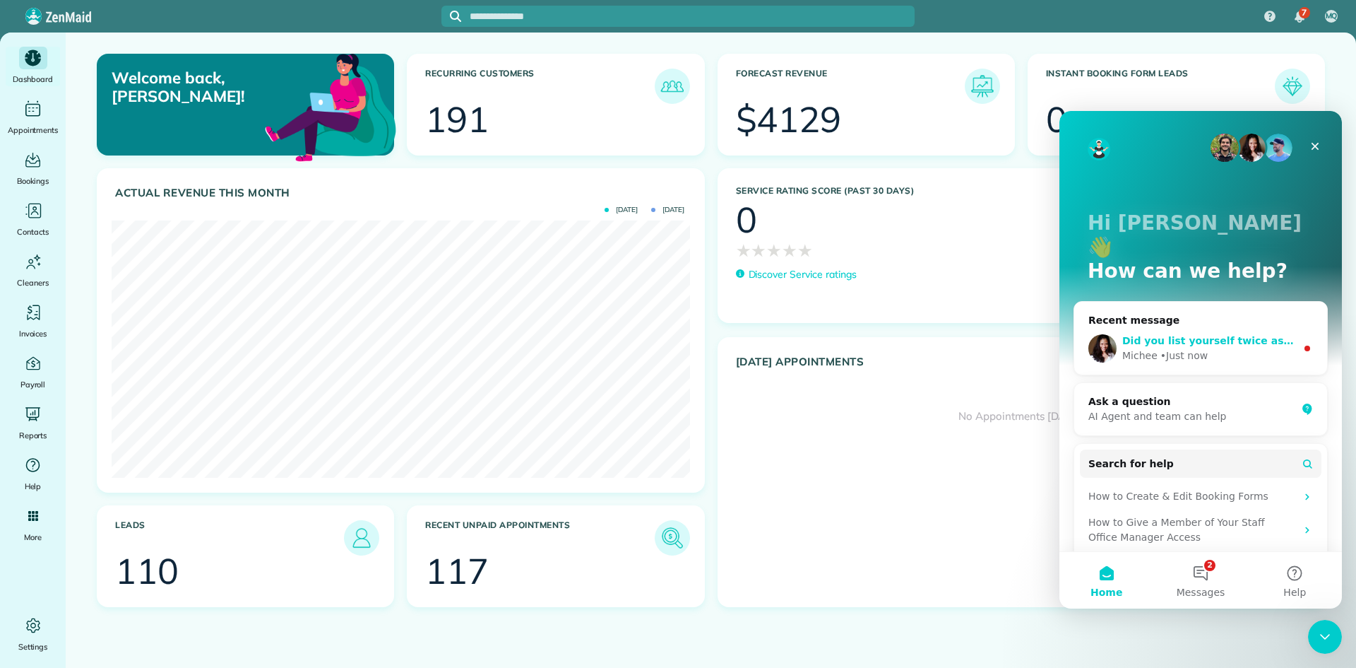
click at [1213, 335] on span "Did you list yourself twice as both the owner and an office manager?" at bounding box center [1315, 340] width 384 height 11
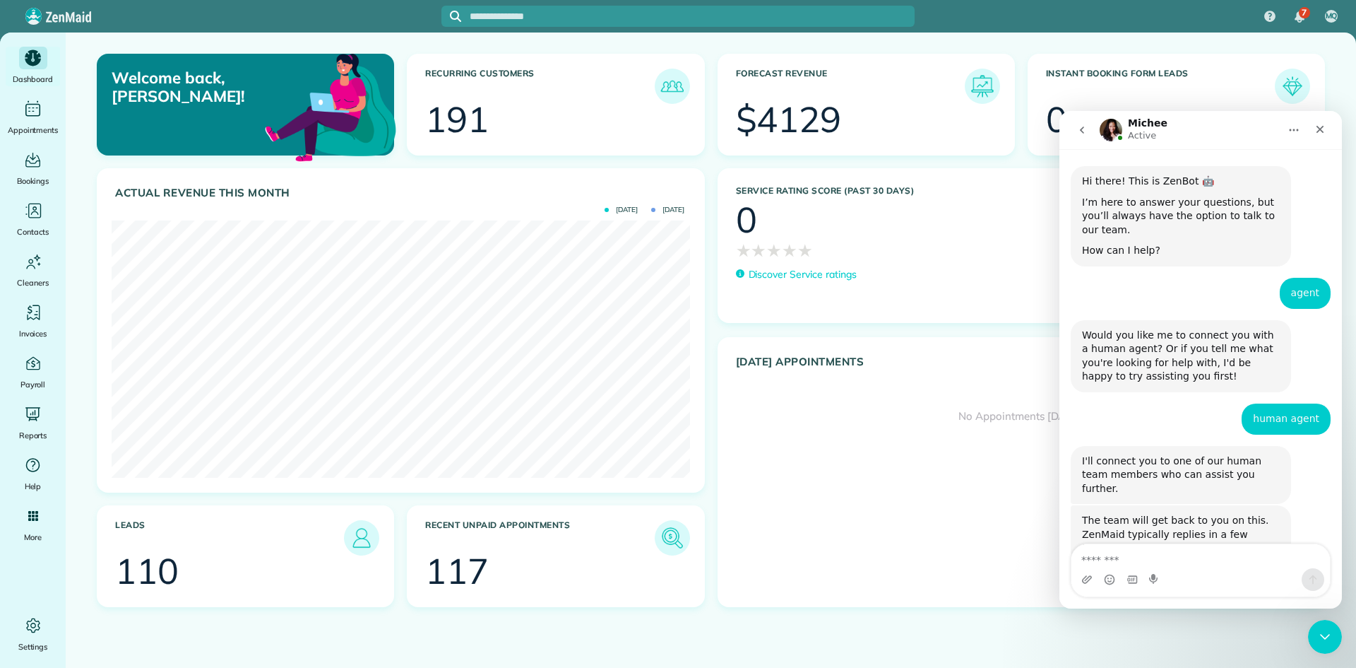
scroll to position [16, 0]
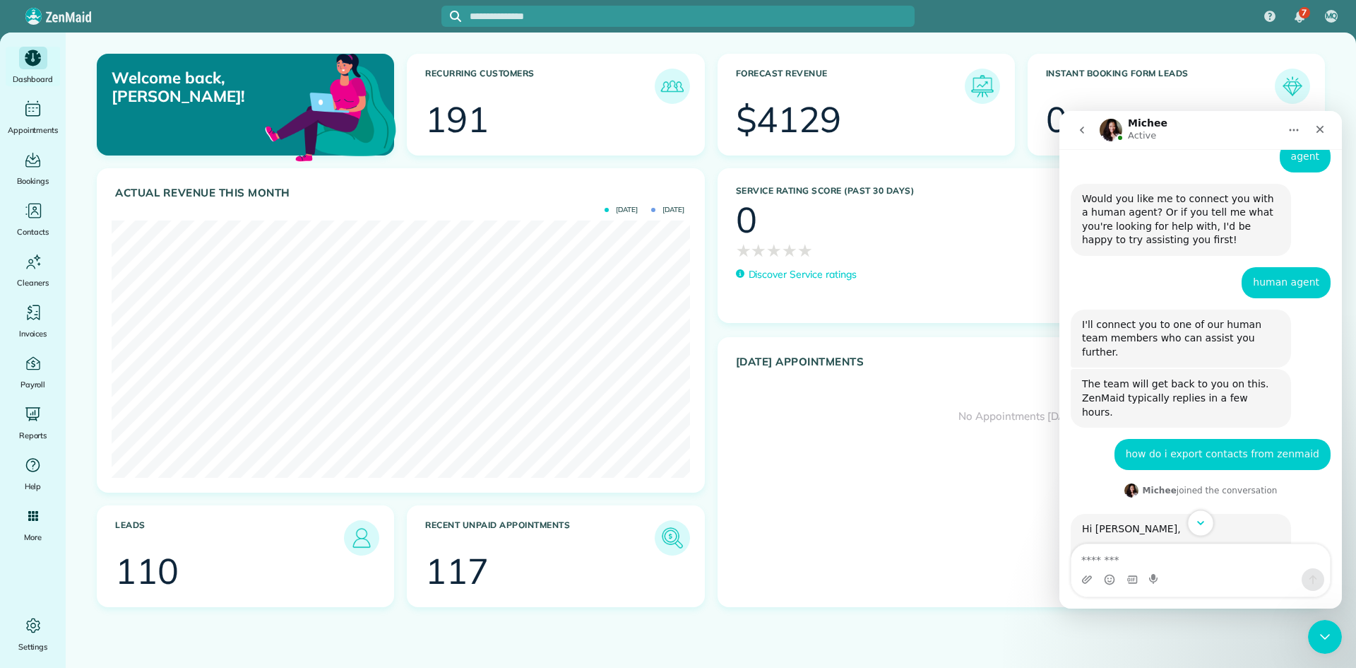
click at [1202, 531] on button "Scroll to bottom" at bounding box center [1201, 522] width 26 height 26
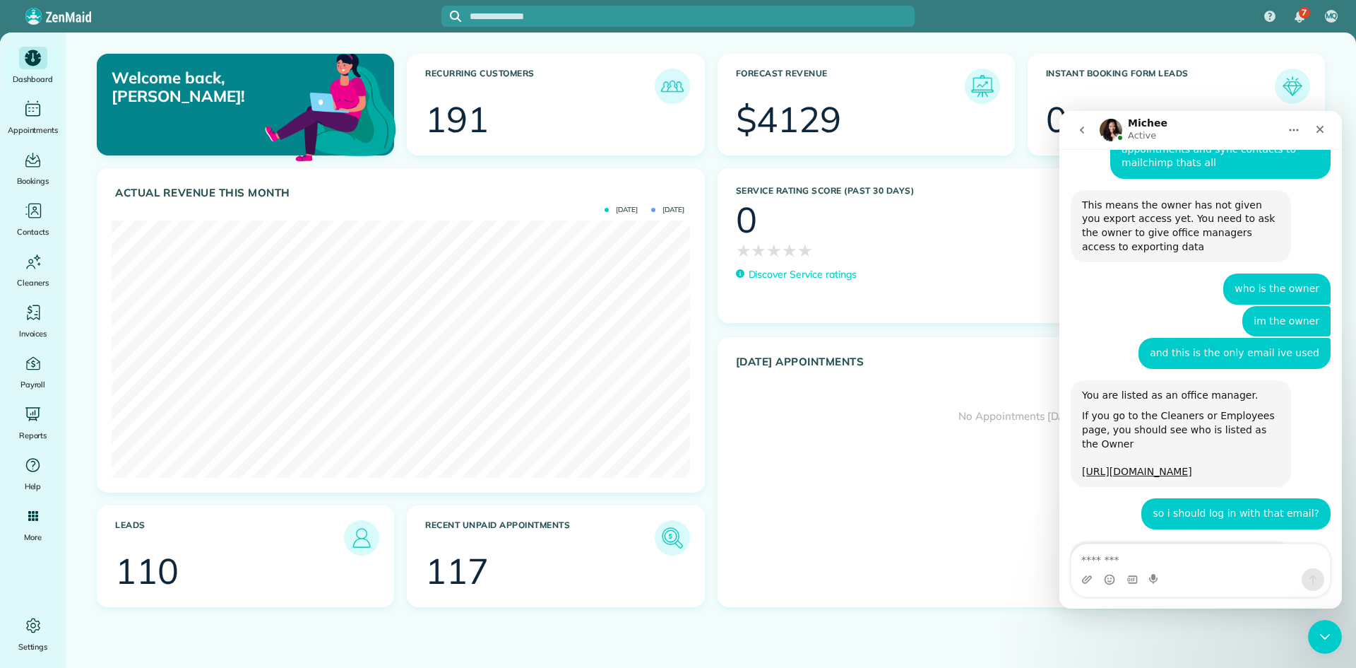
scroll to position [1077, 0]
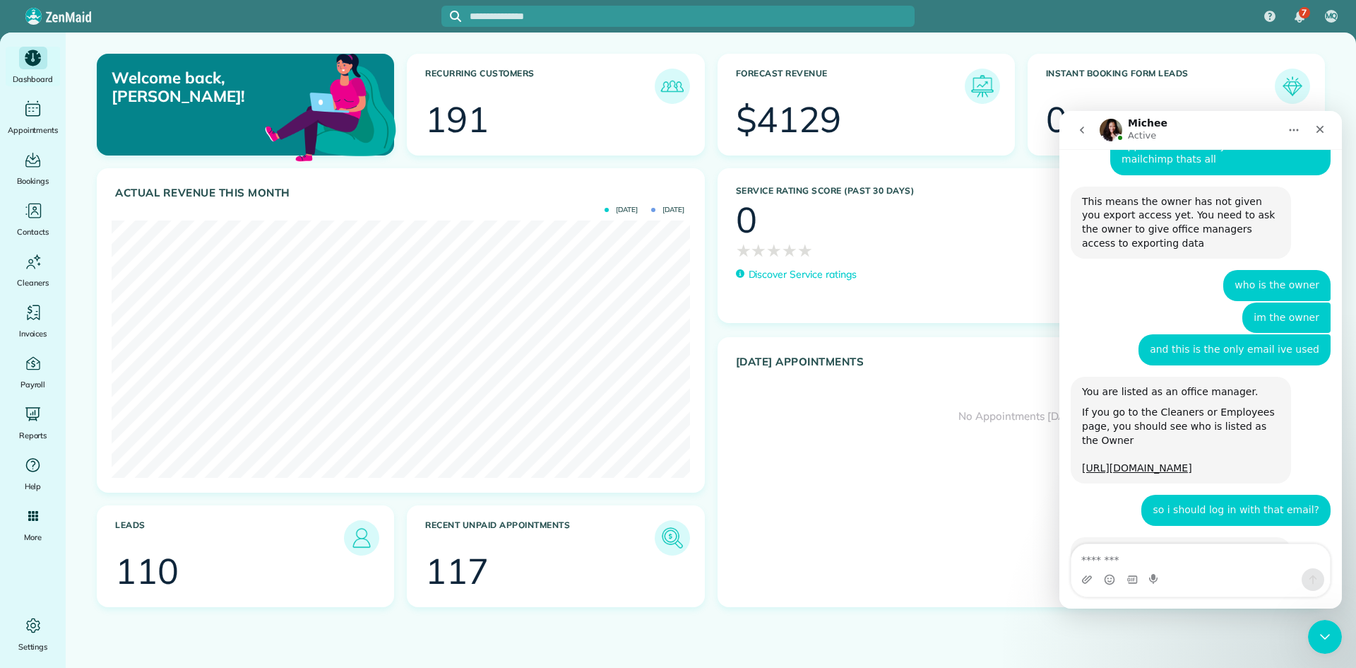
click at [1151, 568] on div "Intercom messenger" at bounding box center [1154, 579] width 11 height 23
click at [1199, 568] on div "Intercom messenger" at bounding box center [1201, 579] width 259 height 23
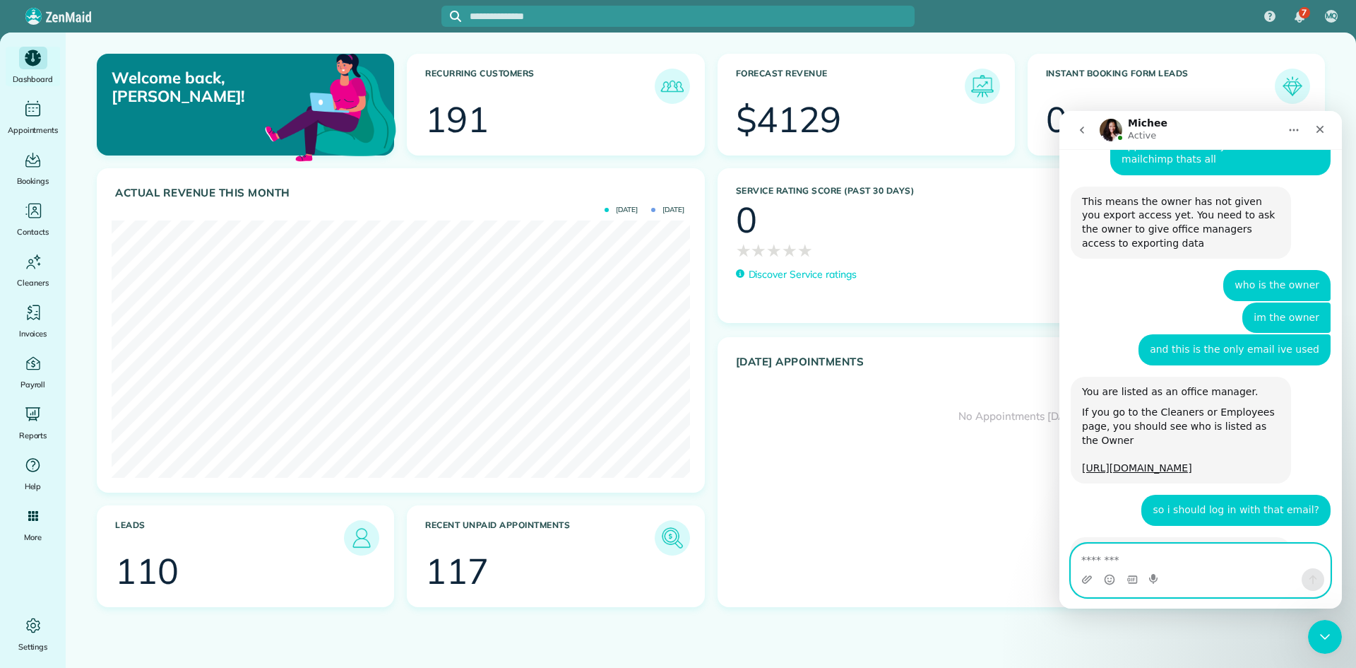
click at [1111, 554] on textarea "Message…" at bounding box center [1201, 556] width 259 height 24
type textarea "*******"
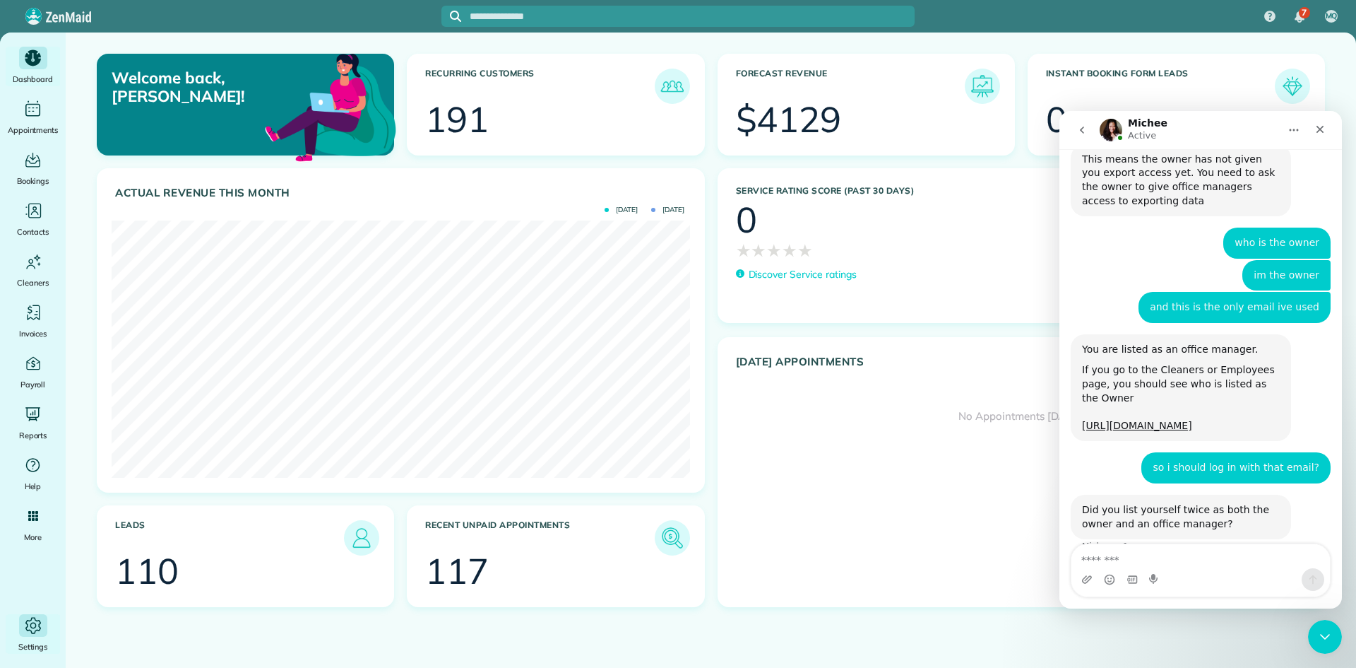
click at [40, 644] on span "Settings" at bounding box center [33, 646] width 30 height 14
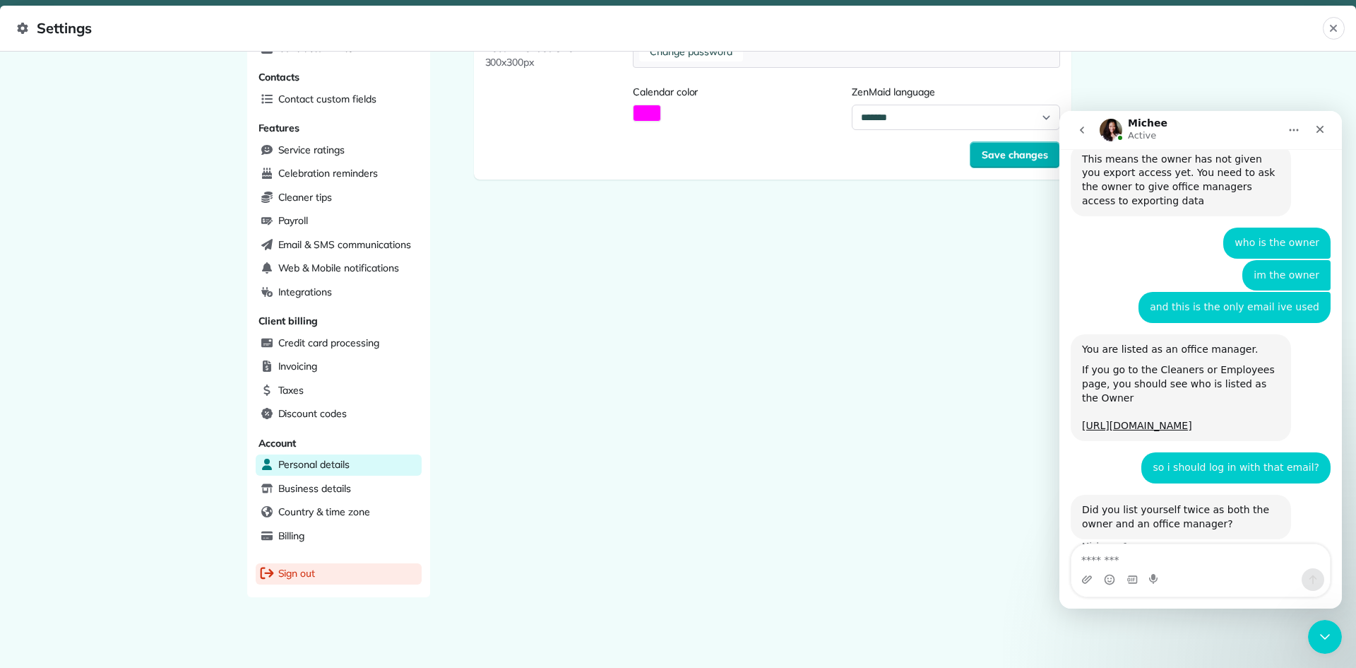
click at [299, 573] on span "Sign out" at bounding box center [296, 573] width 37 height 14
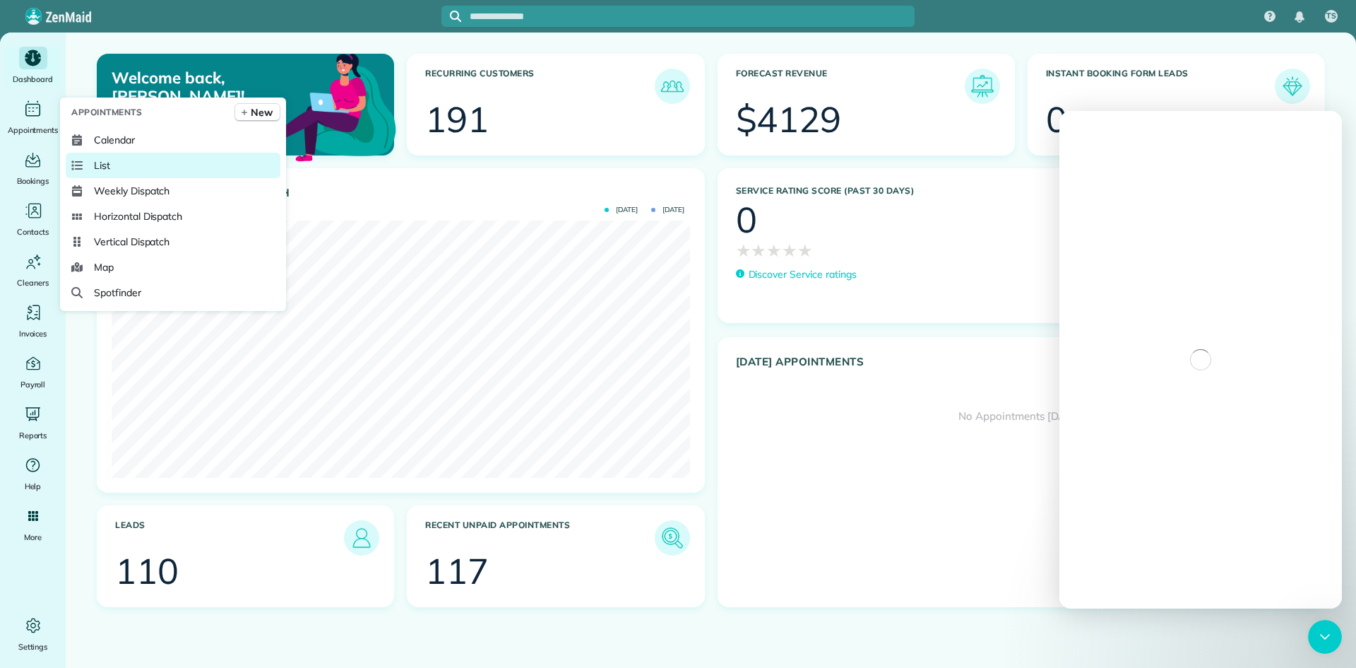
click at [109, 171] on span "List" at bounding box center [102, 165] width 16 height 14
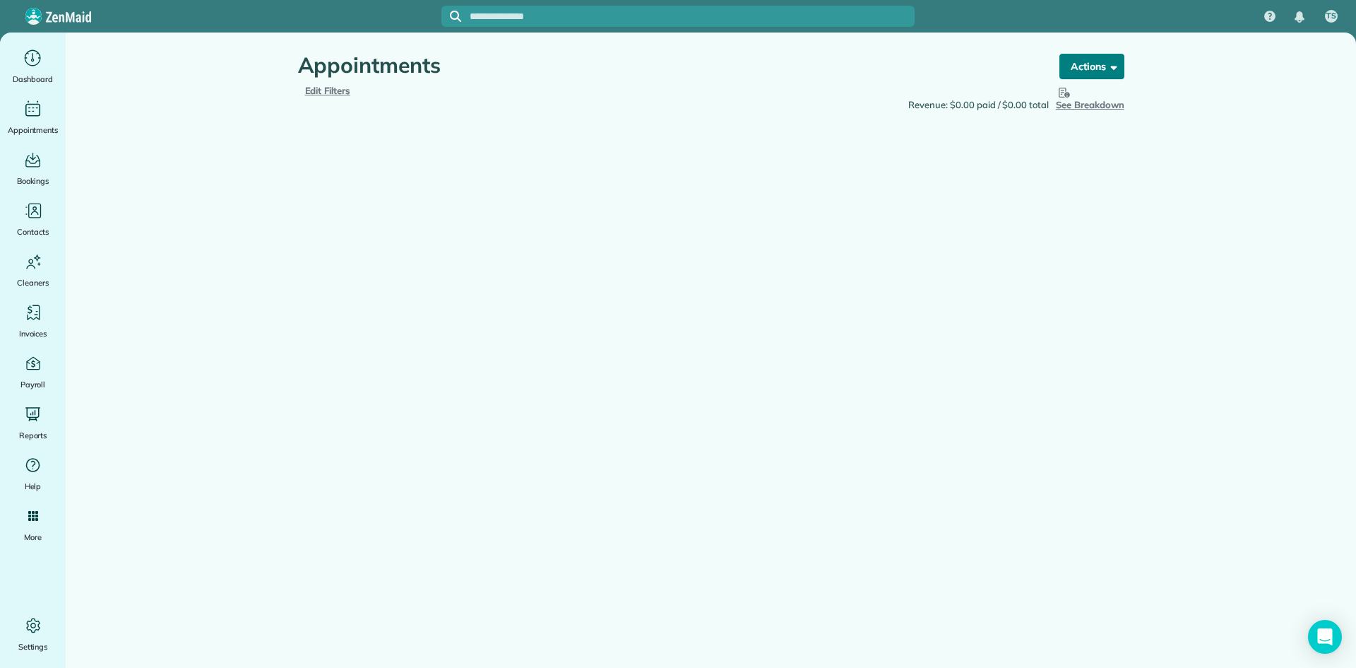
click at [1106, 73] on button "Actions" at bounding box center [1092, 66] width 65 height 25
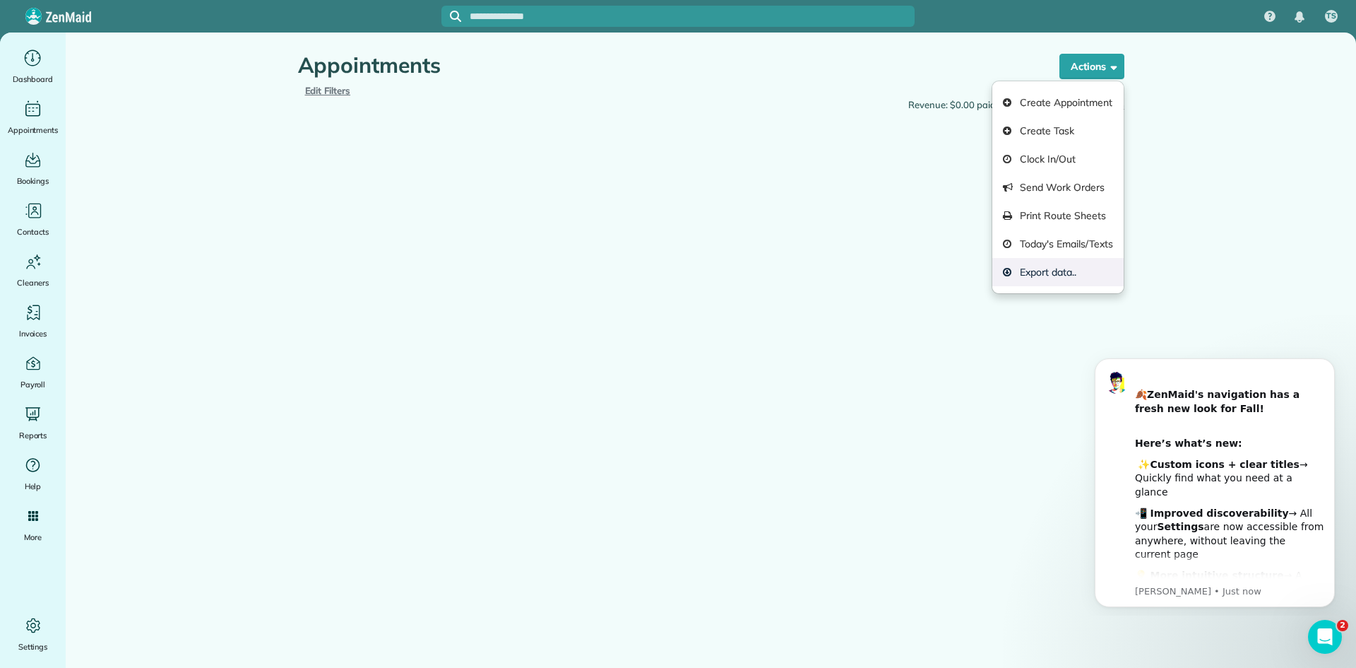
click at [1026, 266] on link "Export data.." at bounding box center [1058, 272] width 131 height 28
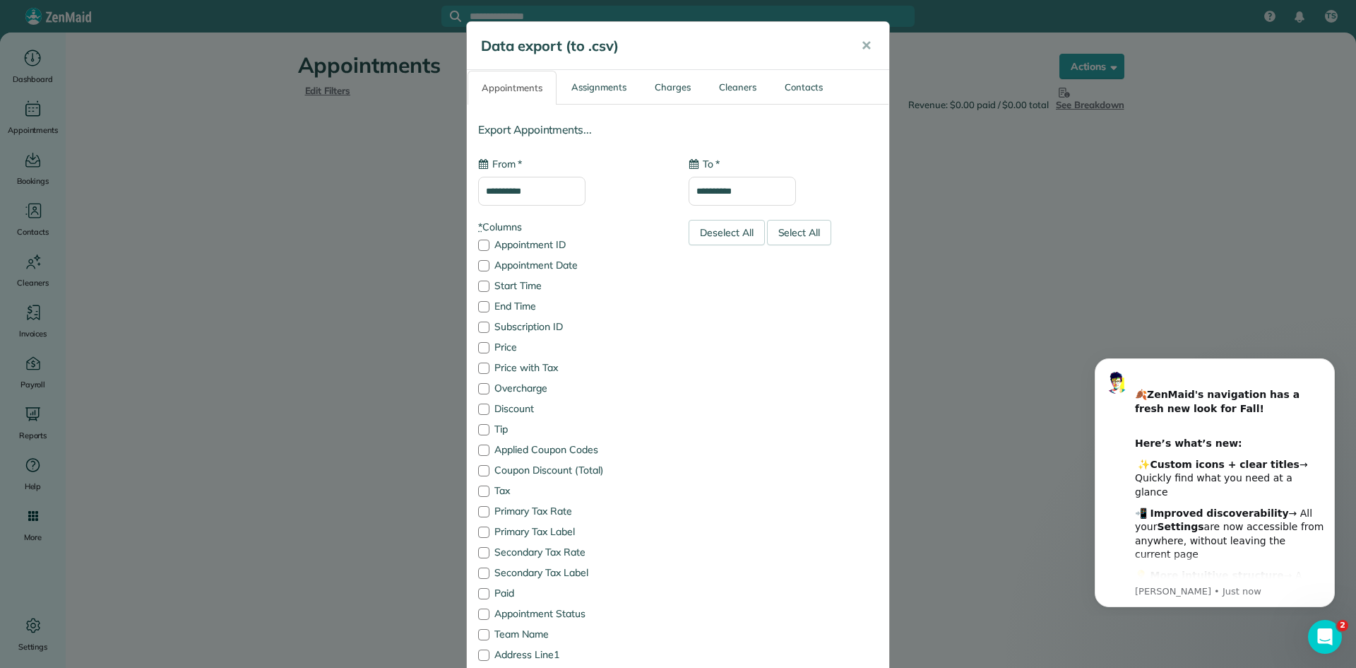
type input "**********"
click at [249, 271] on div "**********" at bounding box center [678, 334] width 1356 height 668
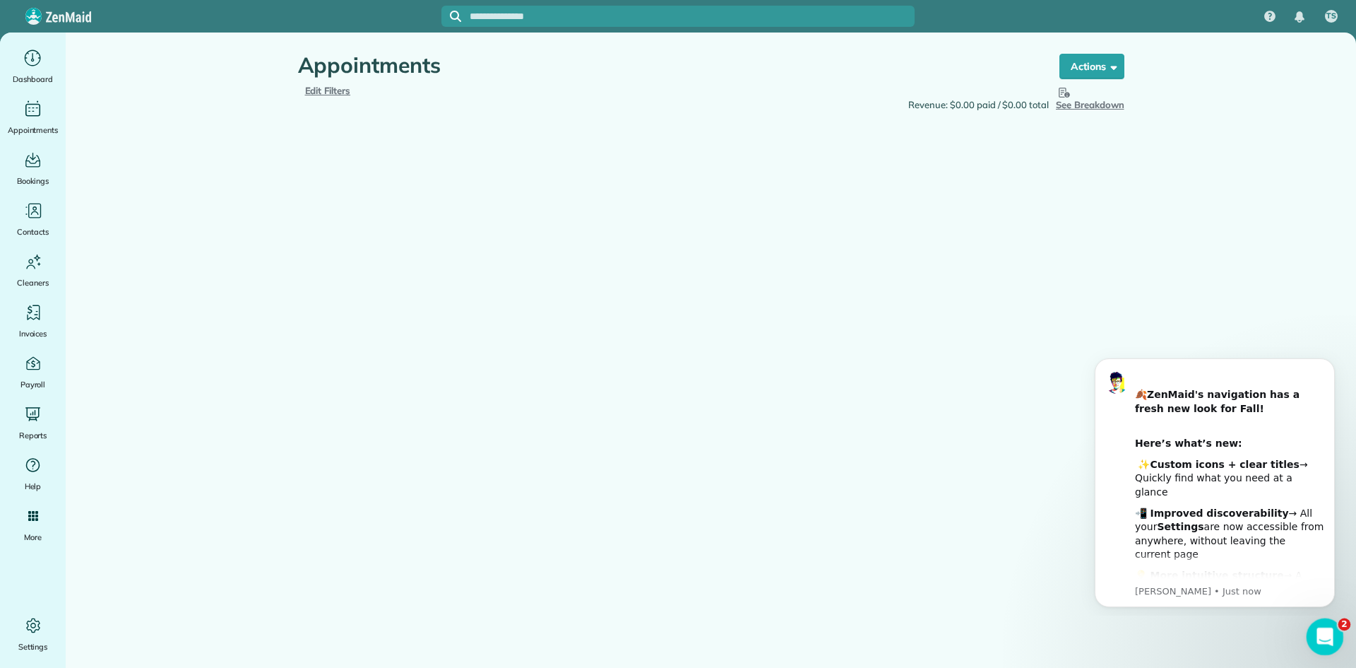
drag, startPoint x: 1315, startPoint y: 640, endPoint x: 2613, endPoint y: 1255, distance: 1436.8
click at [1315, 641] on div "Open Intercom Messenger" at bounding box center [1323, 634] width 47 height 47
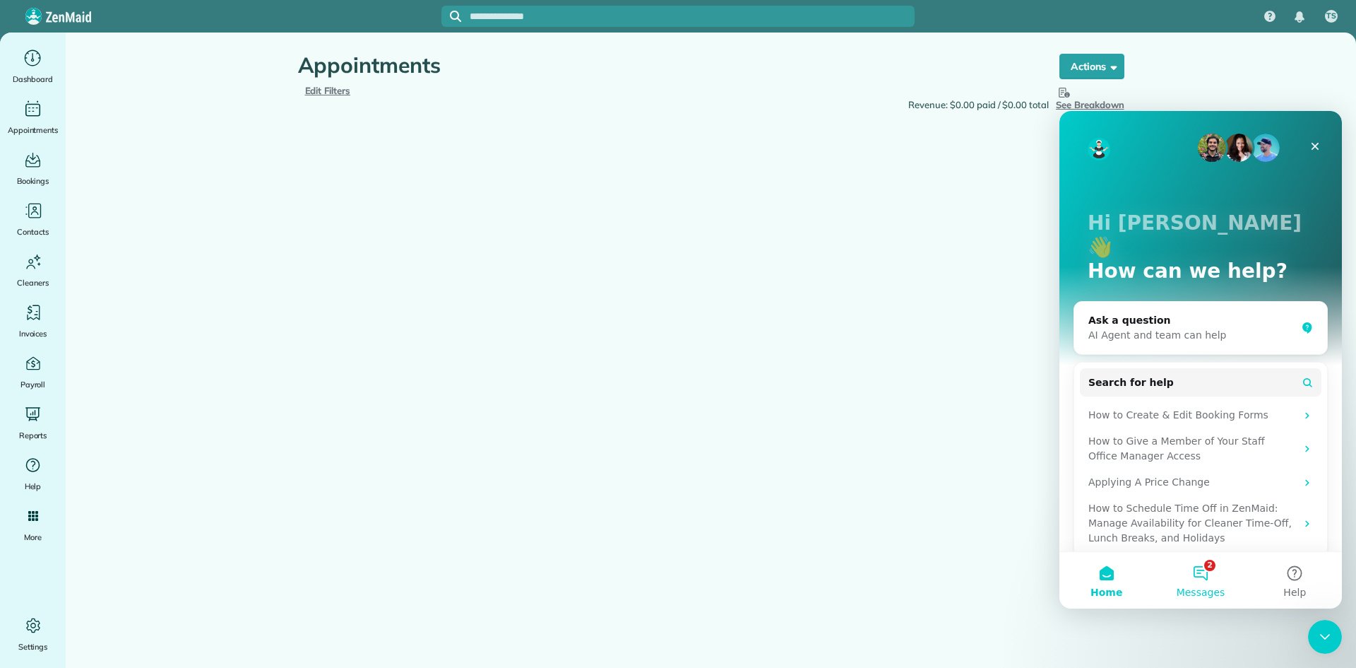
click at [1214, 584] on button "2 Messages" at bounding box center [1201, 580] width 94 height 57
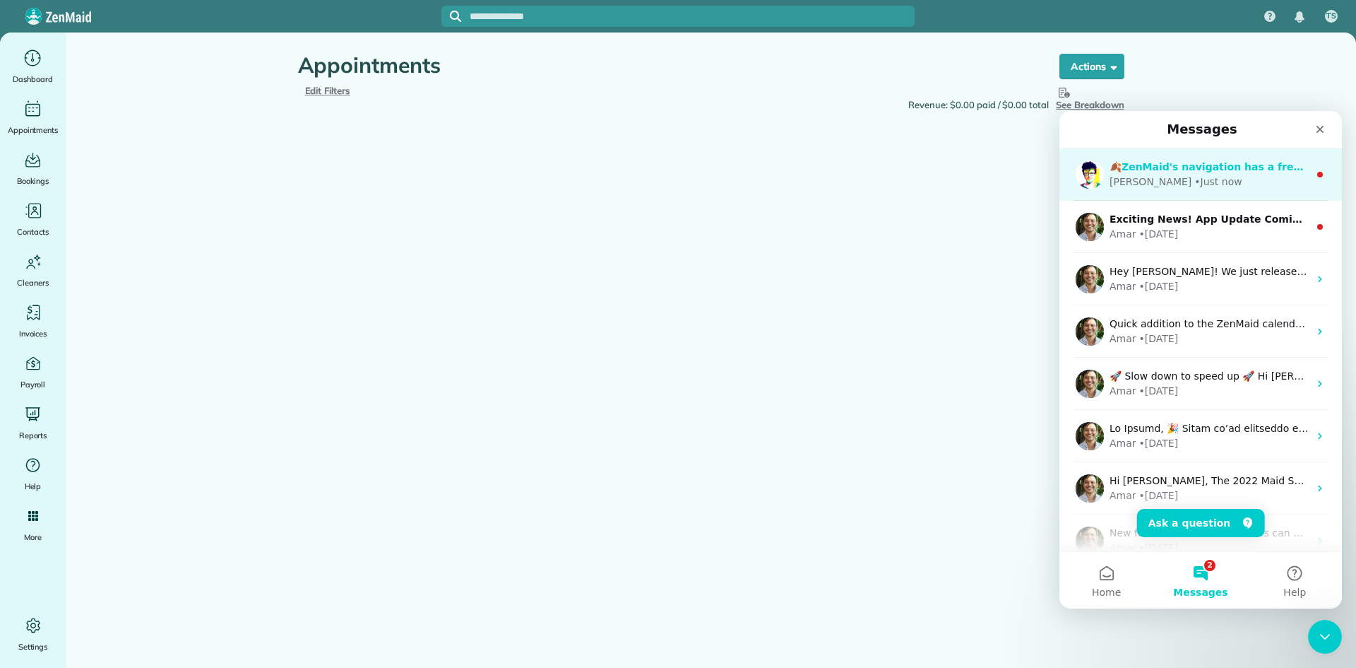
click at [1236, 176] on div "Alexandre • Just now" at bounding box center [1209, 181] width 199 height 15
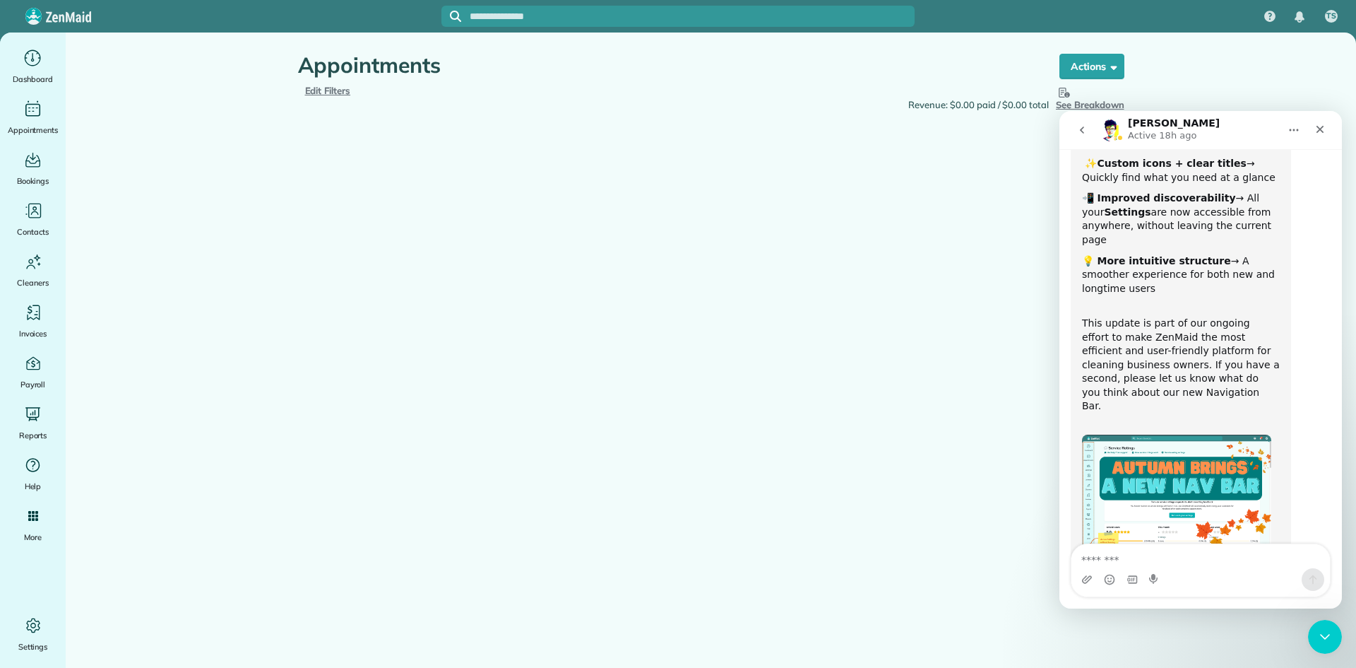
scroll to position [190, 0]
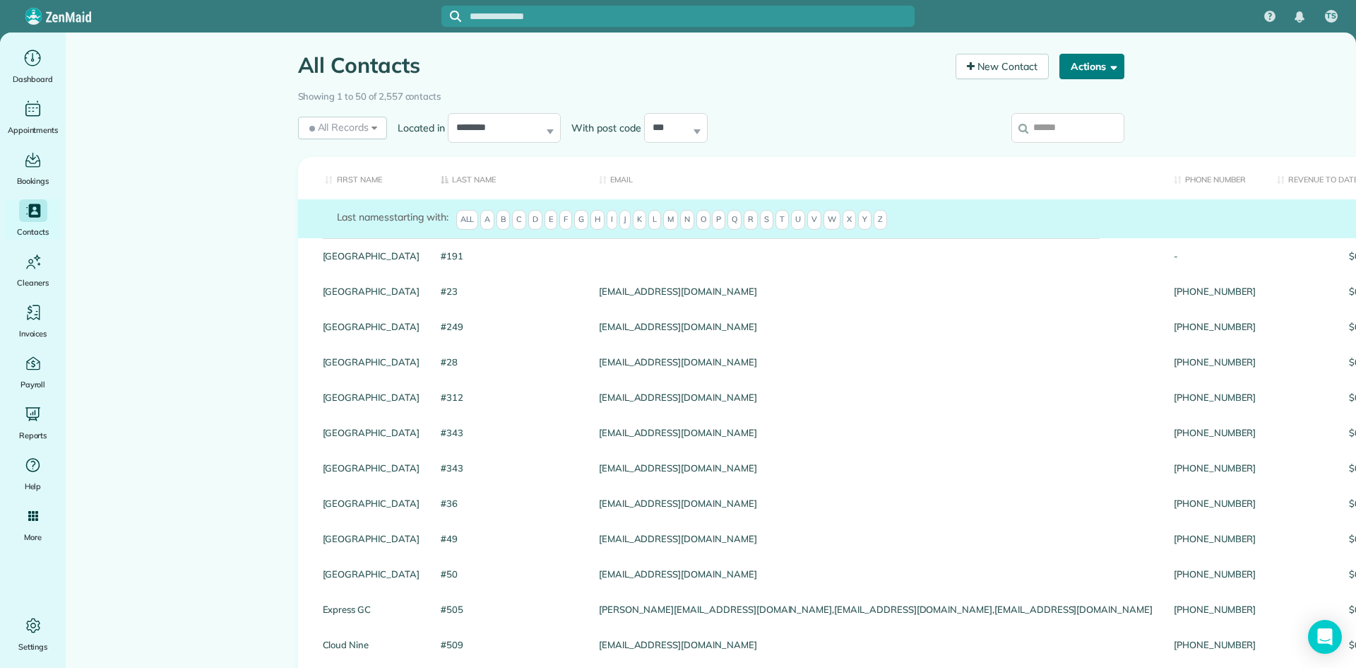
click at [1092, 66] on button "Actions" at bounding box center [1092, 66] width 65 height 25
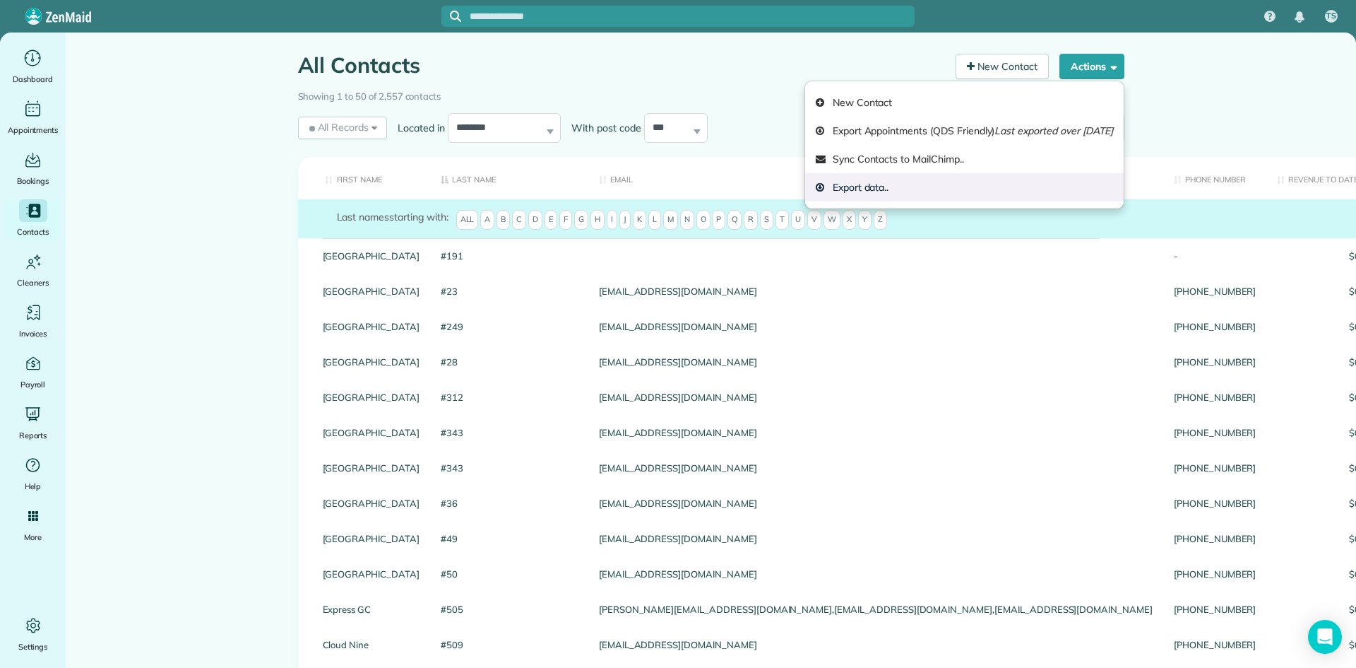
click at [843, 184] on link "Export data.." at bounding box center [964, 187] width 319 height 28
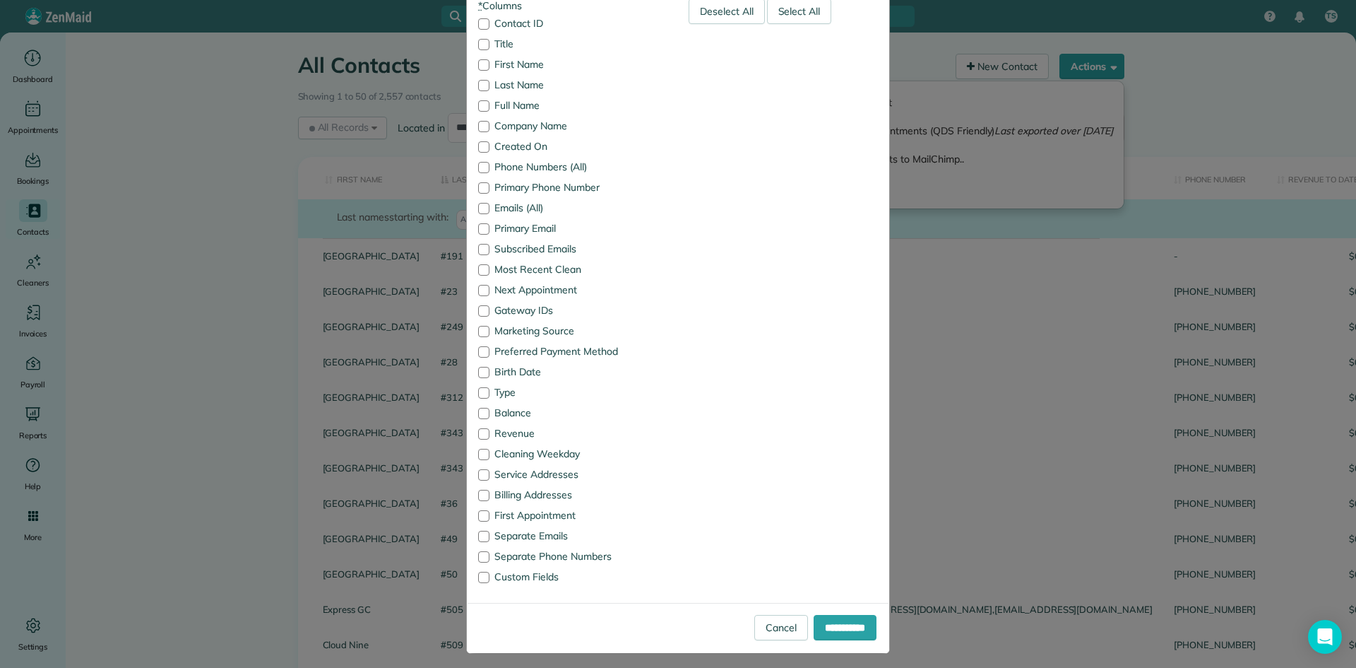
scroll to position [165, 0]
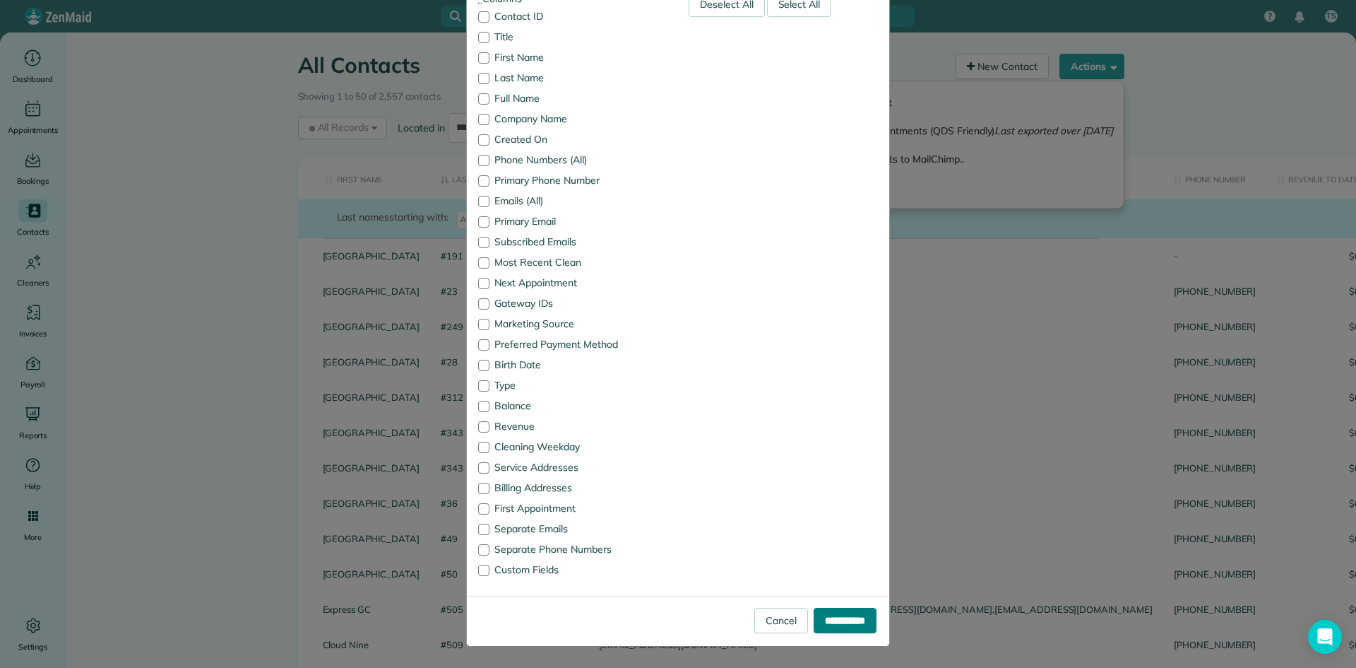
click at [833, 623] on input "**********" at bounding box center [845, 620] width 63 height 25
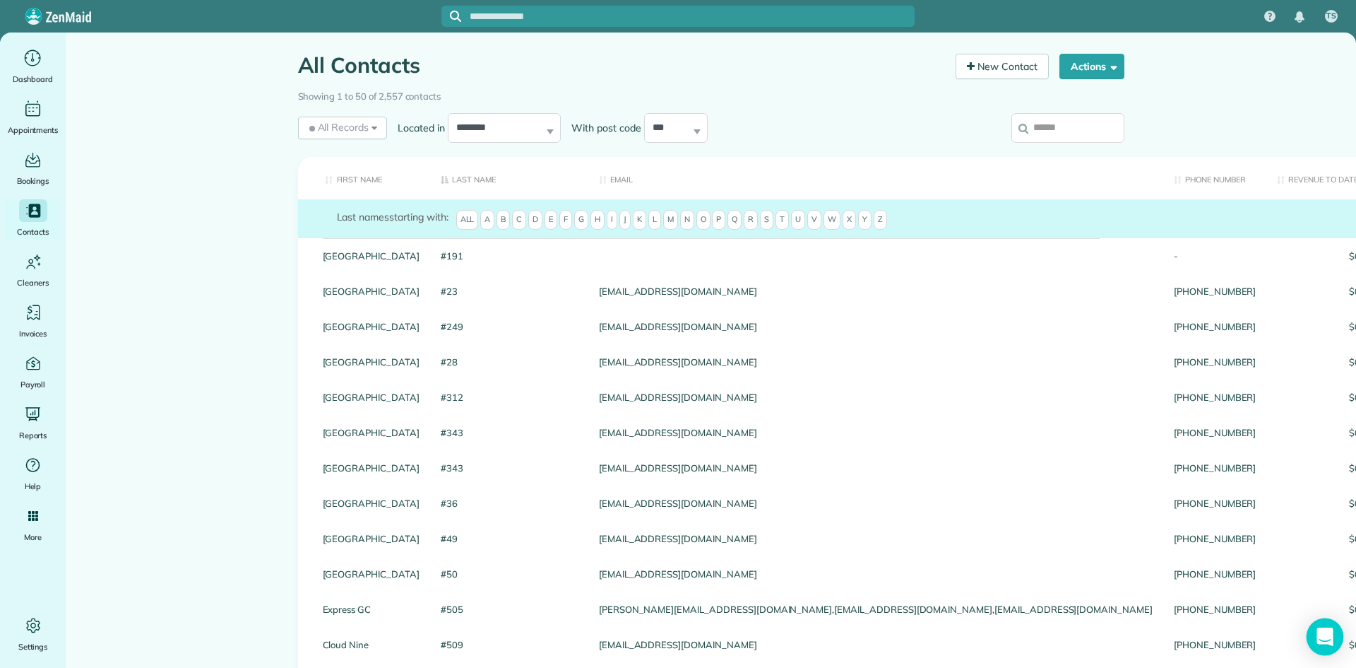
click at [1338, 646] on div "Open Intercom Messenger" at bounding box center [1325, 636] width 37 height 37
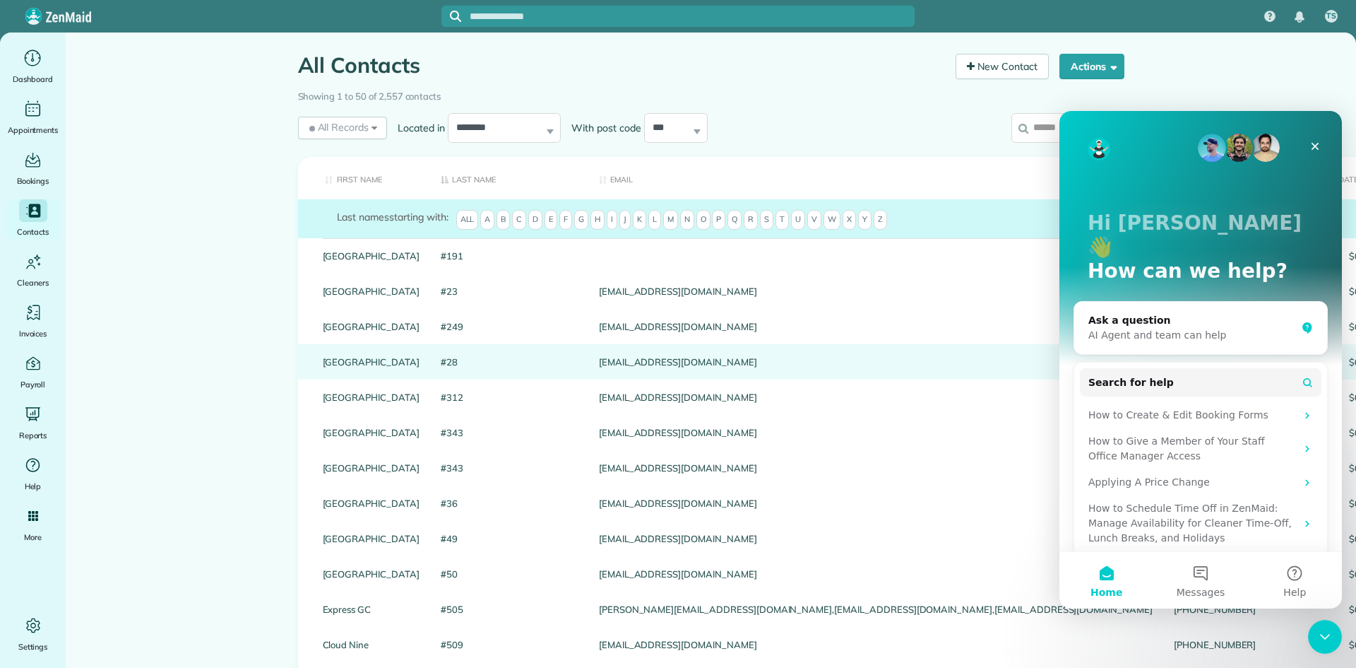
scroll to position [0, 0]
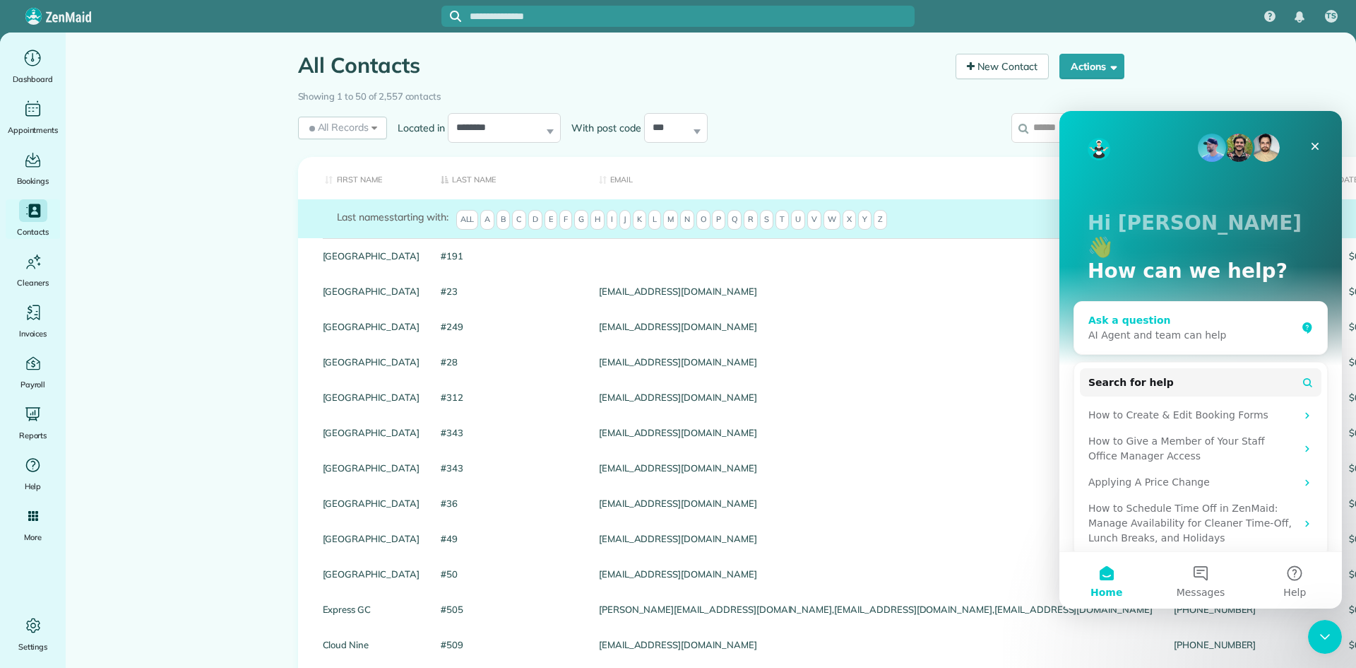
click at [1202, 328] on div "AI Agent and team can help" at bounding box center [1193, 335] width 208 height 15
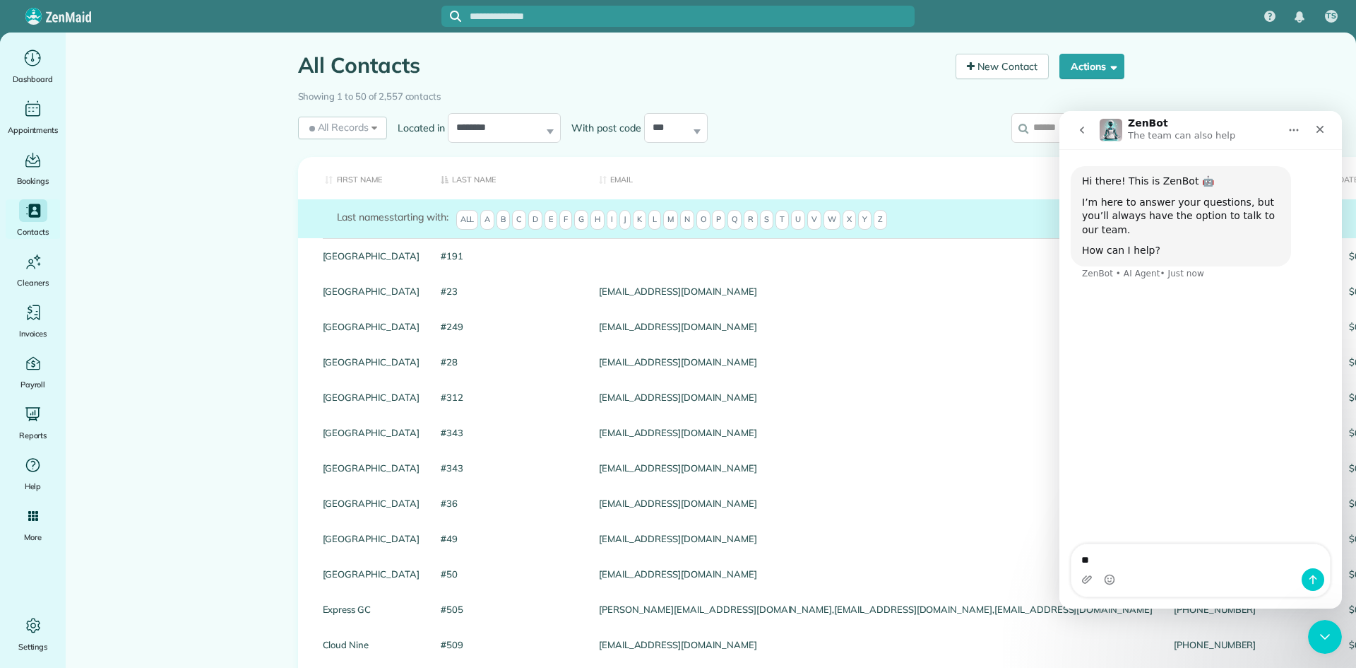
type textarea "*"
type textarea "*****"
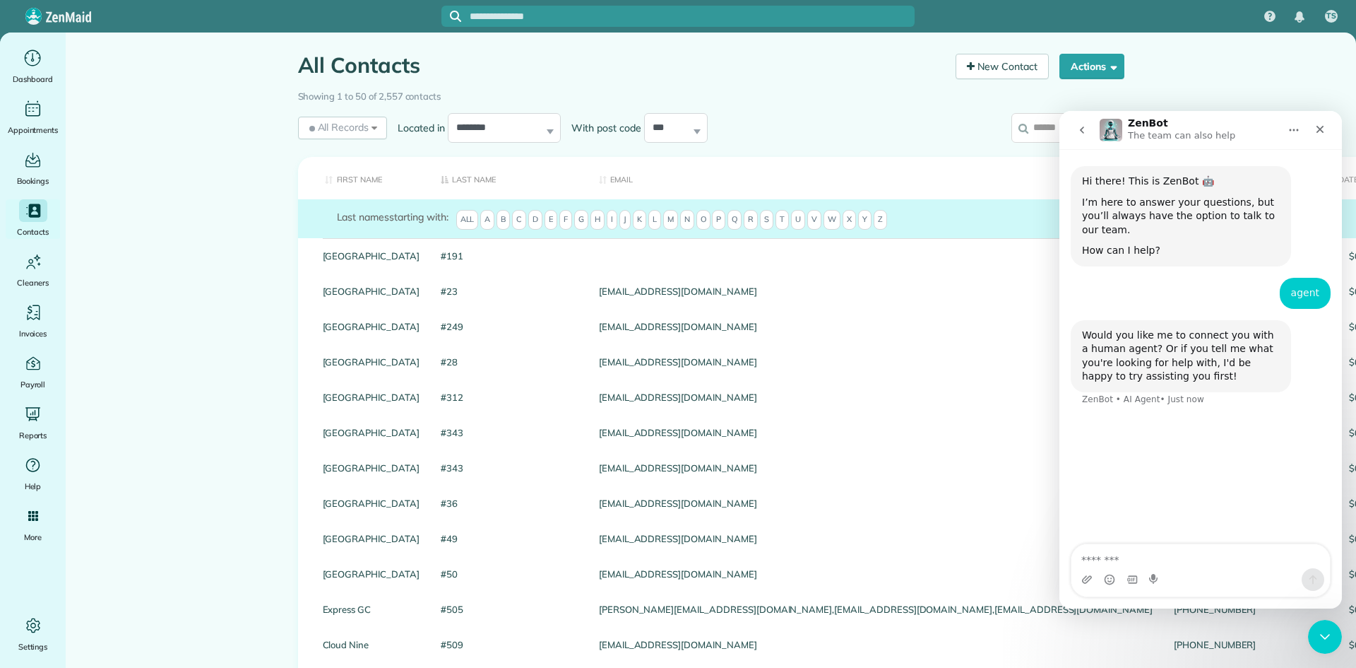
click at [1207, 574] on div "Intercom messenger" at bounding box center [1201, 579] width 259 height 23
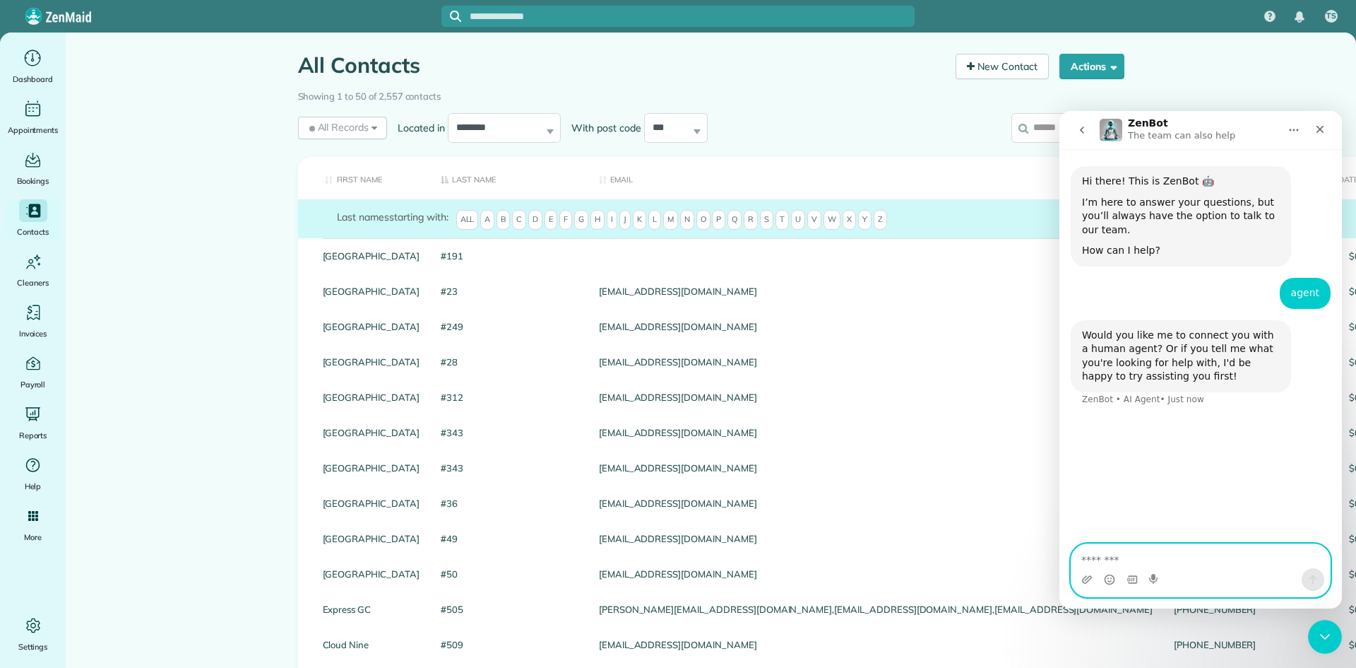
click at [1193, 553] on textarea "Message…" at bounding box center [1201, 556] width 259 height 24
type textarea "**********"
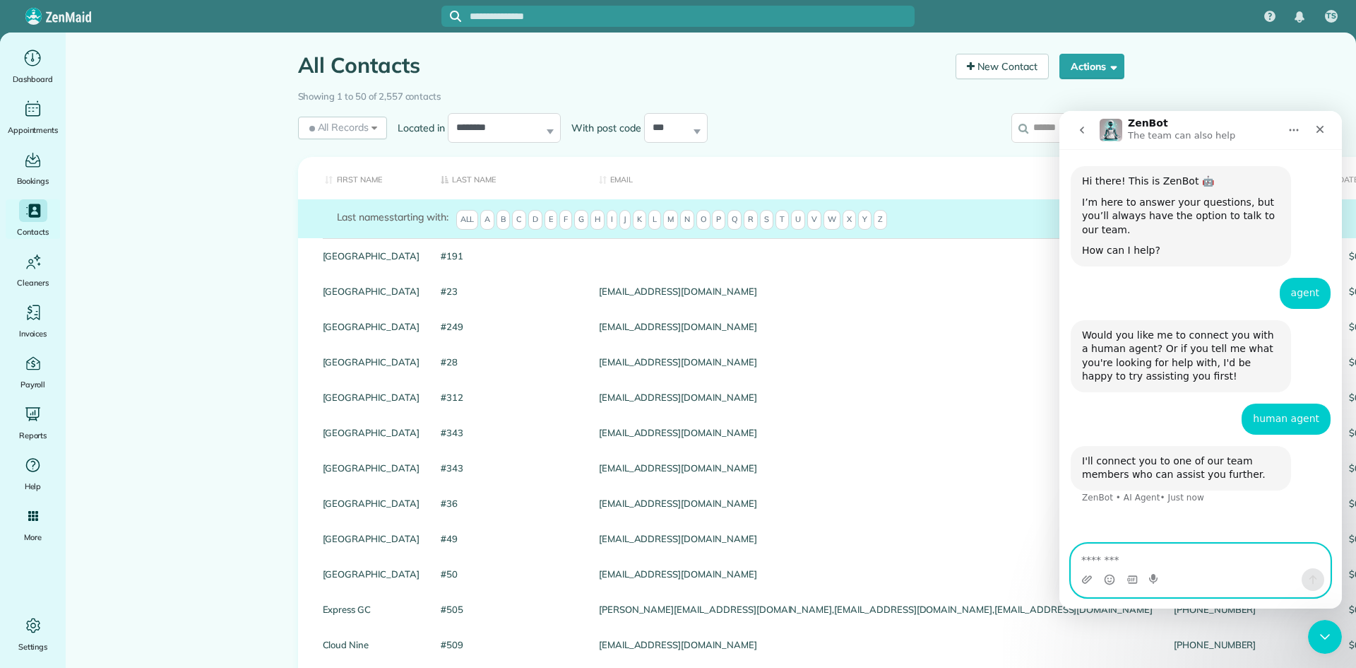
click at [1194, 557] on textarea "Message…" at bounding box center [1201, 556] width 259 height 24
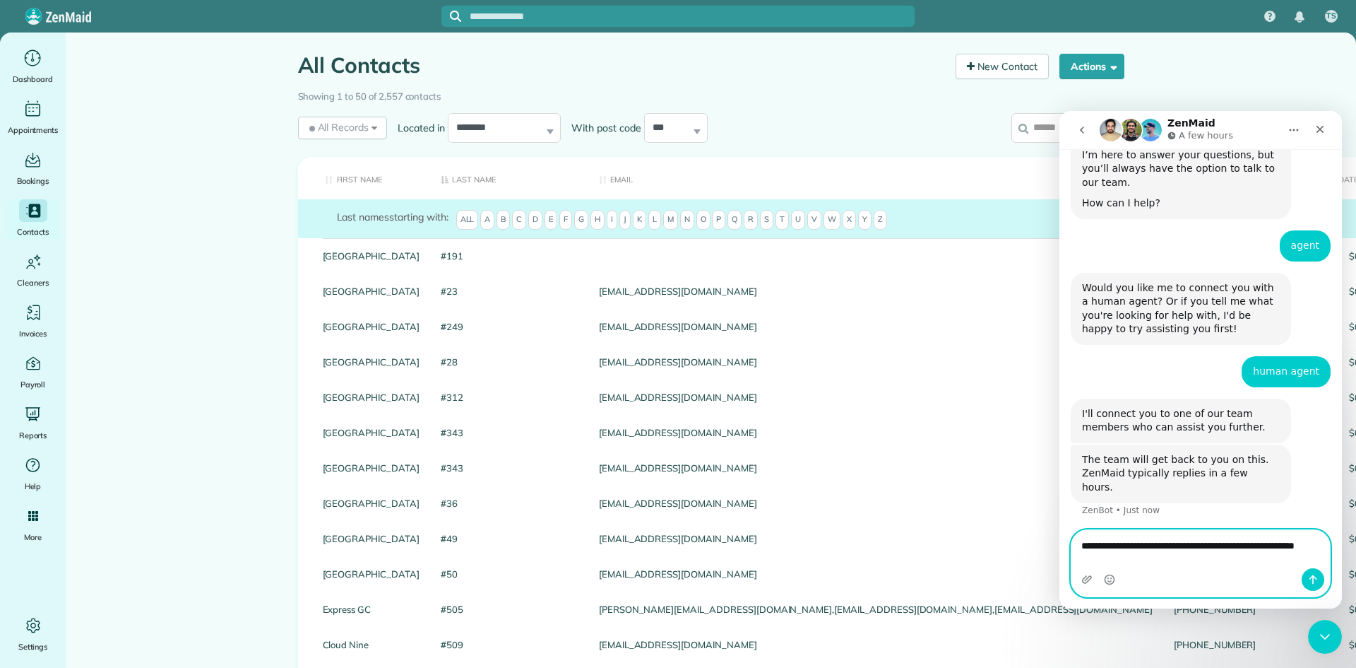
scroll to position [61, 0]
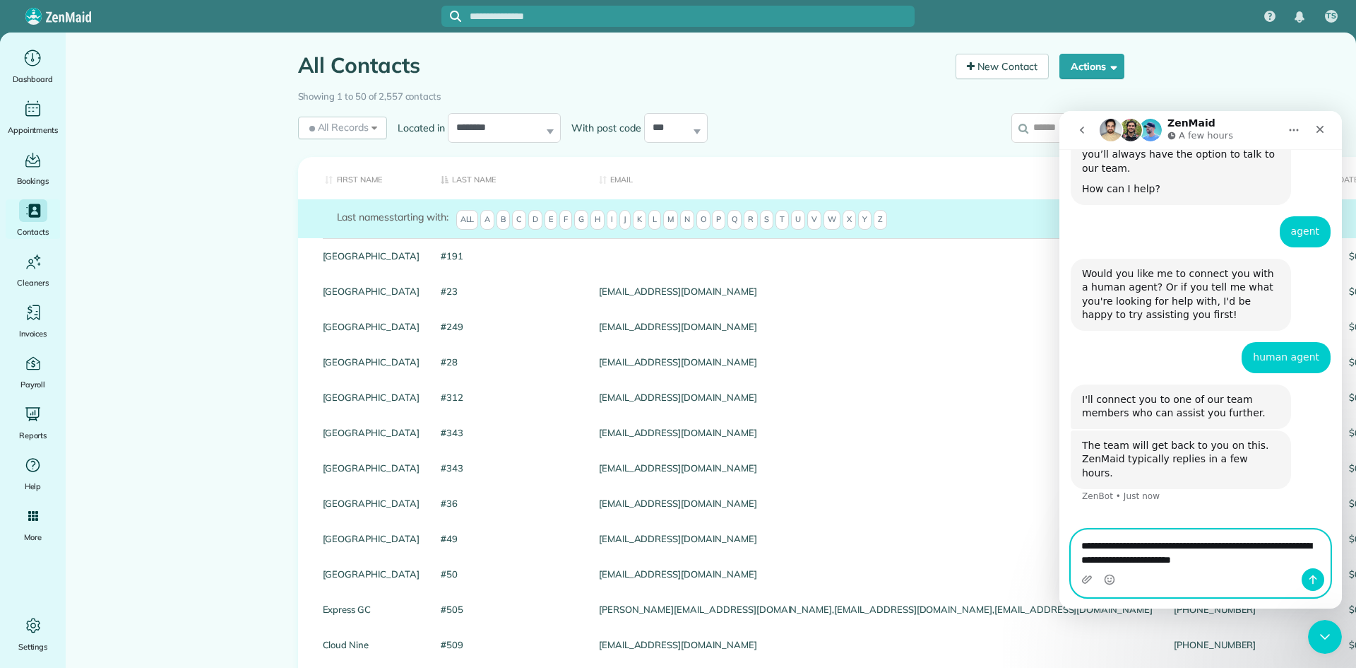
type textarea "**********"
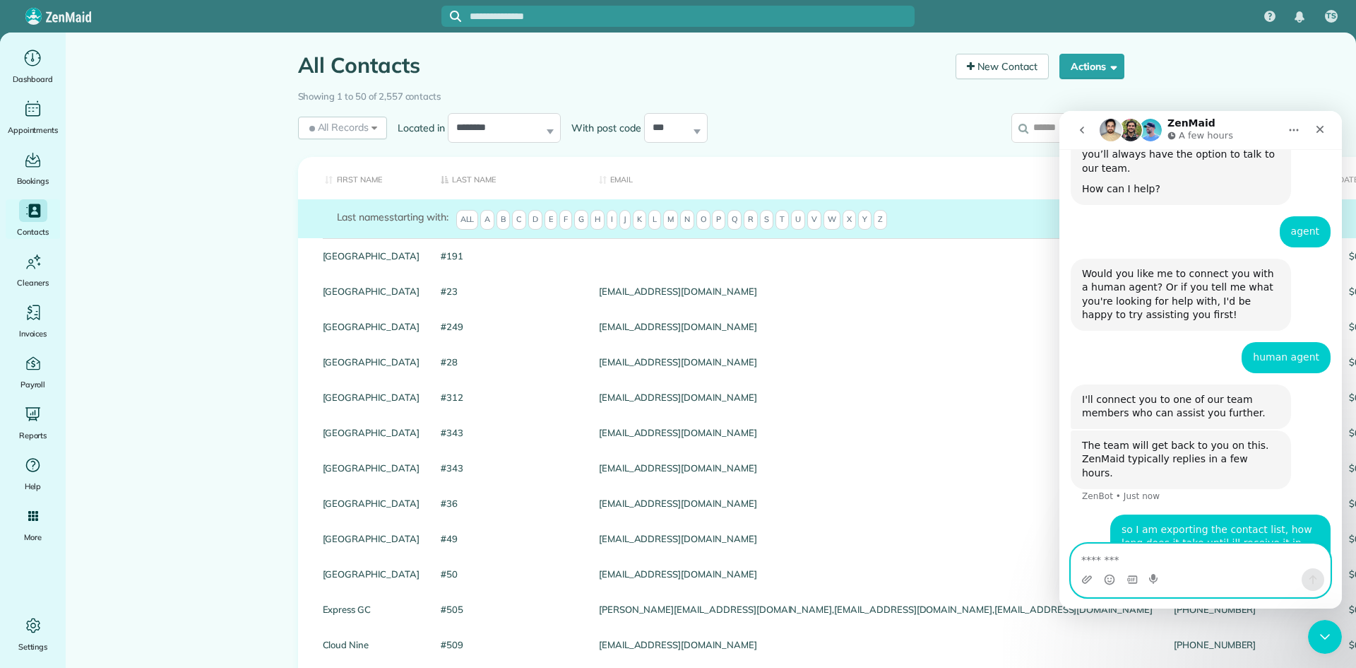
scroll to position [104, 0]
